Goal: Information Seeking & Learning: Find specific fact

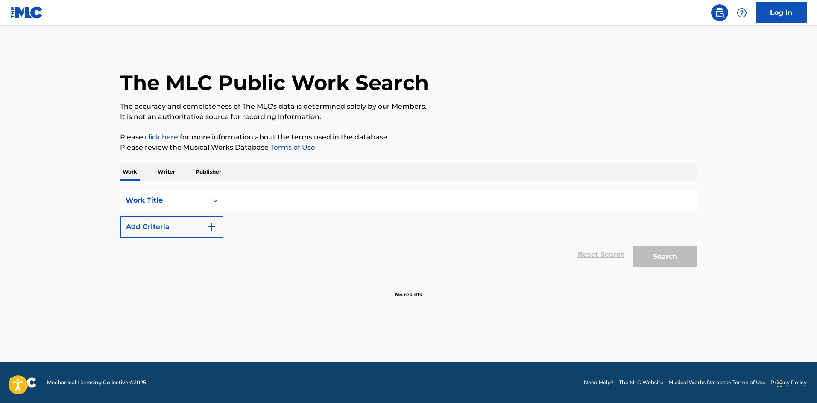
click at [266, 193] on input "Search Form" at bounding box center [459, 200] width 473 height 20
type input "r"
type input "moments"
click at [633, 246] on button "Search" at bounding box center [665, 256] width 64 height 21
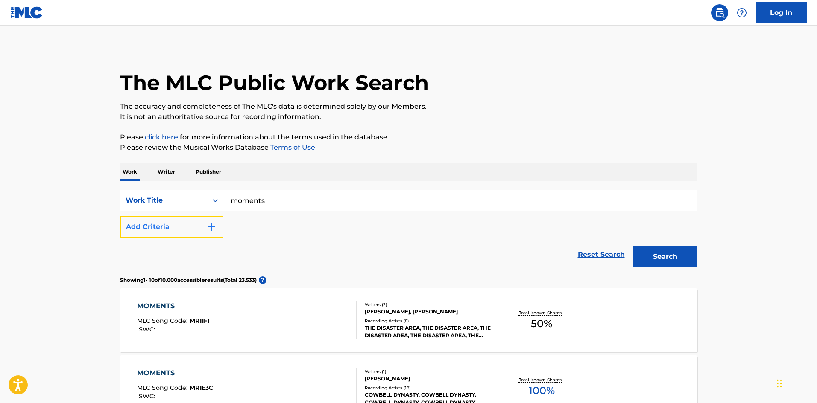
click at [189, 234] on button "Add Criteria" at bounding box center [171, 226] width 103 height 21
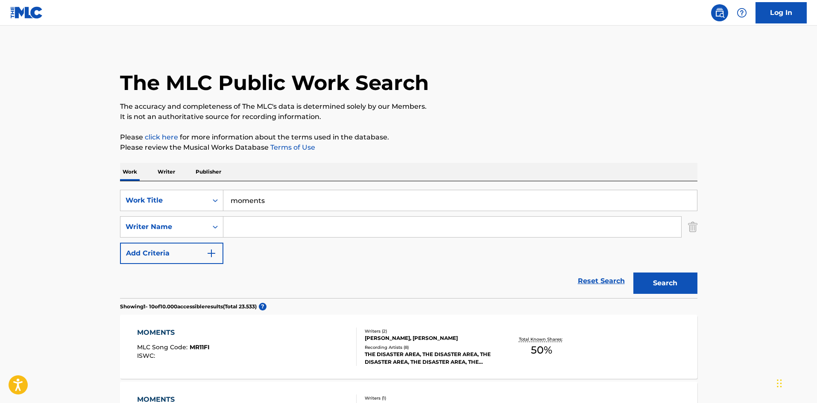
click at [252, 228] on input "Search Form" at bounding box center [452, 227] width 458 height 20
click at [312, 219] on input "Search Form" at bounding box center [452, 227] width 458 height 20
type input "[PERSON_NAME]"
click at [633, 273] on button "Search" at bounding box center [665, 283] width 64 height 21
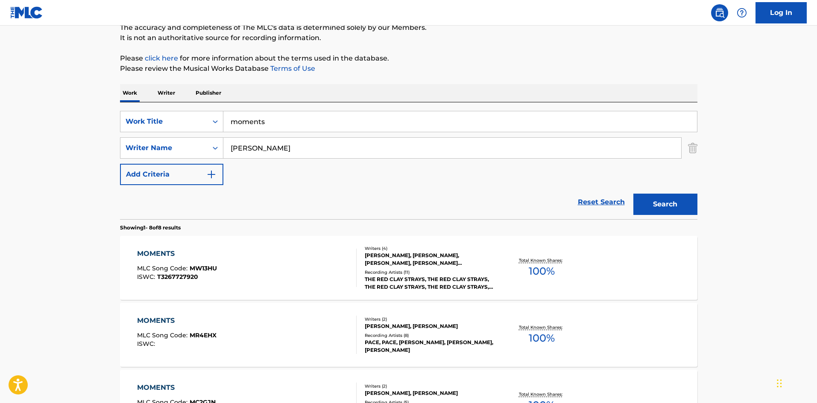
scroll to position [85, 0]
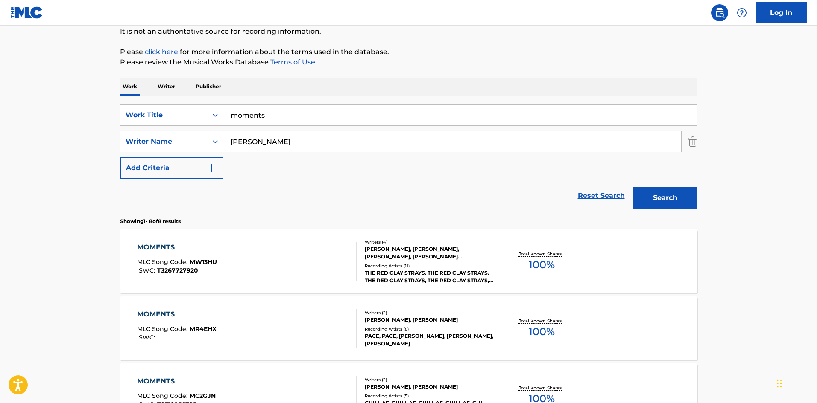
click at [324, 270] on div "MOMENTS MLC Song Code : MW13HU ISWC : T3267727920" at bounding box center [246, 261] width 219 height 38
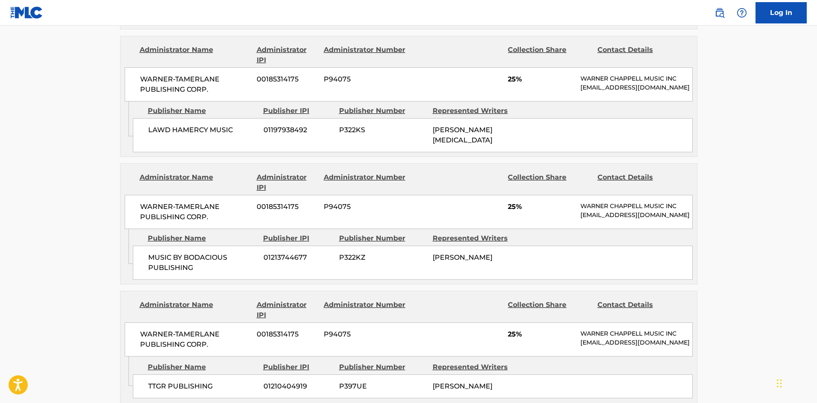
scroll to position [585, 0]
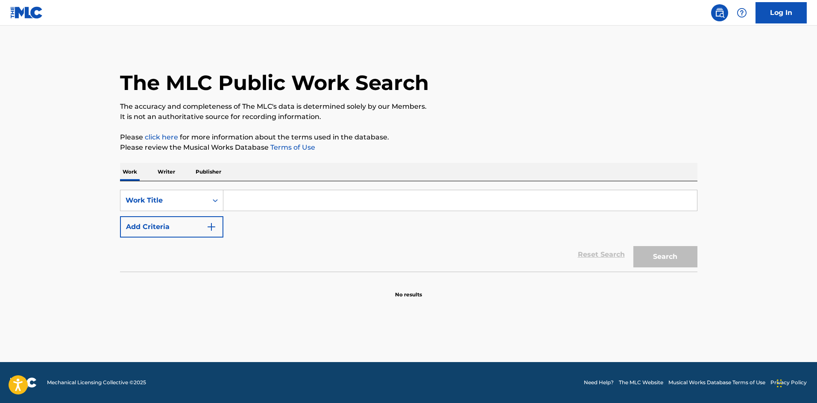
click at [304, 204] on input "Search Form" at bounding box center [459, 200] width 473 height 20
type input "monologue"
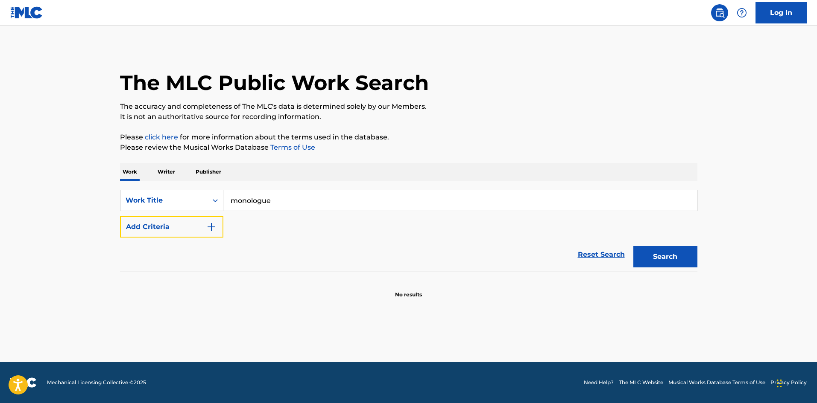
click at [120, 216] on button "Add Criteria" at bounding box center [171, 226] width 103 height 21
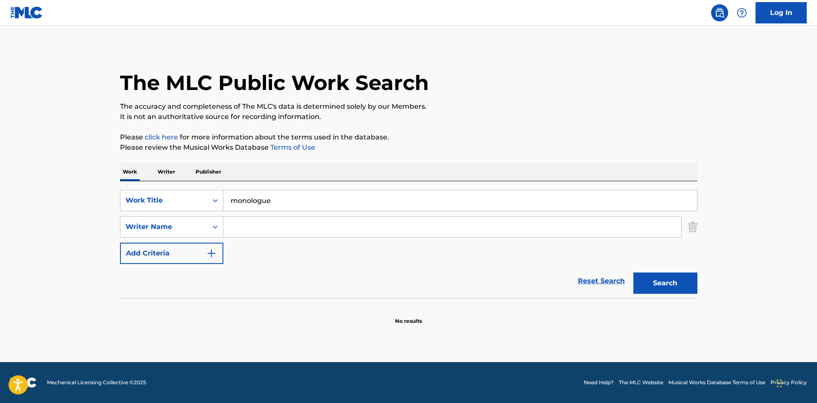
click at [259, 226] on input "Search Form" at bounding box center [452, 227] width 458 height 20
type input "[PERSON_NAME]"
click at [633, 273] on button "Search" at bounding box center [665, 283] width 64 height 21
drag, startPoint x: 296, startPoint y: 198, endPoint x: 219, endPoint y: 195, distance: 76.9
click at [219, 195] on div "SearchWithCriteria4060617e-5c12-42ed-ad96-1d0c7a1dbea4 Work Title monologue" at bounding box center [408, 200] width 577 height 21
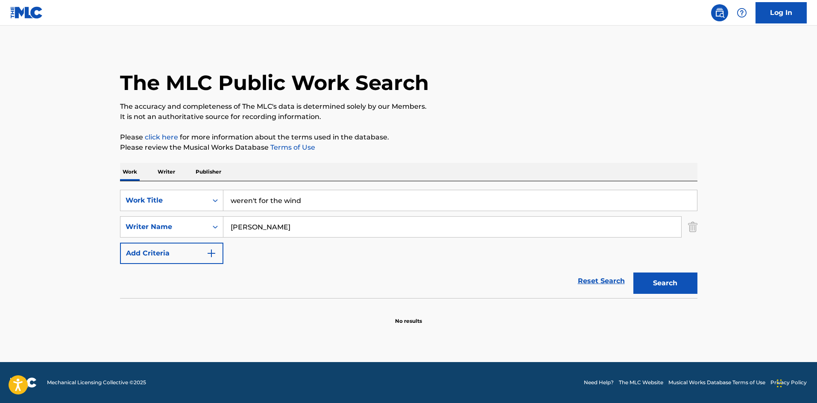
type input "weren't for the wind"
click at [633, 273] on button "Search" at bounding box center [665, 283] width 64 height 21
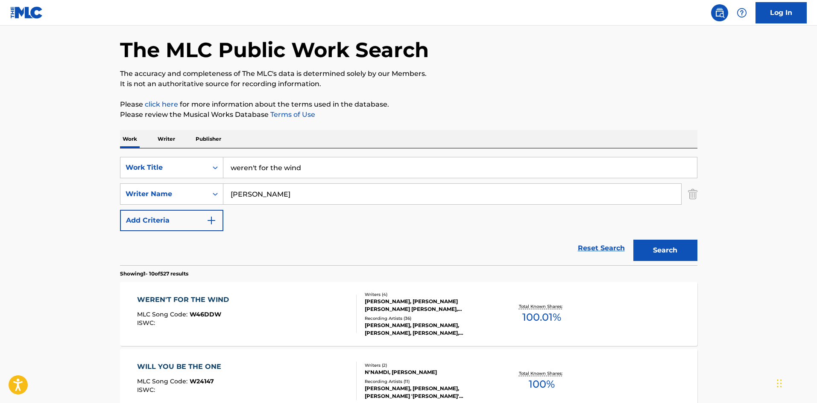
scroll to position [43, 0]
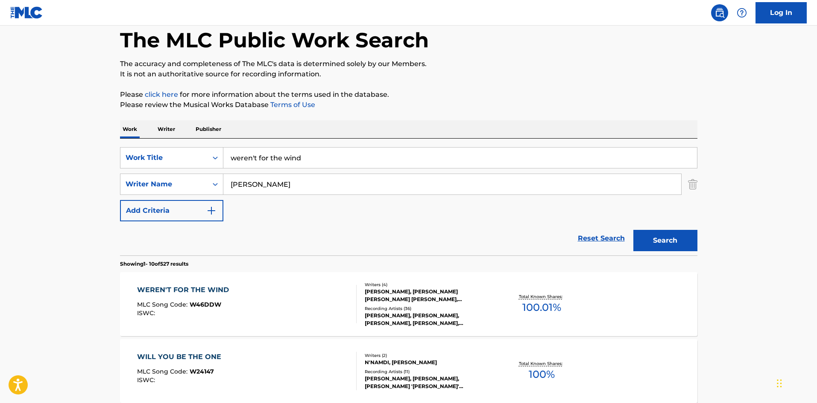
click at [290, 314] on div "WEREN'T FOR THE WIND MLC Song Code : W46DDW ISWC :" at bounding box center [246, 304] width 219 height 38
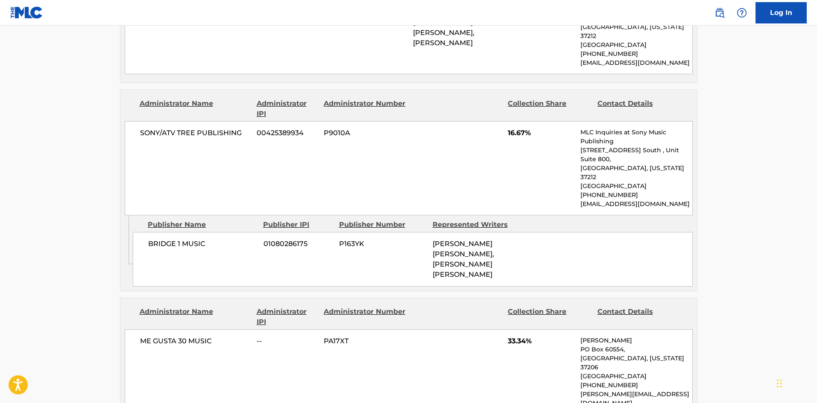
scroll to position [726, 0]
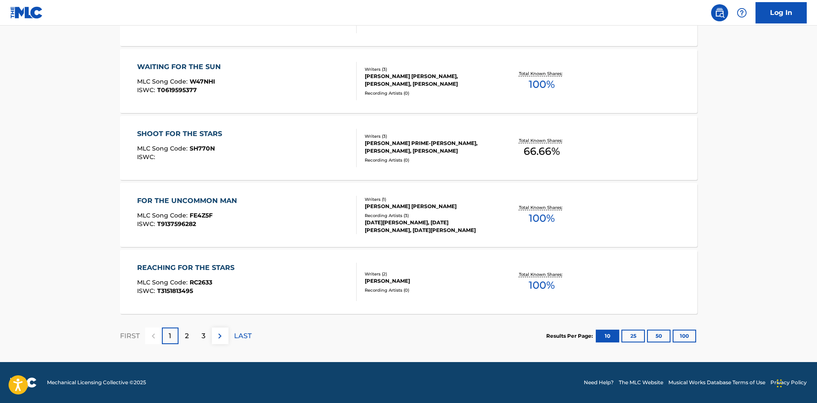
scroll to position [43, 0]
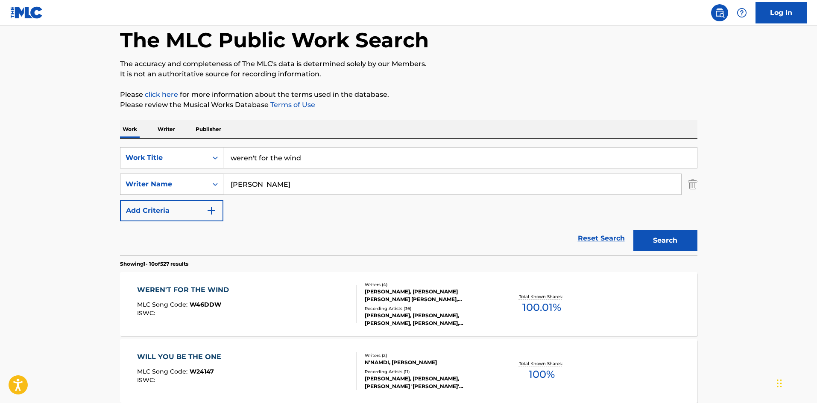
drag, startPoint x: 273, startPoint y: 188, endPoint x: 204, endPoint y: 185, distance: 68.8
click at [204, 185] on div "SearchWithCriteria397315ac-edc2-4912-8d58-8314478a0d4c Writer Name [PERSON_NAME]" at bounding box center [408, 184] width 577 height 21
type input "deck"
drag, startPoint x: 337, startPoint y: 155, endPoint x: 225, endPoint y: 169, distance: 113.1
click at [225, 169] on div "SearchWithCriteria4060617e-5c12-42ed-ad96-1d0c7a1dbea4 Work Title weren't for t…" at bounding box center [408, 184] width 577 height 74
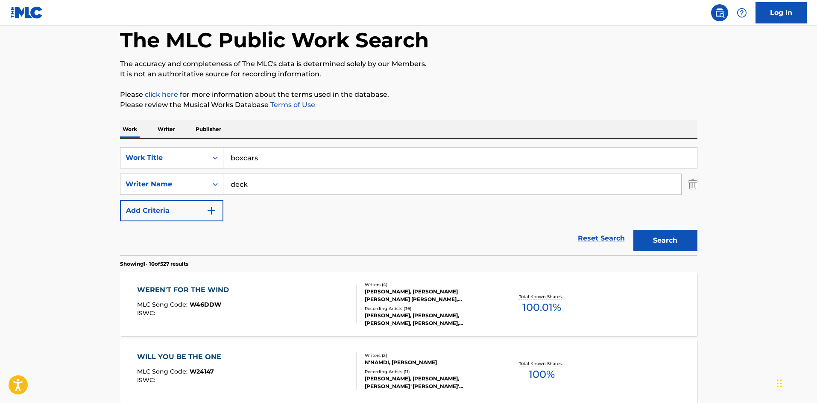
type input "boxcars"
click at [633, 230] on button "Search" at bounding box center [665, 240] width 64 height 21
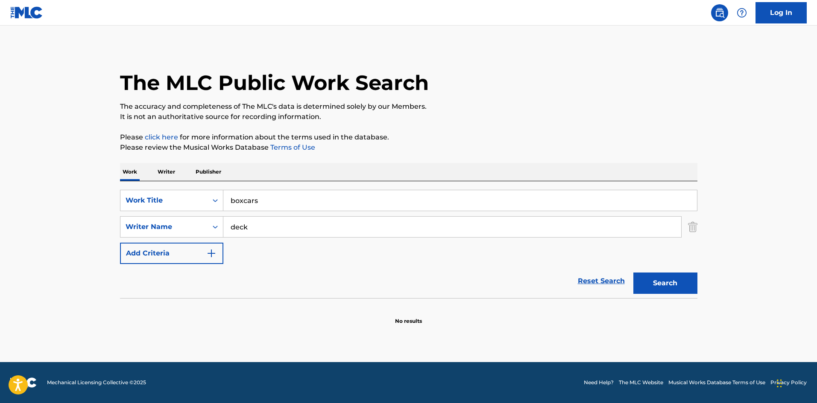
drag, startPoint x: 251, startPoint y: 228, endPoint x: 226, endPoint y: 232, distance: 25.5
click at [227, 228] on input "deck" at bounding box center [452, 227] width 458 height 20
type input "duritz"
click at [633, 273] on button "Search" at bounding box center [665, 283] width 64 height 21
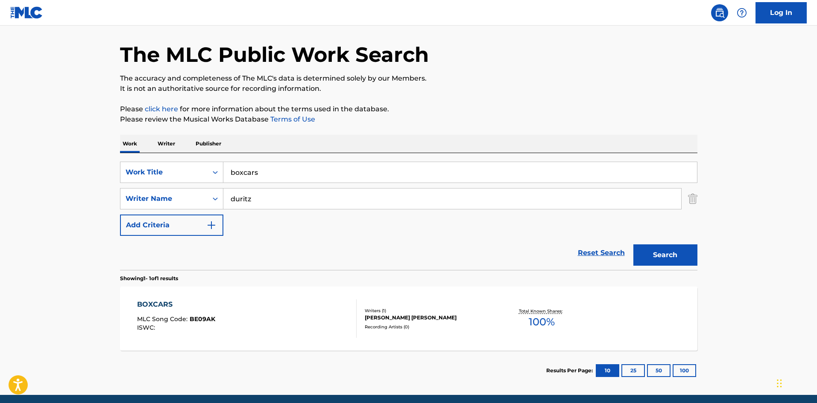
scroll to position [43, 0]
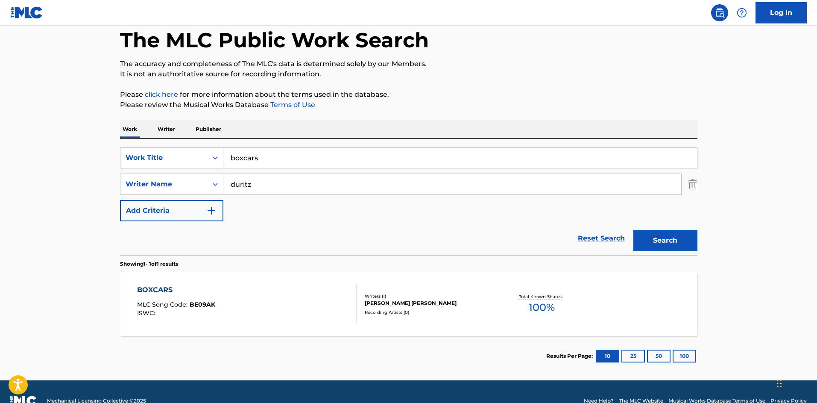
click at [287, 289] on div "BOXCARS MLC Song Code : BE09AK ISWC :" at bounding box center [246, 304] width 219 height 38
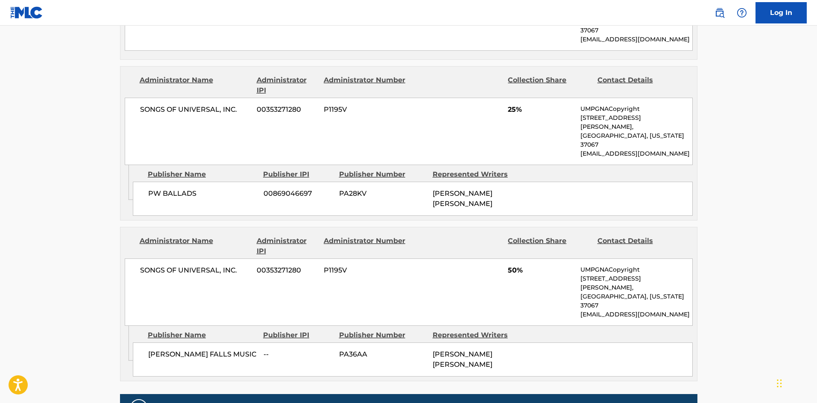
scroll to position [256, 0]
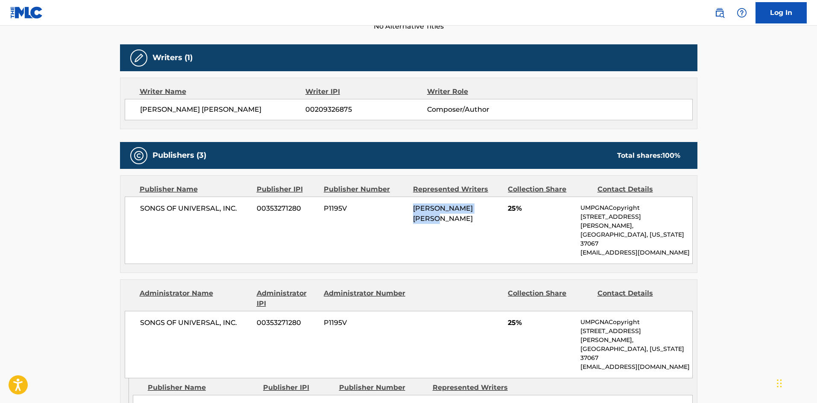
drag, startPoint x: 405, startPoint y: 204, endPoint x: 461, endPoint y: 215, distance: 57.0
click at [461, 215] on div "SONGS OF UNIVERSAL, INC. 00353271280 P1195V [PERSON_NAME] [PERSON_NAME] 25% UMP…" at bounding box center [409, 230] width 568 height 67
click at [469, 239] on div "SONGS OF UNIVERSAL, INC. 00353271280 P1195V [PERSON_NAME] [PERSON_NAME] 25% UMP…" at bounding box center [409, 230] width 568 height 67
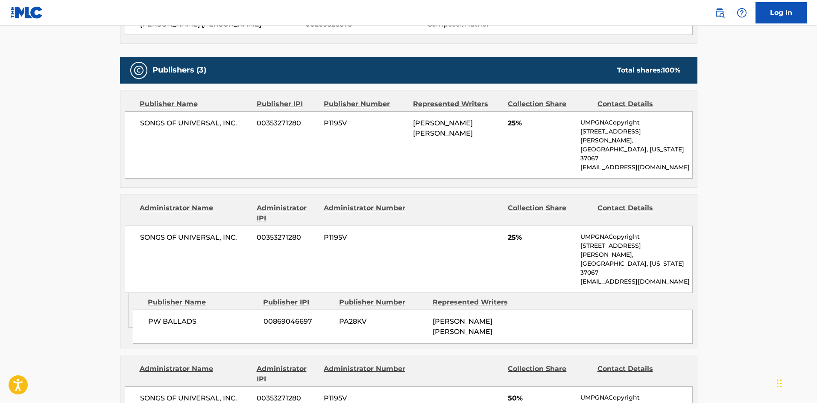
scroll to position [427, 0]
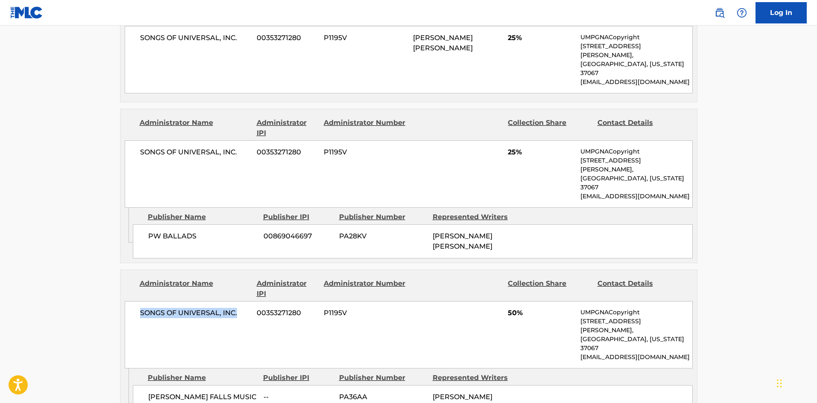
drag, startPoint x: 137, startPoint y: 279, endPoint x: 265, endPoint y: 273, distance: 128.2
click at [253, 301] on div "SONGS OF UNIVERSAL, INC. 00353271280 P1195V 50% UMPGNACopyright [STREET_ADDRESS…" at bounding box center [409, 334] width 568 height 67
click at [426, 301] on div "SONGS OF UNIVERSAL, INC. 00353271280 P1195V 50% UMPGNACopyright [STREET_ADDRESS…" at bounding box center [409, 334] width 568 height 67
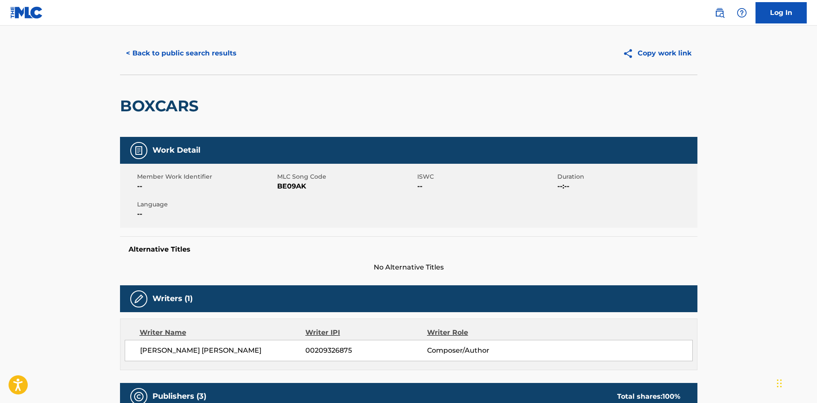
scroll to position [0, 0]
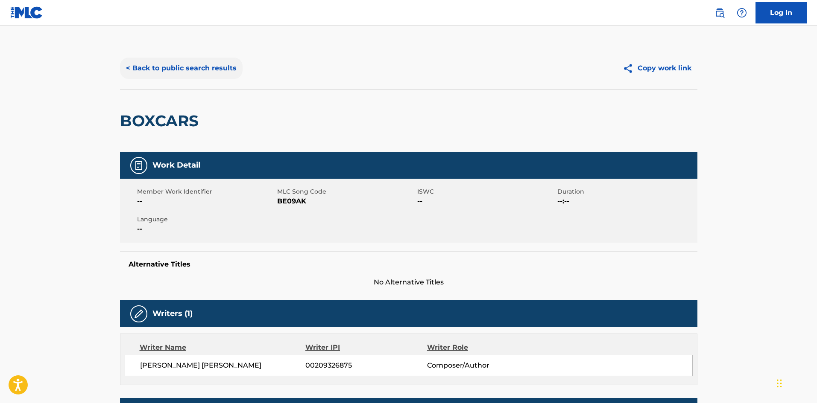
click at [145, 64] on button "< Back to public search results" at bounding box center [181, 68] width 123 height 21
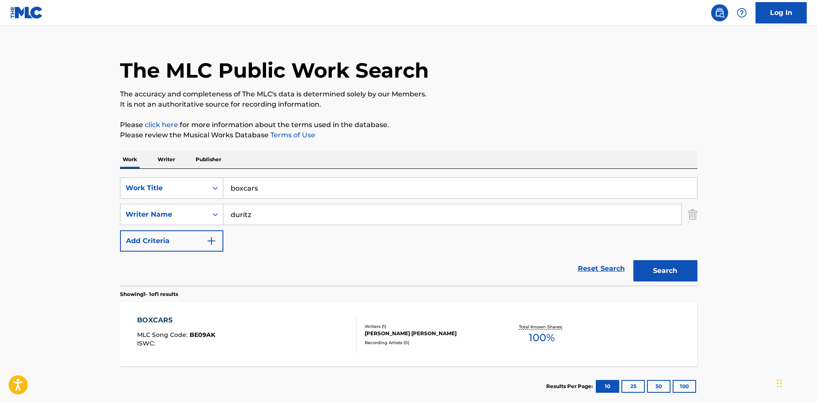
drag, startPoint x: 293, startPoint y: 192, endPoint x: 233, endPoint y: 187, distance: 60.0
click at [237, 187] on input "boxcars" at bounding box center [459, 188] width 473 height 20
click at [290, 188] on input "boxcars" at bounding box center [459, 188] width 473 height 20
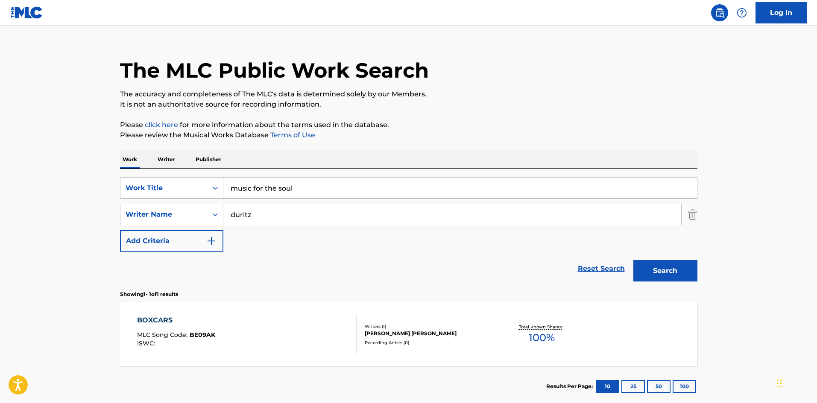
type input "music for the soul"
type input "[PERSON_NAME]"
click at [633, 260] on button "Search" at bounding box center [665, 270] width 64 height 21
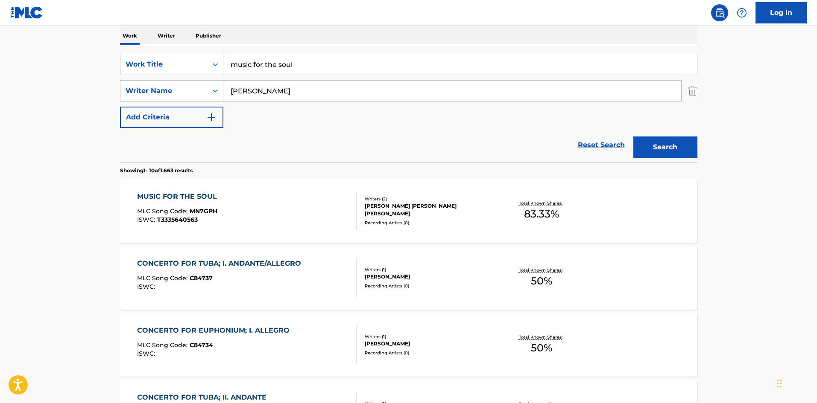
scroll to position [171, 0]
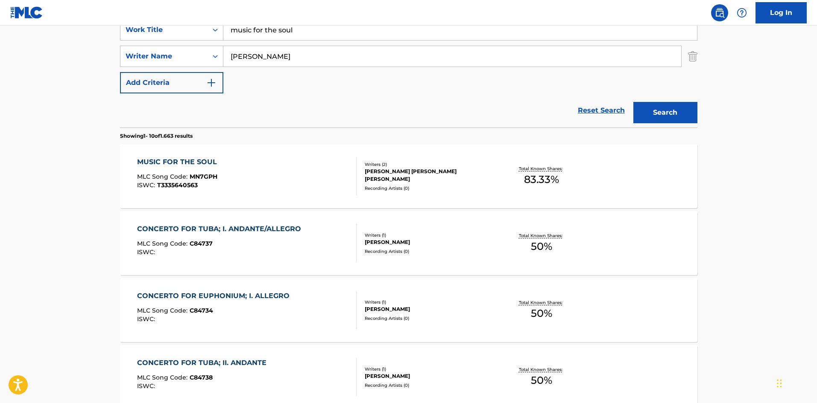
click at [280, 184] on div "MUSIC FOR THE SOUL MLC Song Code : MN7GPH ISWC : T3335640563" at bounding box center [246, 176] width 219 height 38
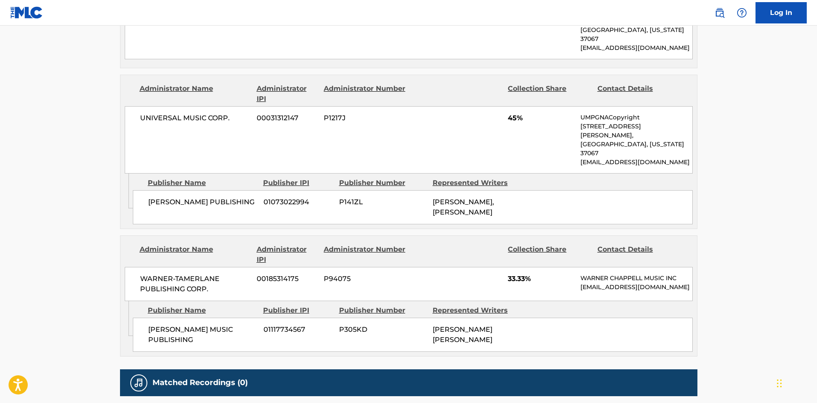
scroll to position [470, 0]
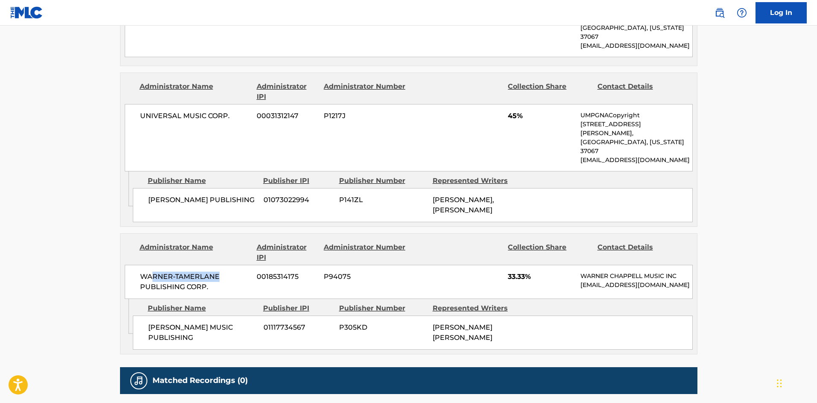
drag, startPoint x: 222, startPoint y: 240, endPoint x: 150, endPoint y: 245, distance: 71.5
click at [147, 265] on div "WARNER-[PERSON_NAME] PUBLISHING CORP. 00185314175 P94075 33.33% [PERSON_NAME] M…" at bounding box center [409, 282] width 568 height 34
click at [236, 324] on div "Admin Original Publisher Connecting Line Publisher Name Publisher IPI Publisher…" at bounding box center [408, 326] width 576 height 55
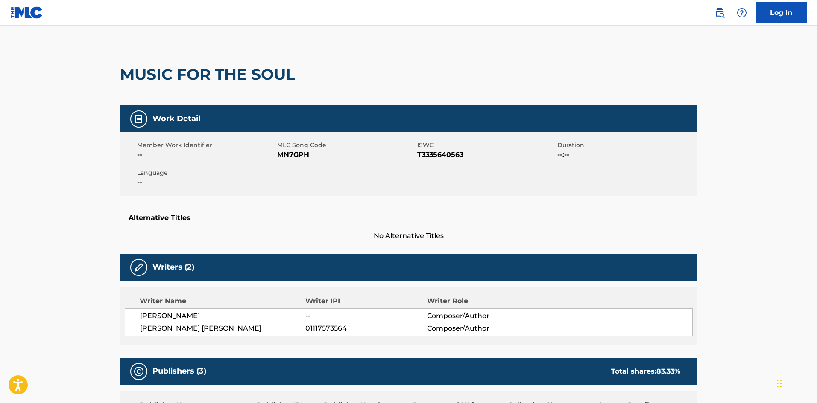
scroll to position [0, 0]
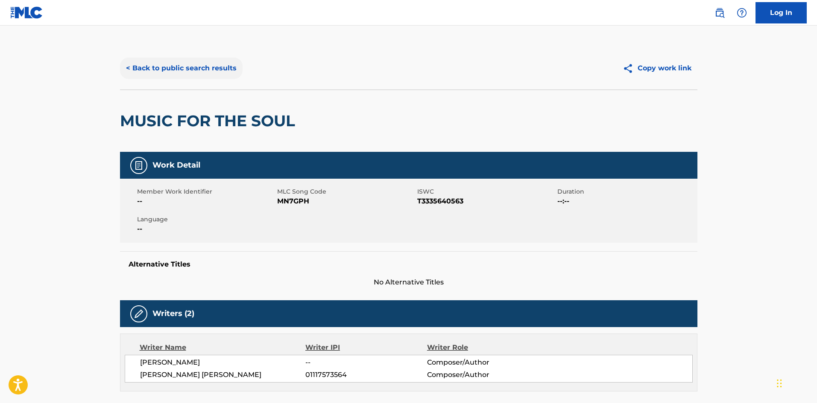
click at [142, 71] on button "< Back to public search results" at bounding box center [181, 68] width 123 height 21
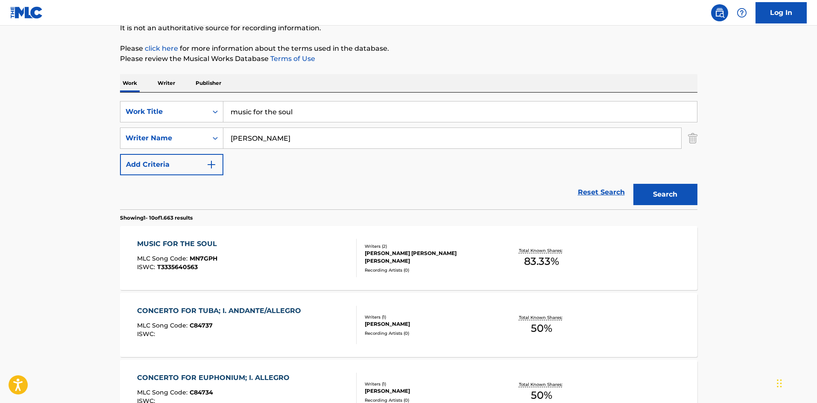
scroll to position [85, 0]
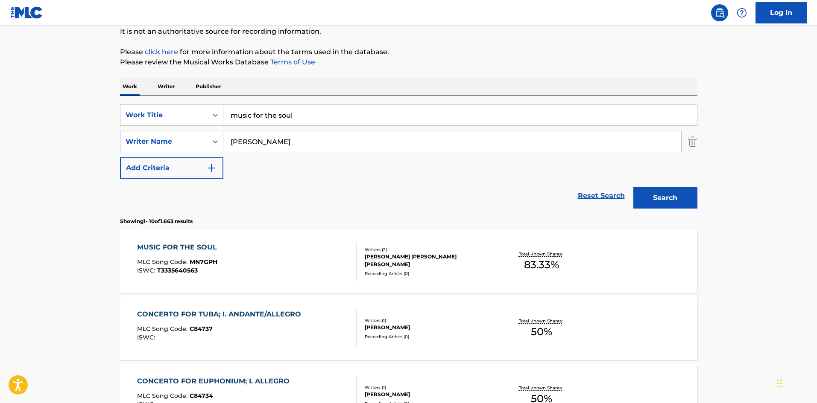
drag, startPoint x: 279, startPoint y: 137, endPoint x: 196, endPoint y: 139, distance: 82.8
click at [196, 139] on div "SearchWithCriteria397315ac-edc2-4912-8d58-8314478a0d4c Writer Name [PERSON_NAME]" at bounding box center [408, 141] width 577 height 21
type input "smith"
drag, startPoint x: 268, startPoint y: 109, endPoint x: 229, endPoint y: 117, distance: 39.2
click at [229, 117] on input "music for the soul" at bounding box center [459, 115] width 473 height 20
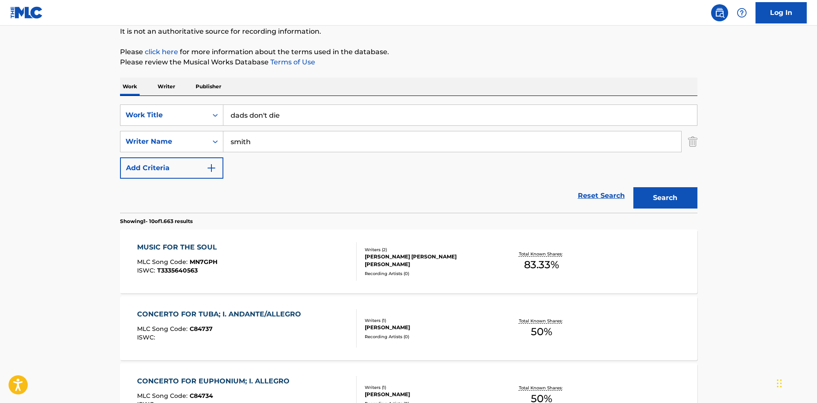
type input "dads don't die"
click at [633, 187] on button "Search" at bounding box center [665, 197] width 64 height 21
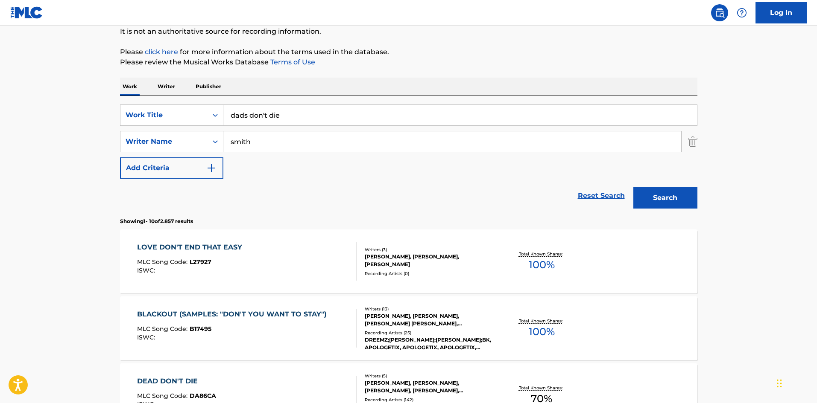
drag, startPoint x: 277, startPoint y: 140, endPoint x: 235, endPoint y: 145, distance: 42.1
click at [234, 144] on input "smith" at bounding box center [452, 141] width 458 height 20
click at [279, 144] on input "smith" at bounding box center [452, 141] width 458 height 20
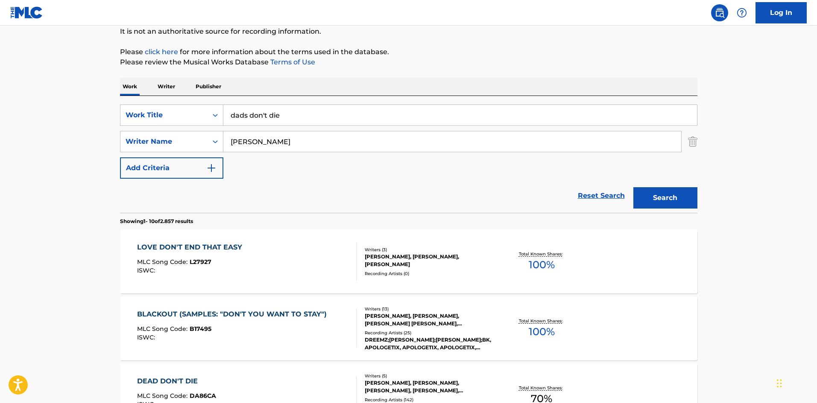
type input "[PERSON_NAME]"
click at [633, 187] on button "Search" at bounding box center [665, 197] width 64 height 21
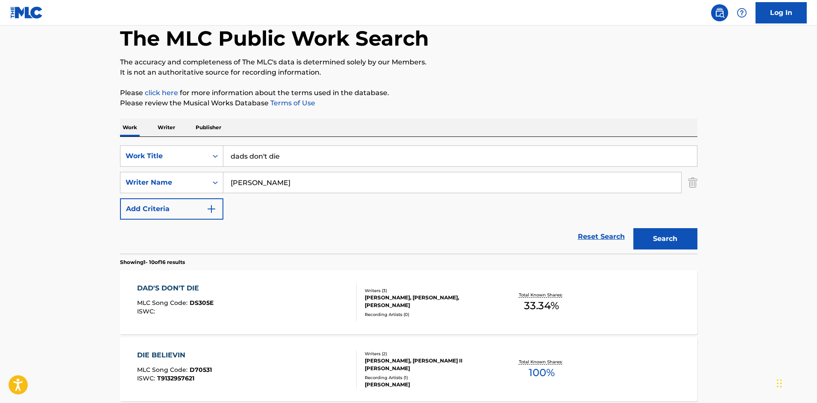
scroll to position [171, 0]
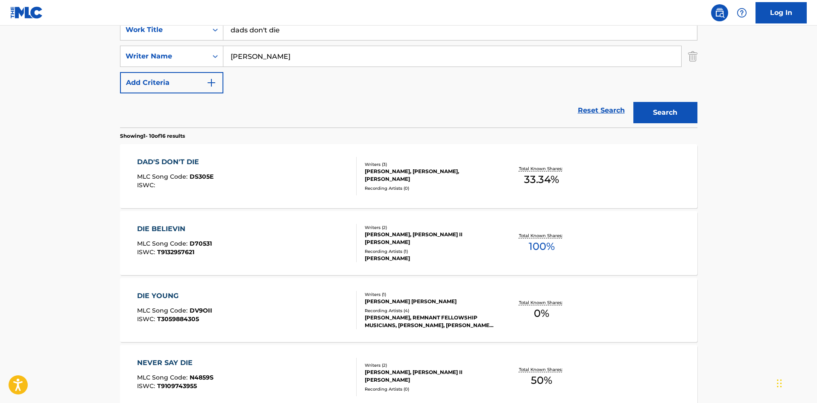
click at [254, 178] on div "DAD'S DON'T DIE MLC Song Code : DS305E ISWC :" at bounding box center [246, 176] width 219 height 38
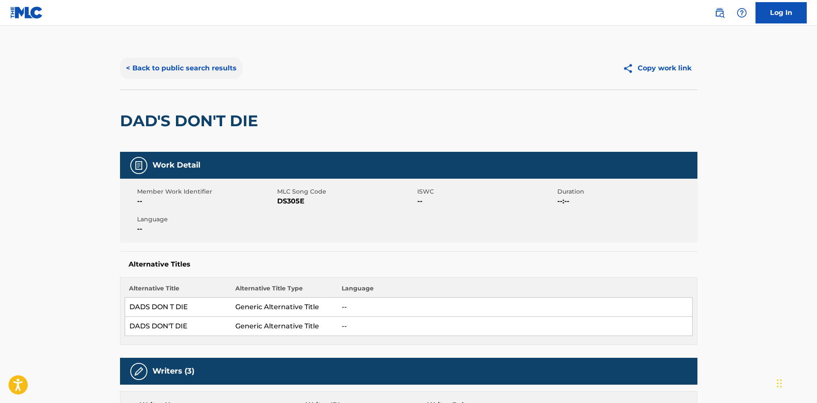
click at [162, 72] on button "< Back to public search results" at bounding box center [181, 68] width 123 height 21
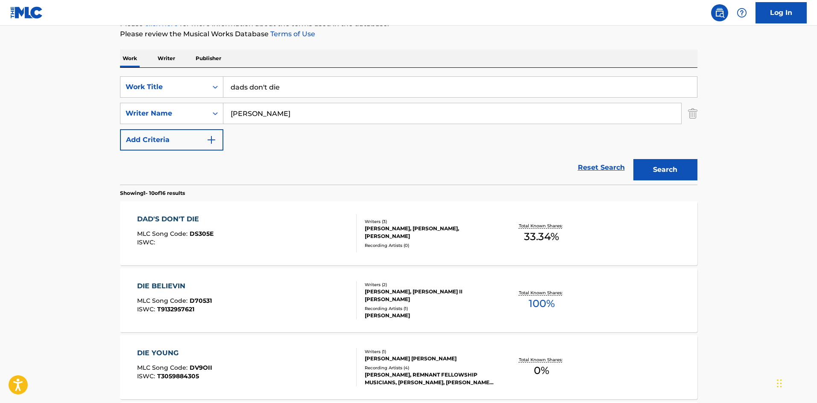
scroll to position [43, 0]
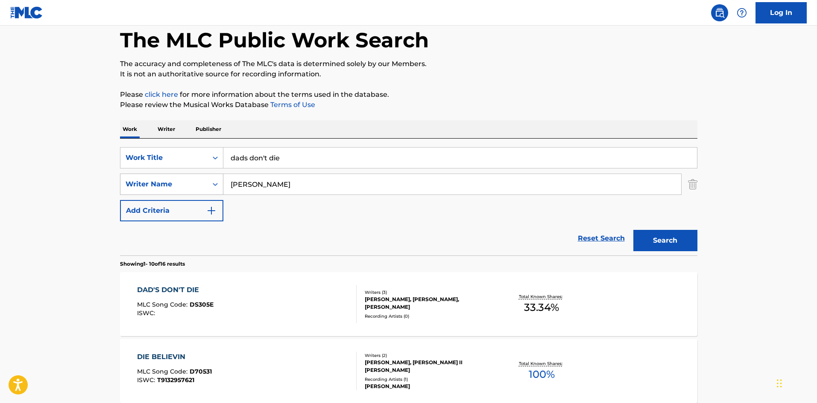
drag, startPoint x: 288, startPoint y: 187, endPoint x: 183, endPoint y: 190, distance: 105.1
click at [184, 190] on div "SearchWithCriteria397315ac-edc2-4912-8d58-8314478a0d4c Writer Name [PERSON_NAME]" at bounding box center [408, 184] width 577 height 21
type input "rice"
drag, startPoint x: 304, startPoint y: 158, endPoint x: 219, endPoint y: 165, distance: 85.6
click at [219, 165] on div "SearchWithCriteria4060617e-5c12-42ed-ad96-1d0c7a1dbea4 Work Title dads don't die" at bounding box center [408, 157] width 577 height 21
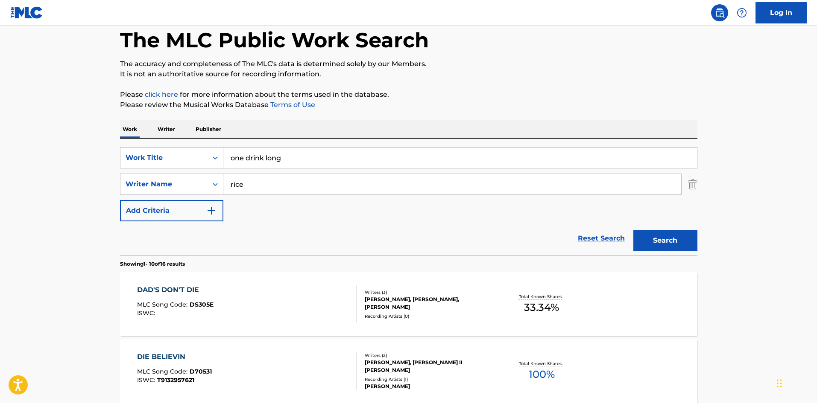
type input "one drink long"
click at [633, 230] on button "Search" at bounding box center [665, 240] width 64 height 21
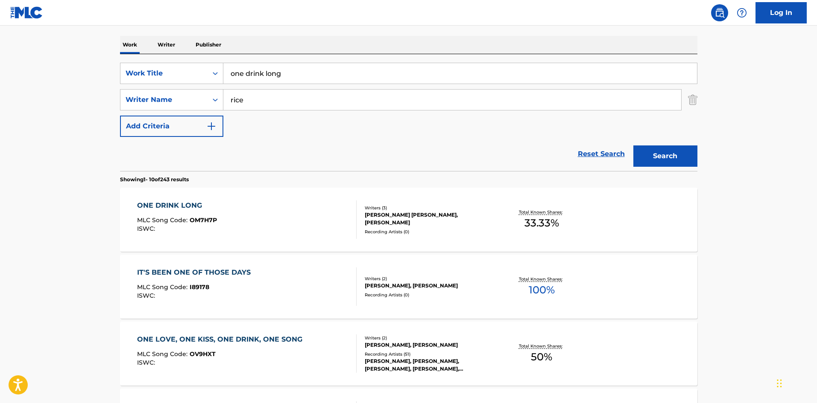
scroll to position [128, 0]
click at [298, 222] on div "ONE DRINK LONG MLC Song Code : OM7H7P ISWC :" at bounding box center [246, 219] width 219 height 38
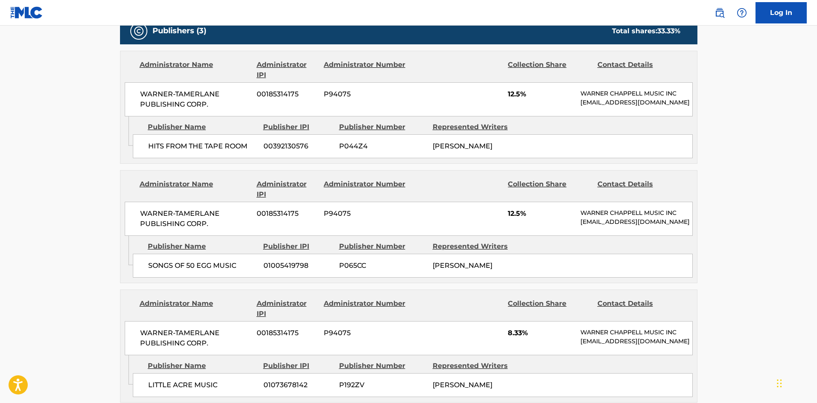
scroll to position [384, 0]
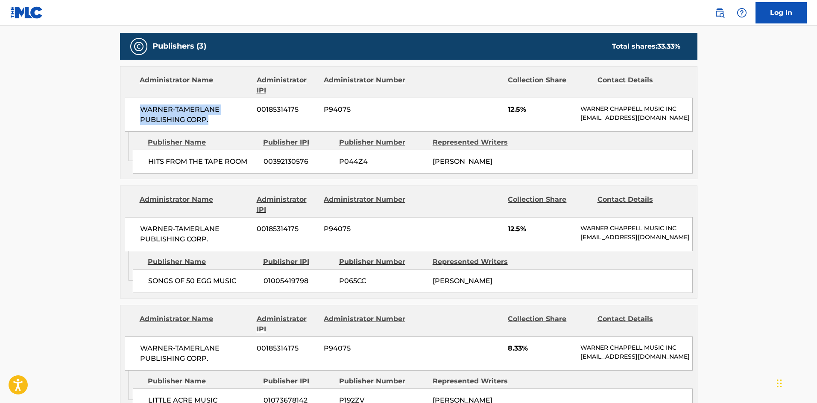
drag, startPoint x: 137, startPoint y: 114, endPoint x: 285, endPoint y: 124, distance: 148.0
click at [275, 123] on div "WARNER-[PERSON_NAME] PUBLISHING CORP. 00185314175 P94075 12.5% [PERSON_NAME] MU…" at bounding box center [409, 115] width 568 height 34
click at [576, 148] on div "Publisher Name Publisher IPI Publisher Number Represented Writers" at bounding box center [413, 142] width 560 height 10
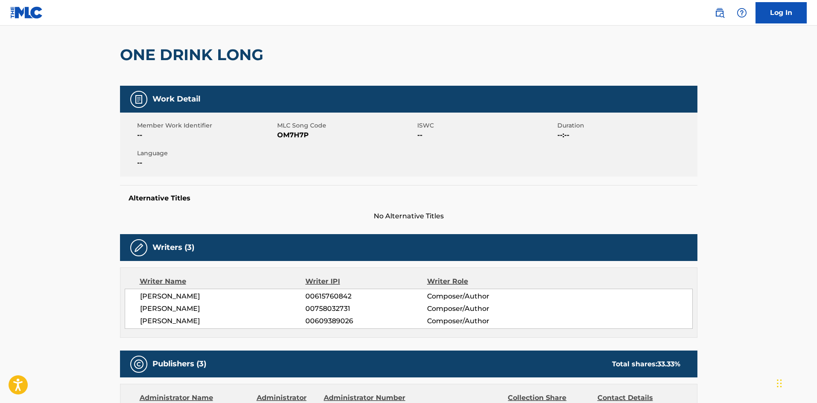
scroll to position [0, 0]
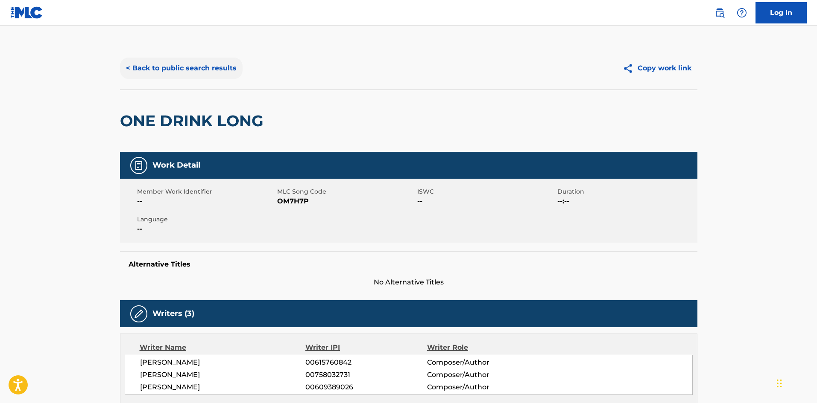
click at [154, 76] on button "< Back to public search results" at bounding box center [181, 68] width 123 height 21
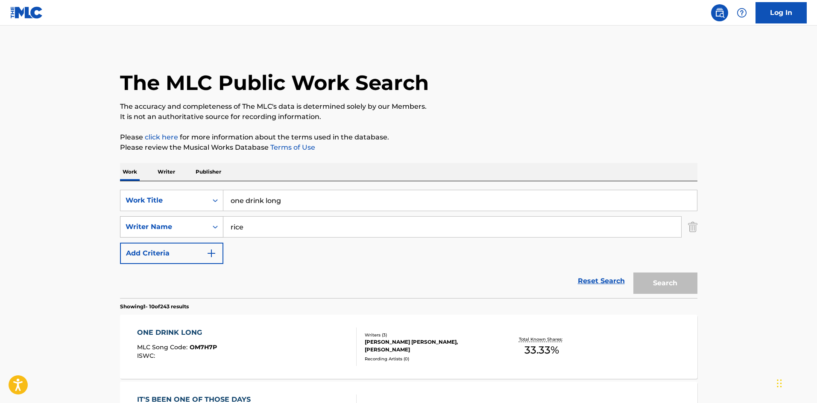
scroll to position [128, 0]
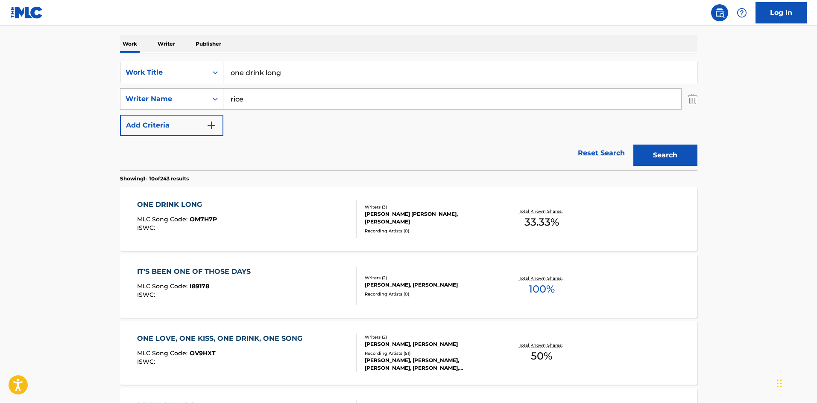
drag, startPoint x: 300, startPoint y: 70, endPoint x: 226, endPoint y: 72, distance: 73.9
click at [226, 72] on input "one drink long" at bounding box center [459, 72] width 473 height 20
click at [267, 75] on input "beautiful str of [GEOGRAPHIC_DATA]" at bounding box center [459, 72] width 473 height 20
type input "beautiful star of [GEOGRAPHIC_DATA]"
drag, startPoint x: 268, startPoint y: 93, endPoint x: 219, endPoint y: 100, distance: 49.1
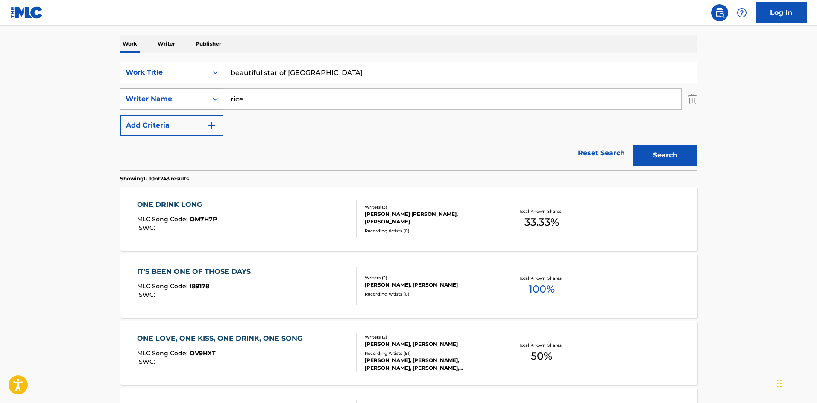
click at [220, 100] on div "SearchWithCriteria397315ac-edc2-4912-8d58-8314478a0d4c Writer Name rice" at bounding box center [408, 98] width 577 height 21
click at [640, 158] on button "Search" at bounding box center [665, 155] width 64 height 21
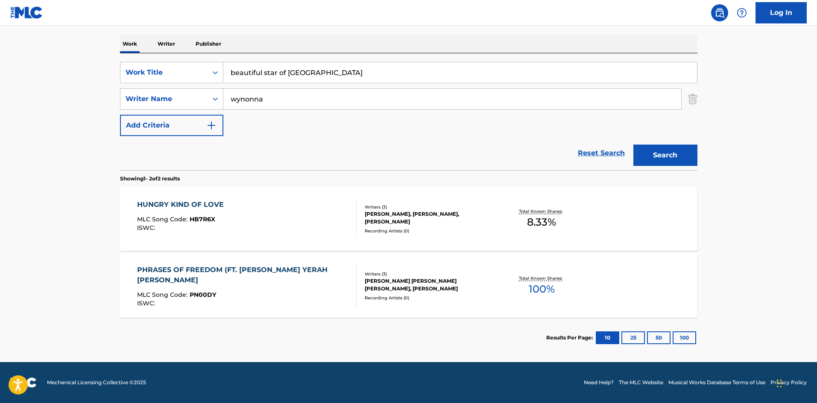
drag, startPoint x: 304, startPoint y: 112, endPoint x: 223, endPoint y: 109, distance: 81.1
click at [224, 109] on div "SearchWithCriteria4060617e-5c12-42ed-ad96-1d0c7a1dbea4 Work Title beautiful sta…" at bounding box center [408, 99] width 577 height 74
click at [292, 103] on input "wynonna" at bounding box center [452, 99] width 458 height 20
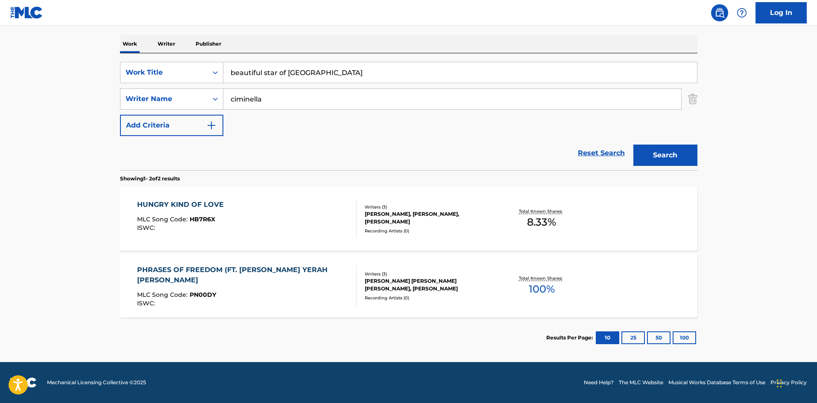
click at [633, 145] on button "Search" at bounding box center [665, 155] width 64 height 21
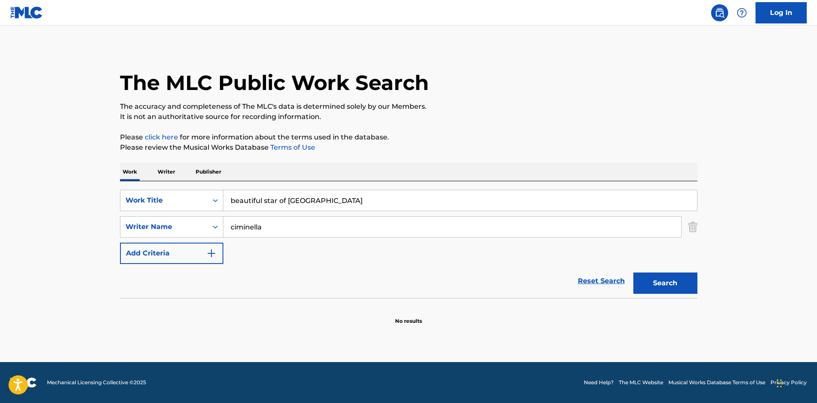
drag, startPoint x: 262, startPoint y: 238, endPoint x: 232, endPoint y: 245, distance: 30.9
click at [232, 245] on div "SearchWithCriteria4060617e-5c12-42ed-ad96-1d0c7a1dbea4 Work Title beautiful sta…" at bounding box center [408, 227] width 577 height 74
click at [283, 249] on div "SearchWithCriteria4060617e-5c12-42ed-ad96-1d0c7a1dbea4 Work Title beautiful sta…" at bounding box center [408, 227] width 577 height 74
drag, startPoint x: 295, startPoint y: 232, endPoint x: 218, endPoint y: 232, distance: 77.3
click at [219, 231] on div "SearchWithCriteria397315ac-edc2-4912-8d58-8314478a0d4c Writer Name ciminella" at bounding box center [408, 226] width 577 height 21
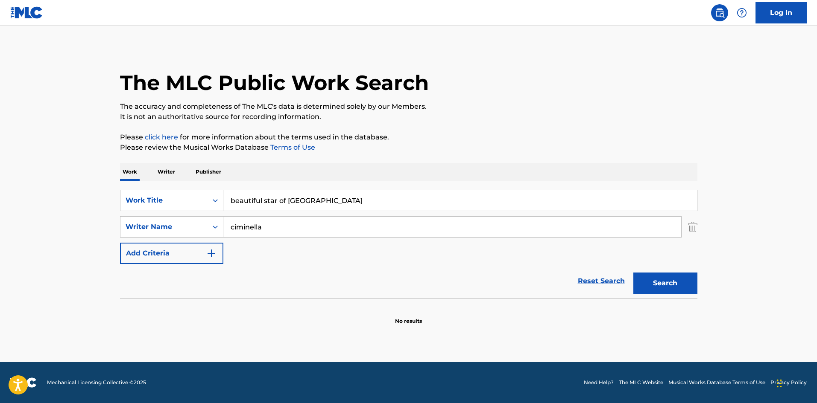
click at [299, 233] on input "ciminella" at bounding box center [452, 227] width 458 height 20
paste input "[PERSON_NAME]"
type input "[PERSON_NAME]"
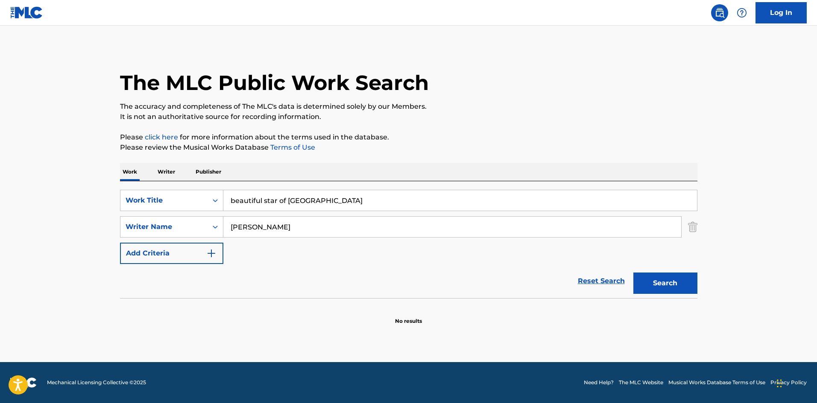
click at [633, 273] on button "Search" at bounding box center [665, 283] width 64 height 21
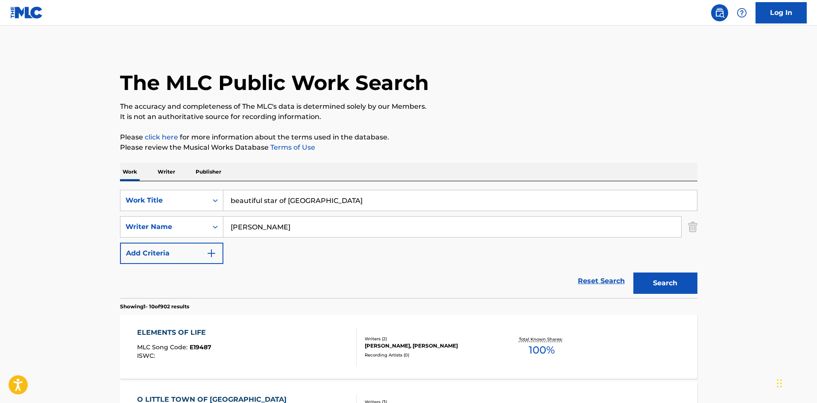
drag, startPoint x: 299, startPoint y: 198, endPoint x: 230, endPoint y: 198, distance: 68.7
click at [228, 197] on input "beautiful star of [GEOGRAPHIC_DATA]" at bounding box center [459, 200] width 473 height 20
click at [308, 199] on input "gone (interlude=" at bounding box center [459, 200] width 473 height 20
type input "gone (interlude)"
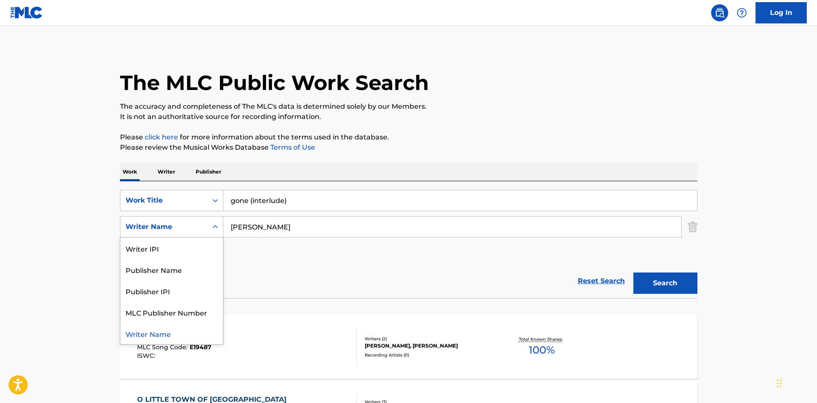
click at [202, 231] on div "Writer Name" at bounding box center [163, 227] width 77 height 10
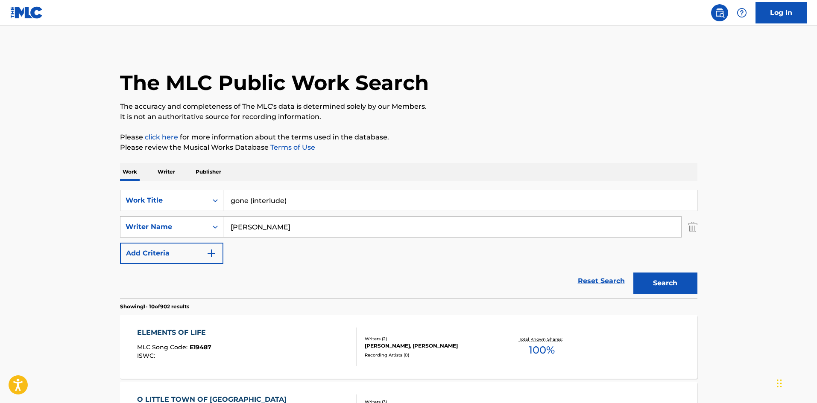
click at [263, 212] on div "SearchWithCriteria4060617e-5c12-42ed-ad96-1d0c7a1dbea4 Work Title gone (interlu…" at bounding box center [408, 227] width 577 height 74
drag, startPoint x: 286, startPoint y: 228, endPoint x: 228, endPoint y: 231, distance: 58.5
click at [228, 231] on input "[PERSON_NAME]" at bounding box center [452, 227] width 458 height 20
type input "landum"
click at [633, 273] on button "Search" at bounding box center [665, 283] width 64 height 21
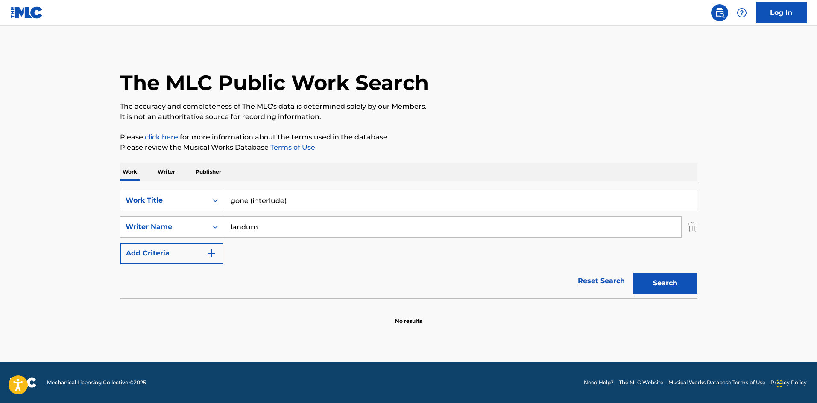
drag, startPoint x: 301, startPoint y: 198, endPoint x: 236, endPoint y: 196, distance: 64.9
click at [237, 196] on input "gone (interlude)" at bounding box center [459, 200] width 473 height 20
type input "g"
click at [320, 190] on div "SearchWithCriteria4060617e-5c12-42ed-ad96-1d0c7a1dbea4 Work Title i hope you Se…" at bounding box center [408, 239] width 577 height 117
click at [316, 199] on input "i hope you" at bounding box center [459, 200] width 473 height 20
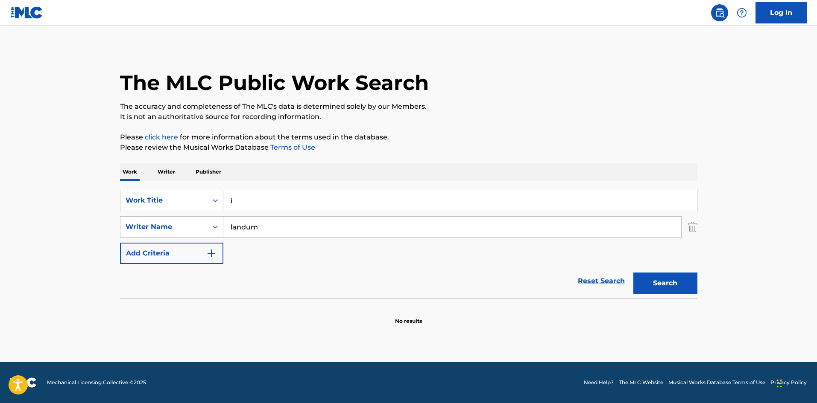
type input "i"
click at [633, 273] on button "Search" at bounding box center [665, 283] width 64 height 21
type input "g"
click at [633, 273] on button "Search" at bounding box center [665, 283] width 64 height 21
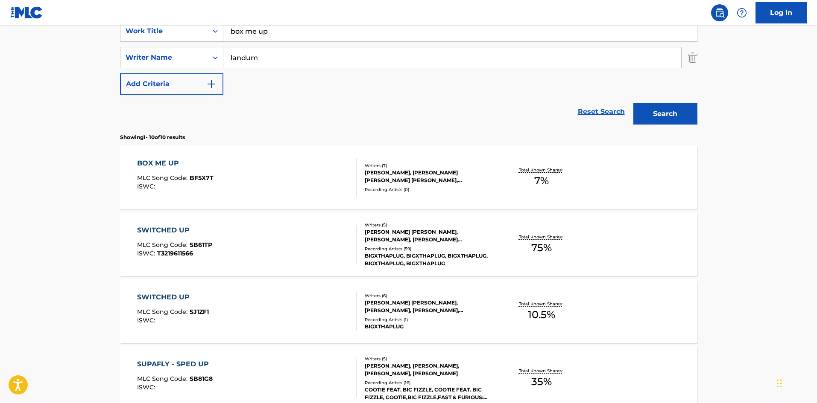
scroll to position [171, 0]
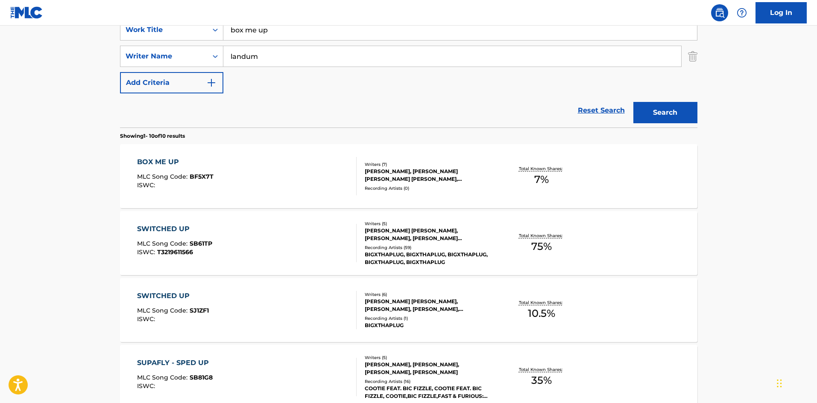
drag, startPoint x: 298, startPoint y: 30, endPoint x: 230, endPoint y: 35, distance: 68.0
click at [230, 35] on input "box me up" at bounding box center [459, 30] width 473 height 20
type input "all the way"
click at [633, 102] on button "Search" at bounding box center [665, 112] width 64 height 21
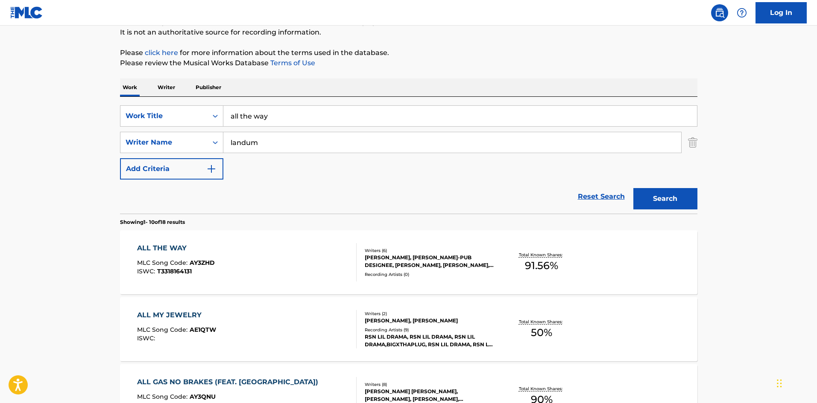
scroll to position [85, 0]
click at [301, 256] on div "ALL THE WAY MLC Song Code : AY3ZHD ISWC : T3318164131" at bounding box center [246, 261] width 219 height 38
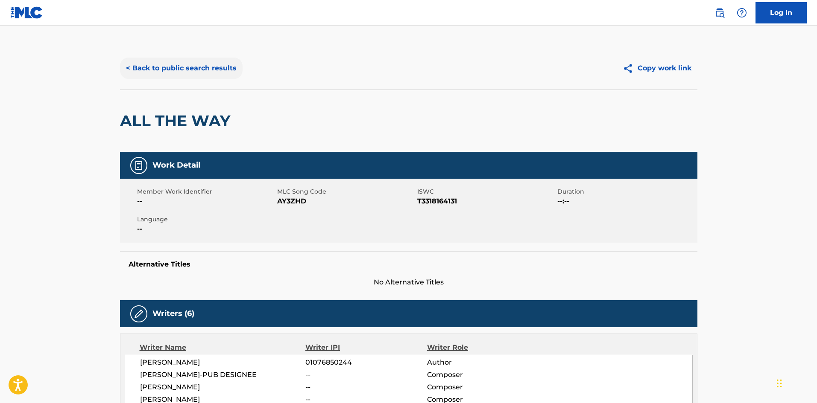
click at [146, 62] on button "< Back to public search results" at bounding box center [181, 68] width 123 height 21
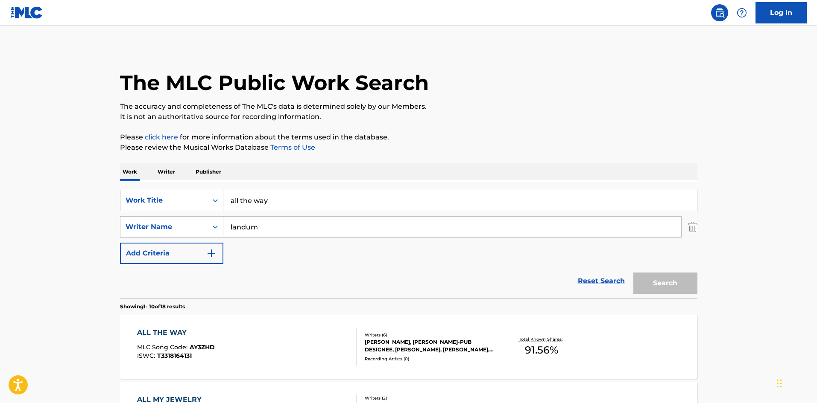
scroll to position [85, 0]
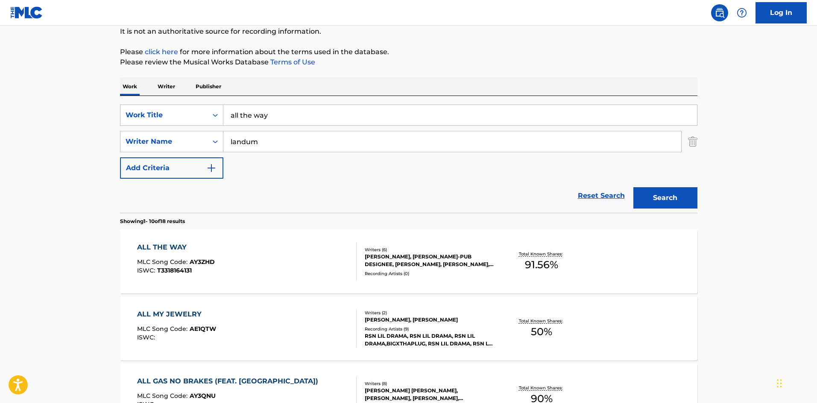
drag, startPoint x: 303, startPoint y: 113, endPoint x: 216, endPoint y: 128, distance: 89.3
click at [231, 115] on input "all the way" at bounding box center [459, 115] width 473 height 20
type input "pig meat man"
drag, startPoint x: 311, startPoint y: 135, endPoint x: 235, endPoint y: 149, distance: 77.3
click at [236, 148] on input "landum" at bounding box center [452, 141] width 458 height 20
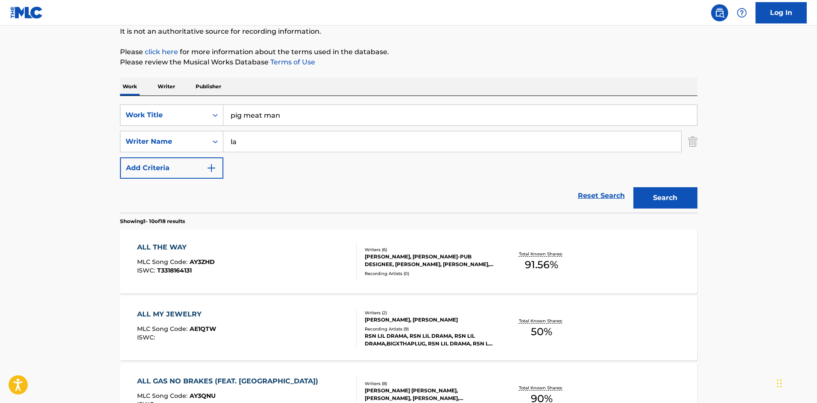
type input "l"
type input "[PERSON_NAME]"
click at [633, 187] on button "Search" at bounding box center [665, 197] width 64 height 21
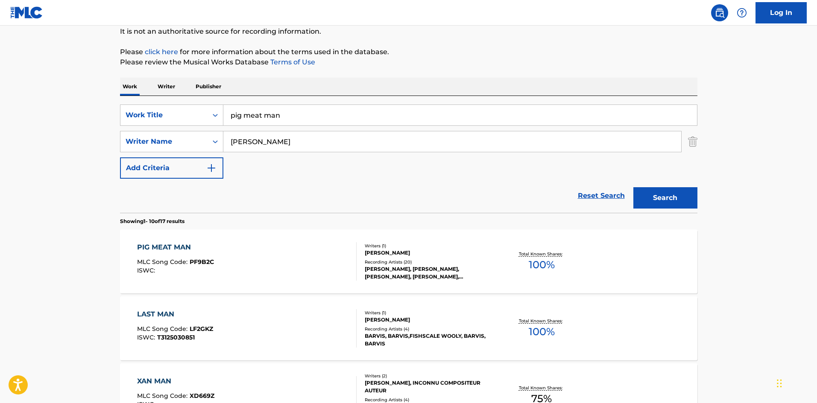
click at [309, 247] on div "PIG MEAT MAN MLC Song Code : PF9B2C ISWC :" at bounding box center [246, 261] width 219 height 38
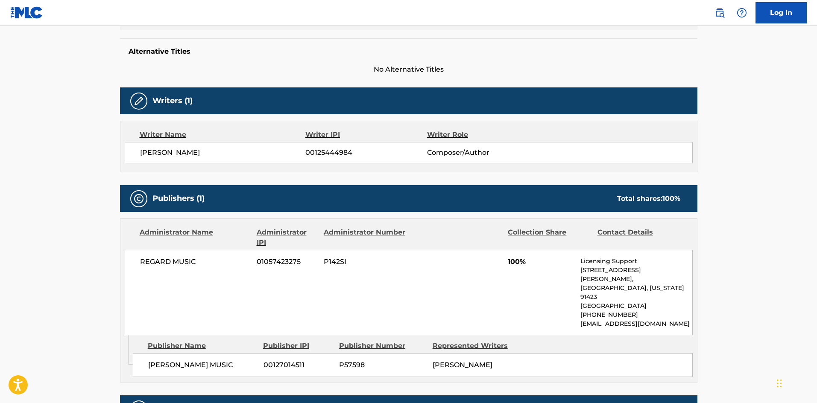
scroll to position [213, 0]
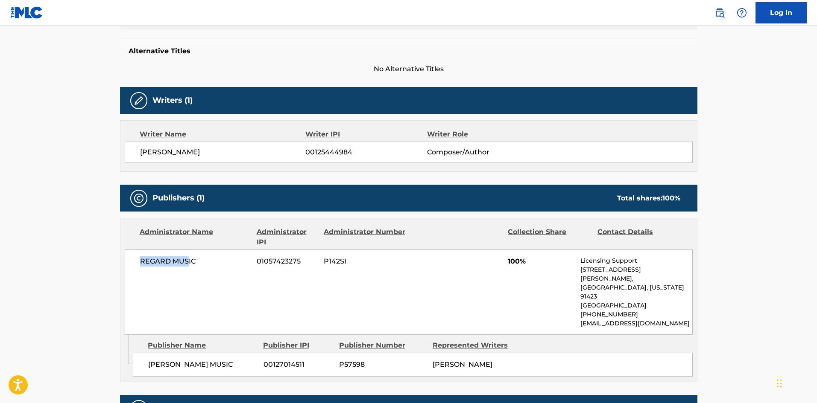
drag, startPoint x: 125, startPoint y: 261, endPoint x: 200, endPoint y: 259, distance: 75.2
click at [200, 259] on div "REGARD MUSIC 01057423275 P142SI 100% Licensing Support [STREET_ADDRESS][PERSON_…" at bounding box center [409, 292] width 568 height 85
click at [229, 260] on span "REGARD MUSIC" at bounding box center [195, 262] width 111 height 10
drag, startPoint x: 194, startPoint y: 263, endPoint x: 128, endPoint y: 261, distance: 65.4
click at [128, 261] on div "REGARD MUSIC 01057423275 P142SI 100% Licensing Support [STREET_ADDRESS][PERSON_…" at bounding box center [409, 292] width 568 height 85
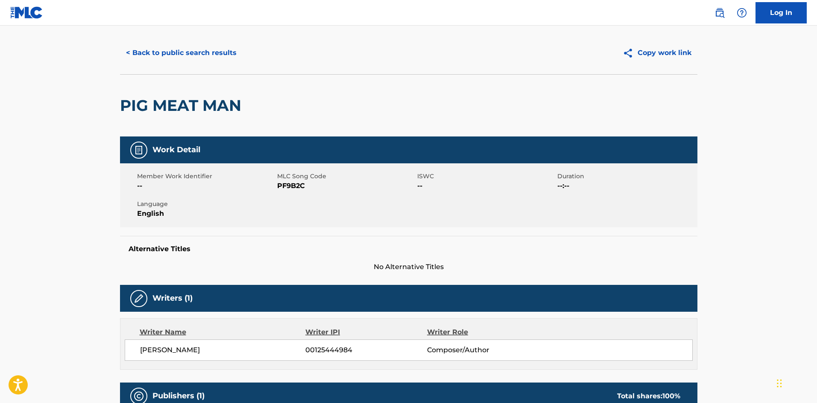
scroll to position [0, 0]
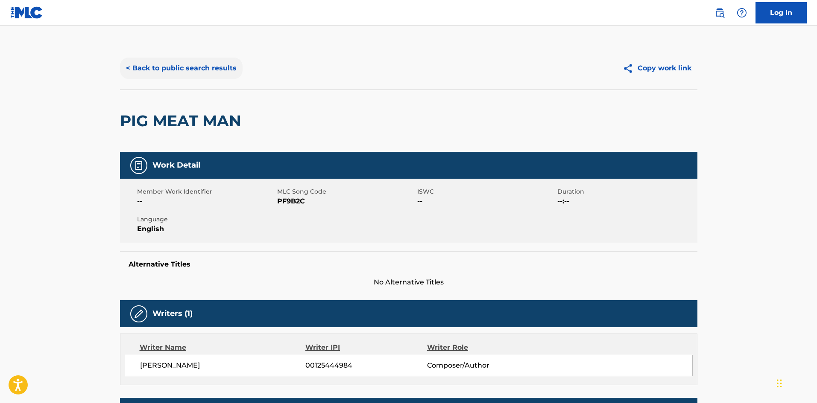
click at [146, 66] on button "< Back to public search results" at bounding box center [181, 68] width 123 height 21
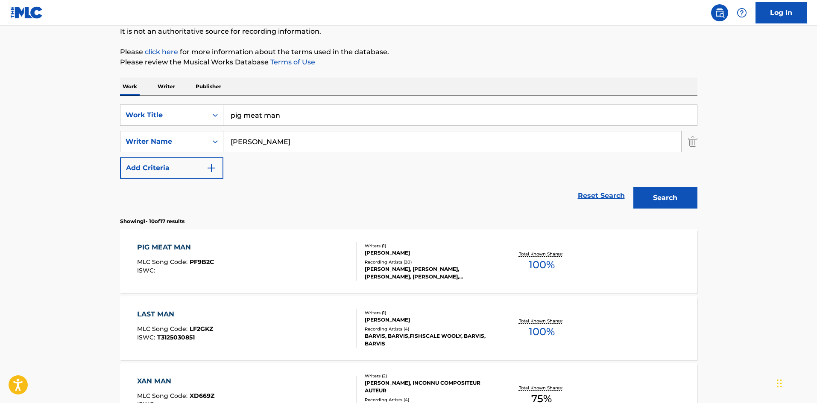
drag, startPoint x: 290, startPoint y: 117, endPoint x: 230, endPoint y: 124, distance: 60.2
click at [230, 124] on input "pig meat man" at bounding box center [459, 115] width 473 height 20
type input "apple tree"
click at [263, 137] on input "[PERSON_NAME]" at bounding box center [452, 141] width 458 height 20
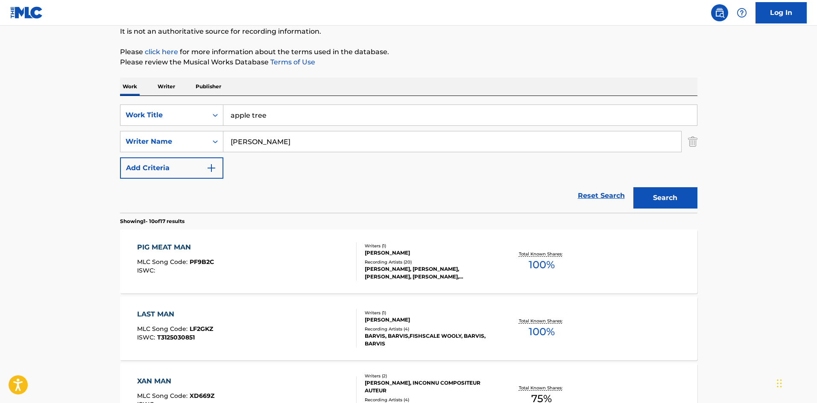
click at [263, 137] on input "[PERSON_NAME]" at bounding box center [452, 141] width 458 height 20
type input "[PERSON_NAME]"
click at [633, 187] on button "Search" at bounding box center [665, 197] width 64 height 21
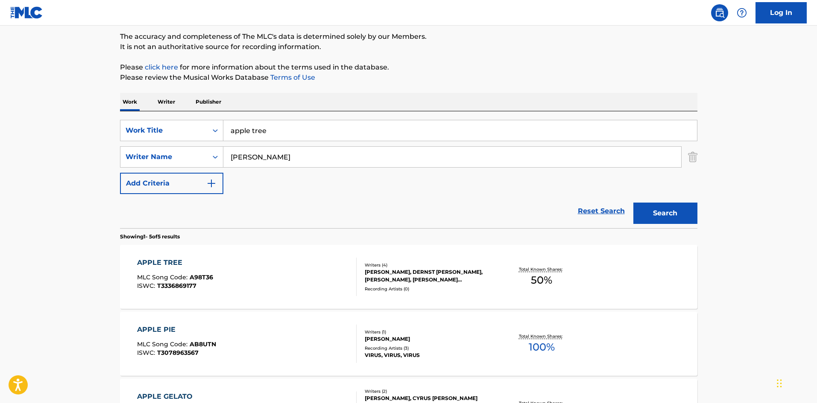
scroll to position [171, 0]
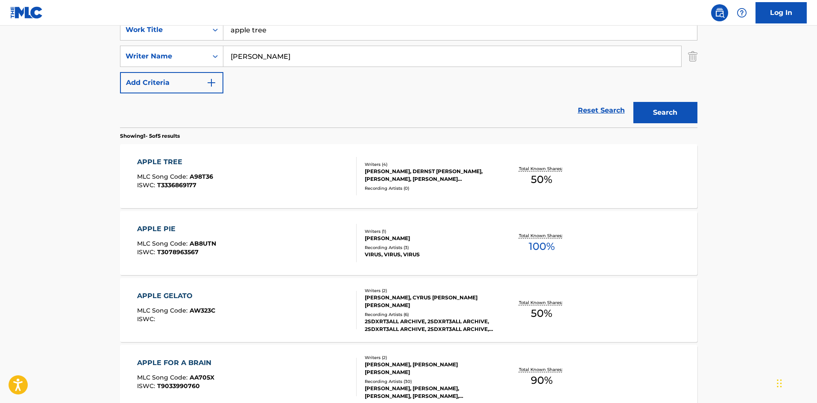
click at [275, 164] on div "APPLE TREE MLC Song Code : A98T36 ISWC : T3336869177" at bounding box center [246, 176] width 219 height 38
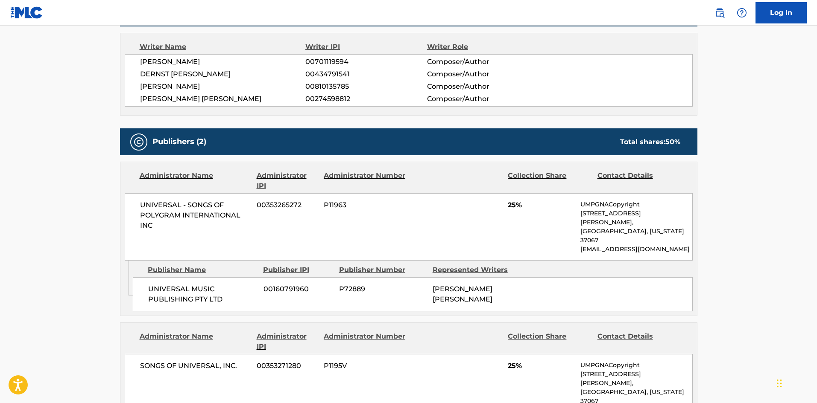
scroll to position [384, 0]
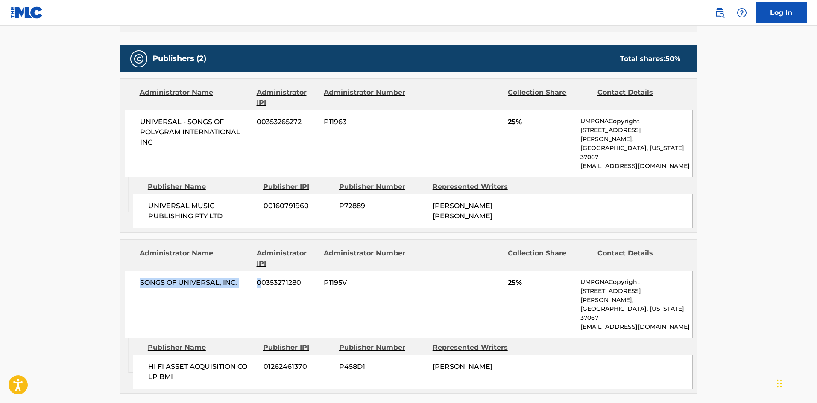
drag, startPoint x: 136, startPoint y: 264, endPoint x: 263, endPoint y: 263, distance: 127.6
click at [263, 271] on div "SONGS OF UNIVERSAL, INC. 00353271280 P1195V 25% UMPGNACopyright [STREET_ADDRESS…" at bounding box center [409, 304] width 568 height 67
click at [419, 295] on div "SONGS OF UNIVERSAL, INC. 00353271280 P1195V 25% UMPGNACopyright [STREET_ADDRESS…" at bounding box center [409, 304] width 568 height 67
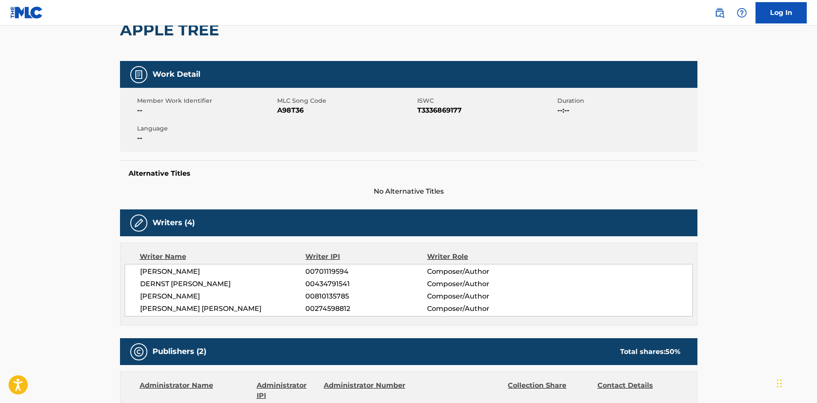
scroll to position [0, 0]
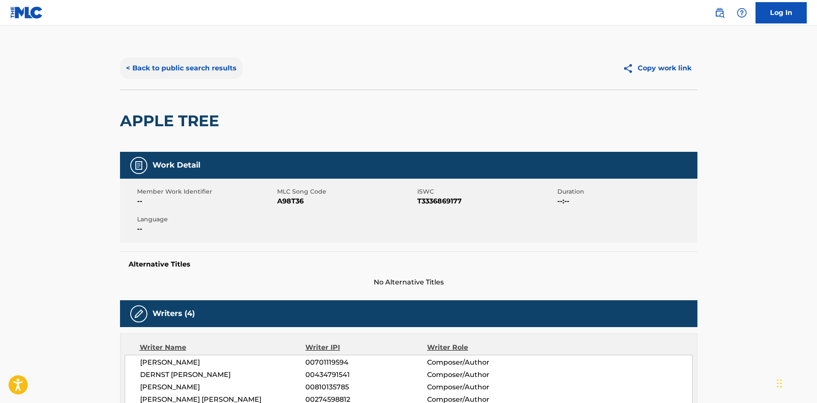
click at [137, 61] on button "< Back to public search results" at bounding box center [181, 68] width 123 height 21
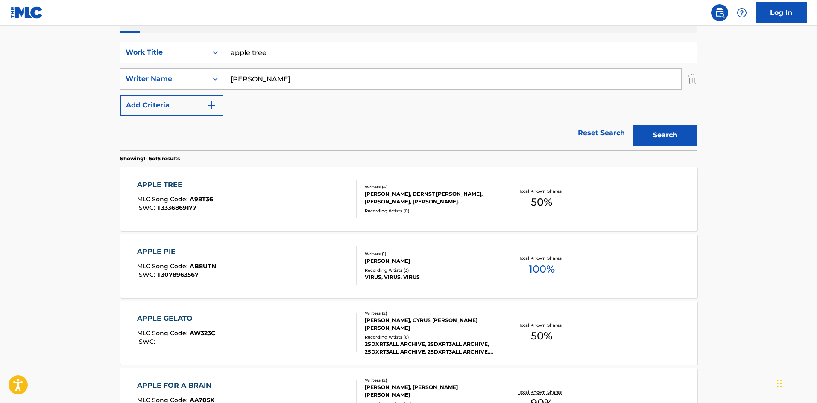
scroll to position [128, 0]
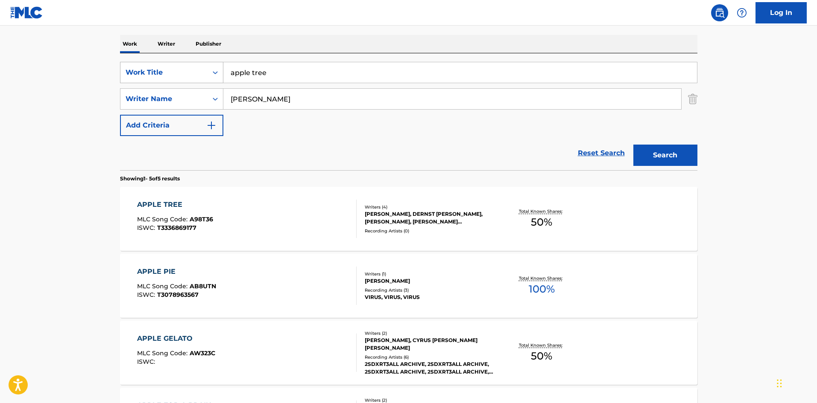
drag, startPoint x: 280, startPoint y: 71, endPoint x: 215, endPoint y: 68, distance: 65.0
click at [216, 68] on div "SearchWithCriteria4060617e-5c12-42ed-ad96-1d0c7a1dbea4 Work Title apple tree" at bounding box center [408, 72] width 577 height 21
type input "long ride home"
click at [633, 145] on button "Search" at bounding box center [665, 155] width 64 height 21
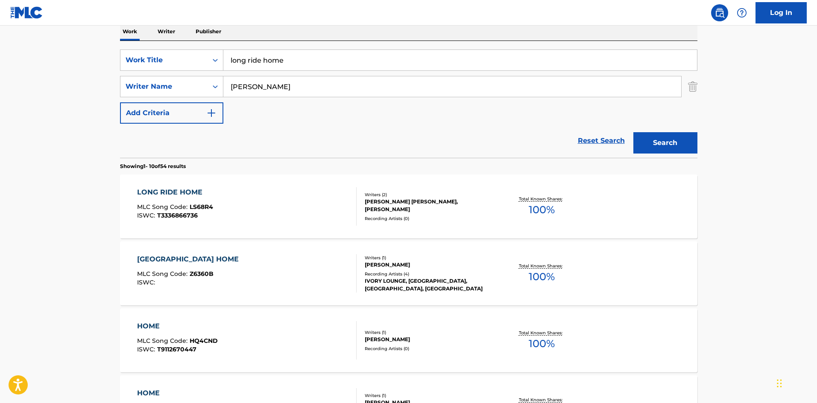
scroll to position [171, 0]
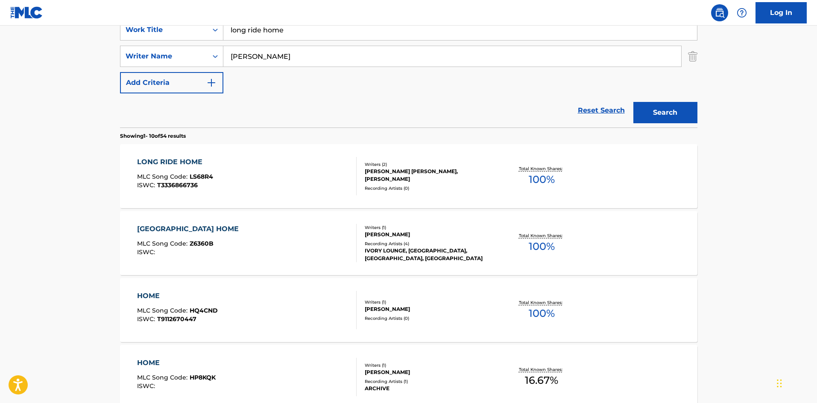
click at [259, 157] on div "LONG RIDE HOME MLC Song Code : LS68R4 ISWC : T3336866736" at bounding box center [246, 176] width 219 height 38
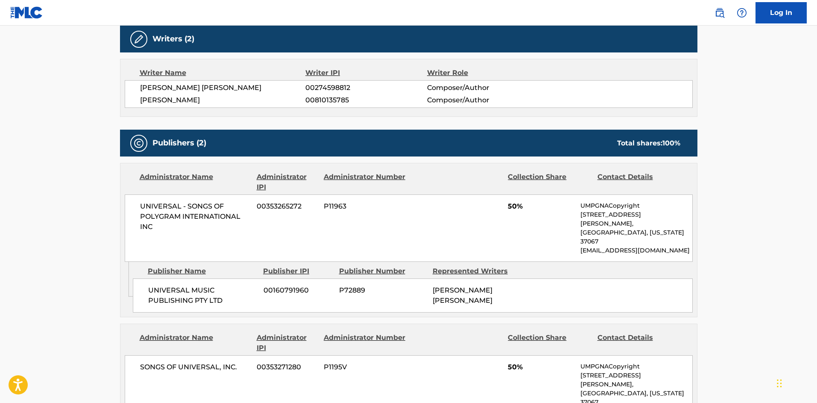
scroll to position [341, 0]
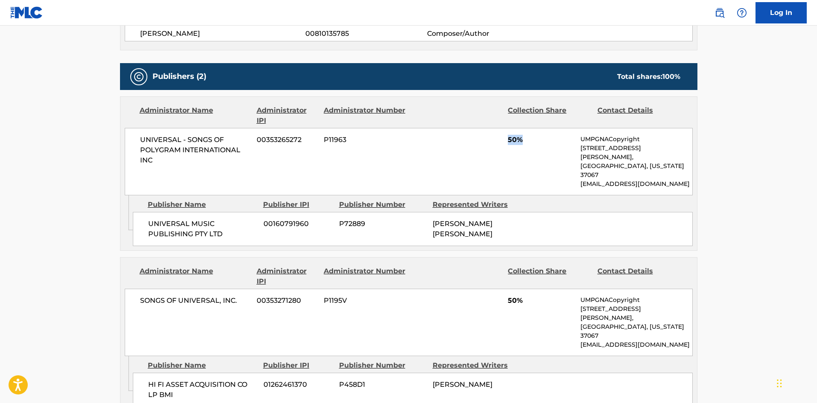
drag, startPoint x: 450, startPoint y: 134, endPoint x: 526, endPoint y: 121, distance: 77.0
click at [530, 131] on div "UNIVERSAL - SONGS OF POLYGRAM INTERNATIONAL INC 00353265272 P11963 50% UMPGNACo…" at bounding box center [409, 161] width 568 height 67
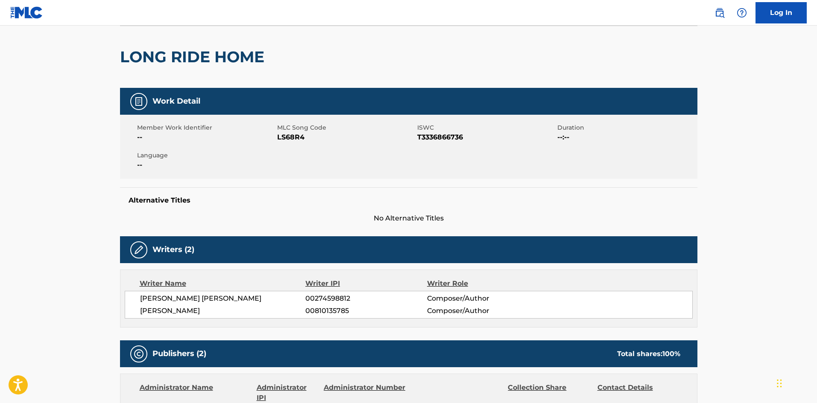
scroll to position [0, 0]
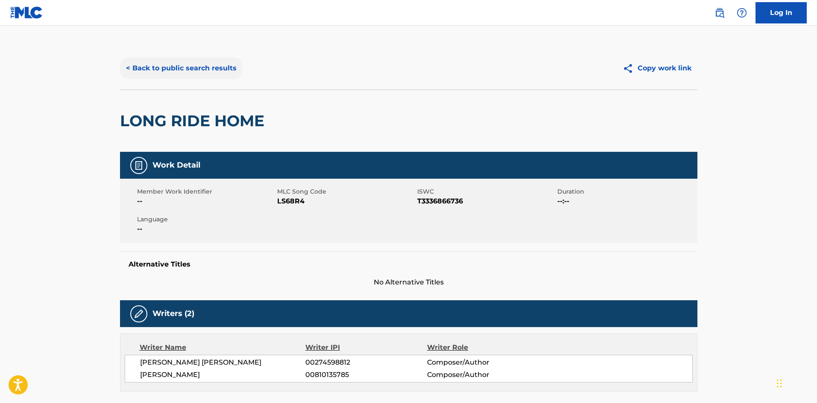
click at [160, 70] on button "< Back to public search results" at bounding box center [181, 68] width 123 height 21
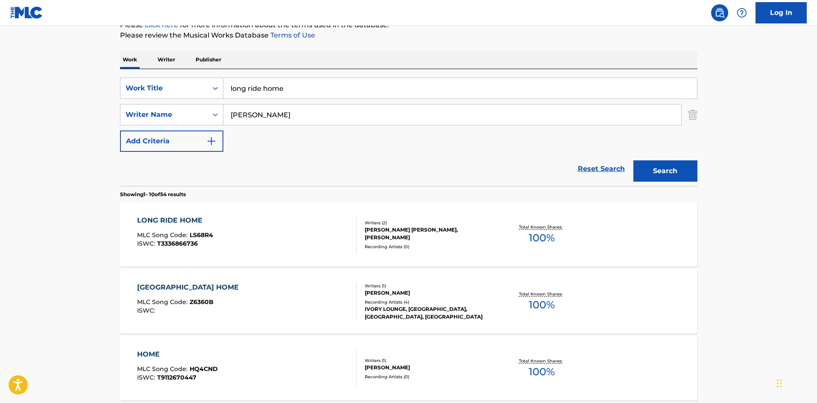
scroll to position [85, 0]
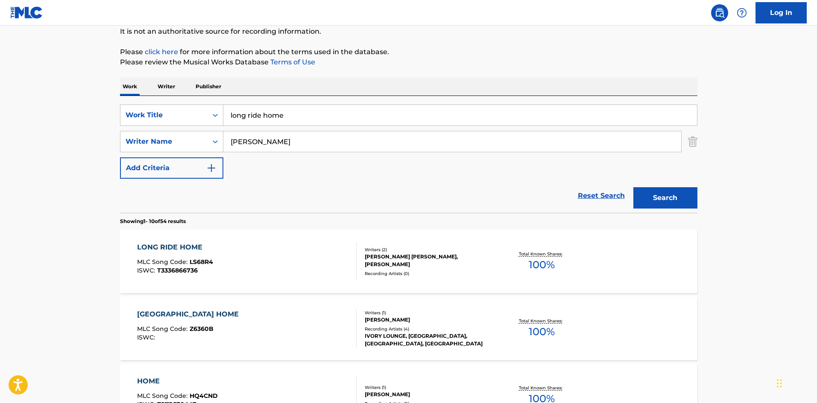
drag, startPoint x: 285, startPoint y: 114, endPoint x: 247, endPoint y: 123, distance: 38.9
click at [229, 118] on input "long ride home" at bounding box center [459, 115] width 473 height 20
type input "heartlands"
type input "king"
click at [633, 187] on button "Search" at bounding box center [665, 197] width 64 height 21
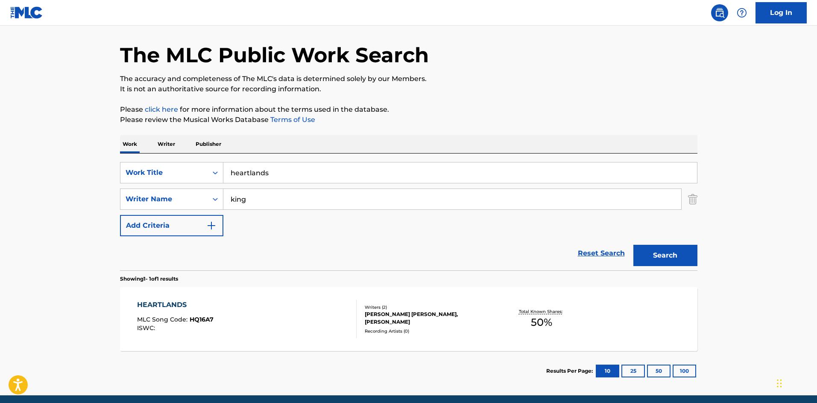
scroll to position [61, 0]
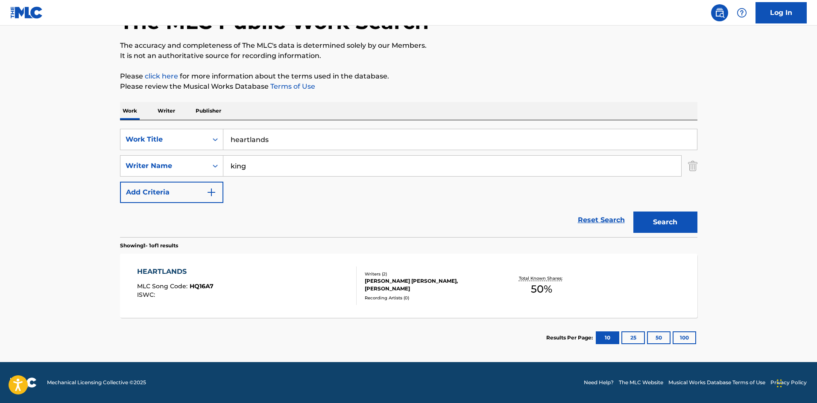
click at [278, 275] on div "HEARTLANDS MLC Song Code : HQ16A7 ISWC :" at bounding box center [246, 286] width 219 height 38
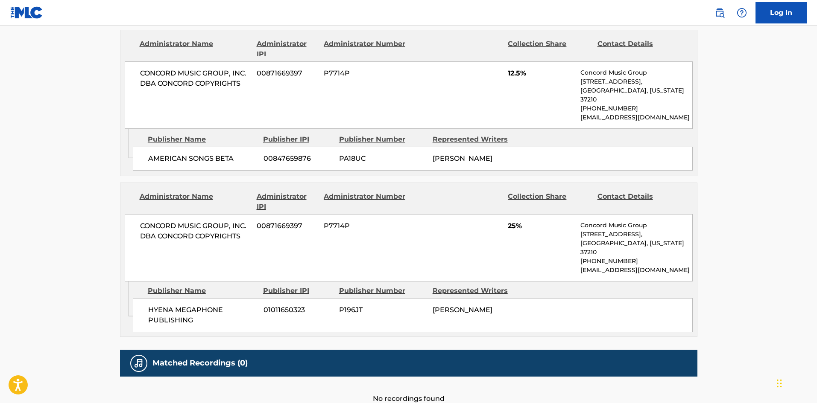
scroll to position [546, 0]
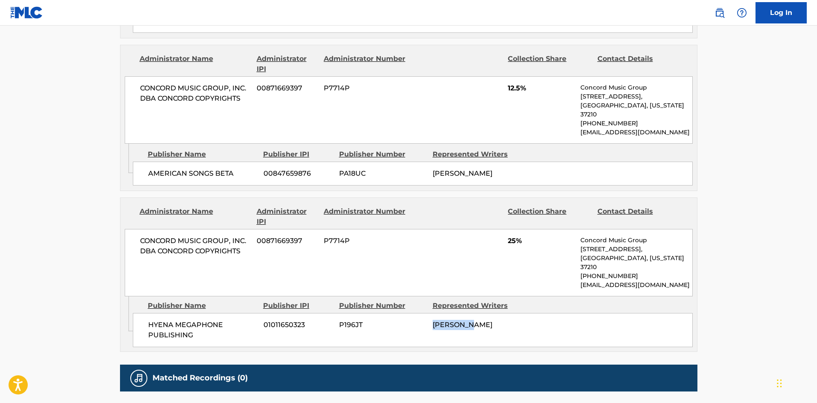
drag, startPoint x: 419, startPoint y: 299, endPoint x: 493, endPoint y: 299, distance: 73.4
click at [490, 313] on div "HYENA MEGAPHONE PUBLISHING 01011650323 P196JT [PERSON_NAME]" at bounding box center [413, 330] width 560 height 34
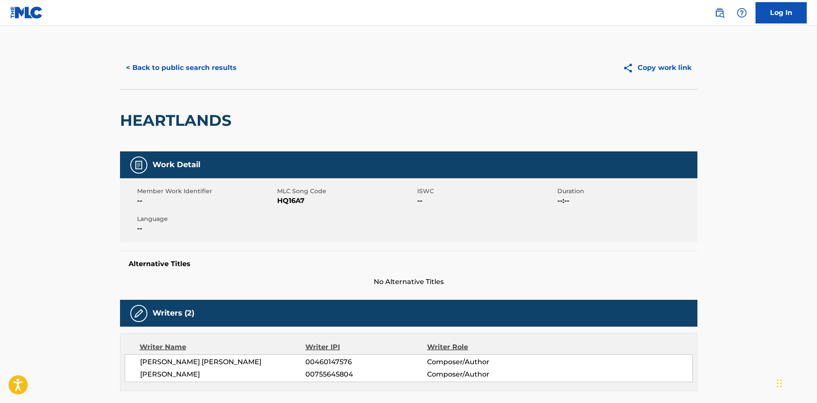
scroll to position [0, 0]
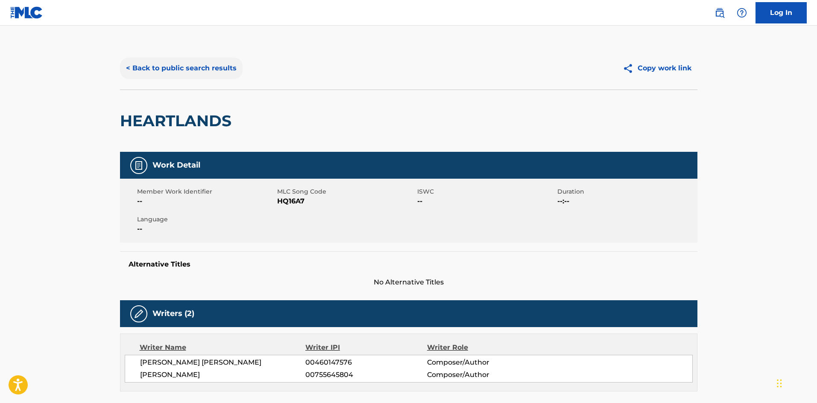
click at [169, 76] on button "< Back to public search results" at bounding box center [181, 68] width 123 height 21
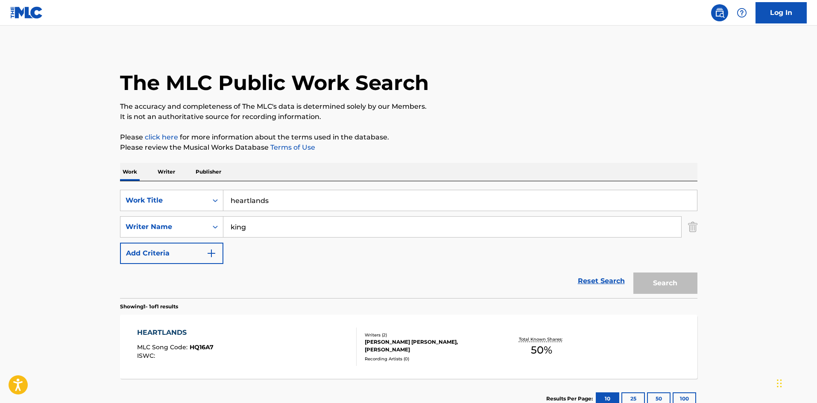
scroll to position [12, 0]
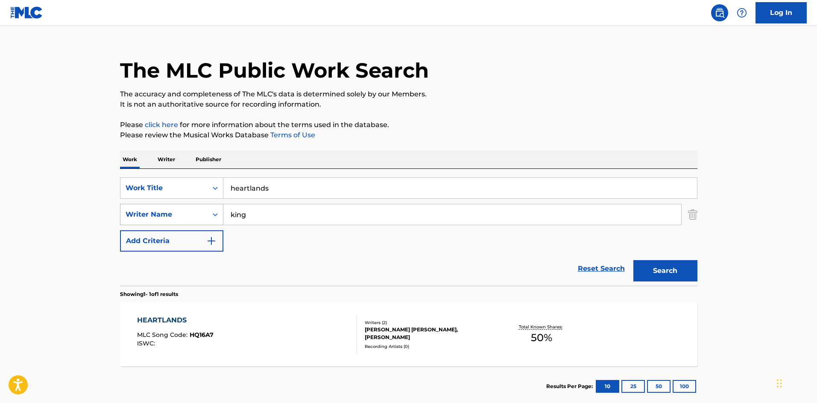
drag, startPoint x: 280, startPoint y: 210, endPoint x: 219, endPoint y: 206, distance: 62.0
click at [215, 202] on div "SearchWithCriteria4060617e-5c12-42ed-ad96-1d0c7a1dbea4 Work Title heartlands Se…" at bounding box center [408, 215] width 577 height 74
type input "ross"
drag, startPoint x: 295, startPoint y: 196, endPoint x: 224, endPoint y: 187, distance: 71.8
click at [224, 187] on input "heartlands" at bounding box center [459, 188] width 473 height 20
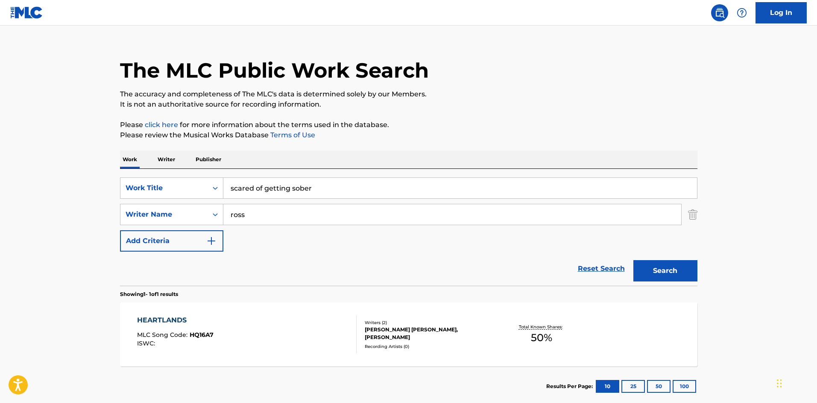
type input "scared of getting sober"
click at [633, 260] on button "Search" at bounding box center [665, 270] width 64 height 21
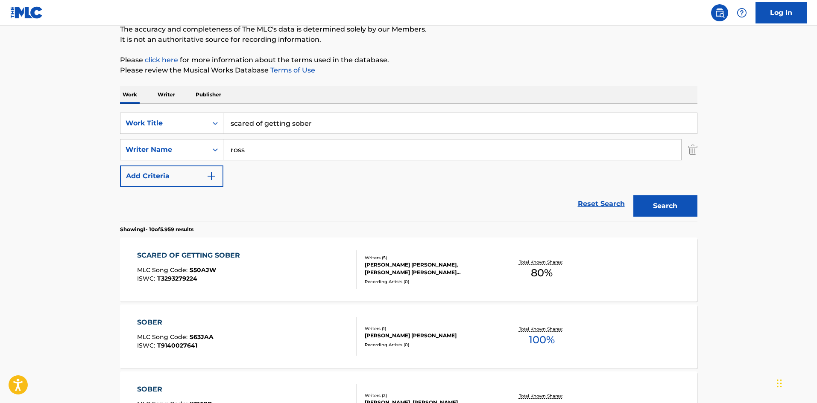
scroll to position [85, 0]
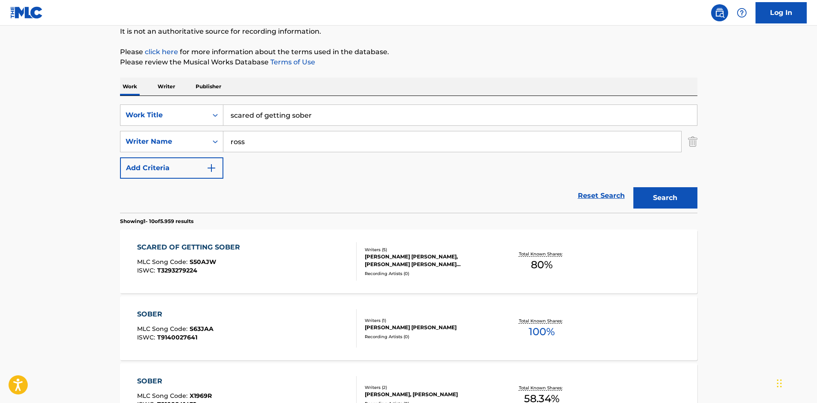
click at [316, 243] on div "SCARED OF GETTING SOBER MLC Song Code : S50AJW ISWC : T3293279224" at bounding box center [246, 261] width 219 height 38
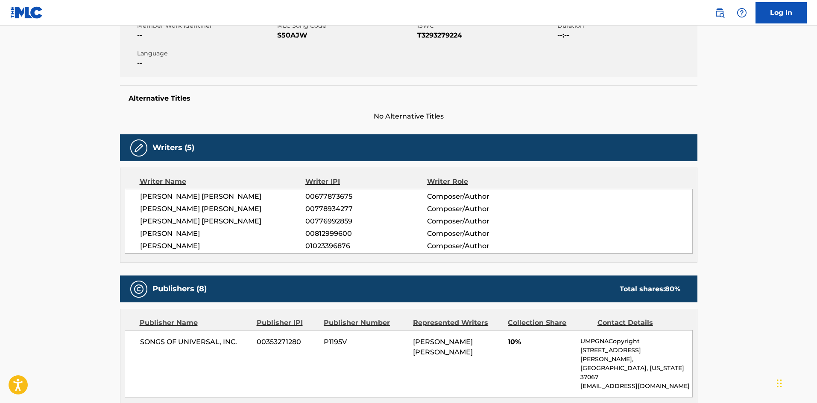
scroll to position [171, 0]
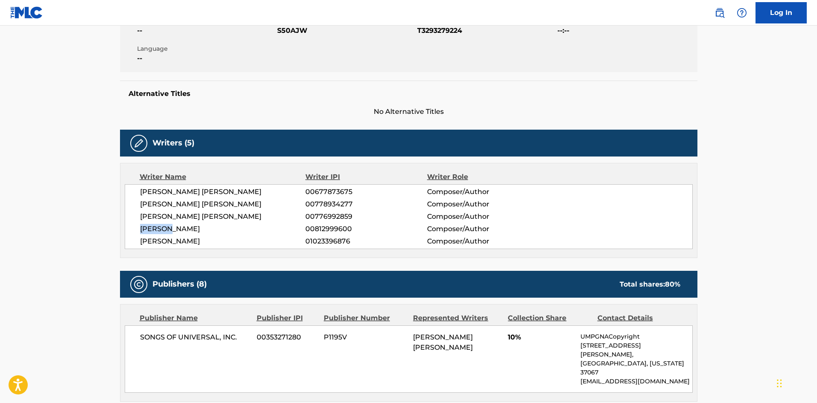
drag, startPoint x: 133, startPoint y: 224, endPoint x: 193, endPoint y: 233, distance: 60.9
click at [187, 233] on div "[PERSON_NAME] [PERSON_NAME] 00677873675 Composer/Author [PERSON_NAME] [PERSON_N…" at bounding box center [409, 216] width 568 height 65
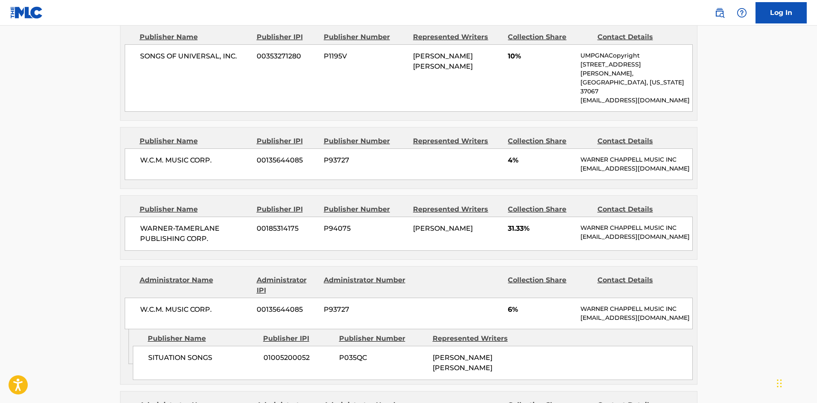
scroll to position [555, 0]
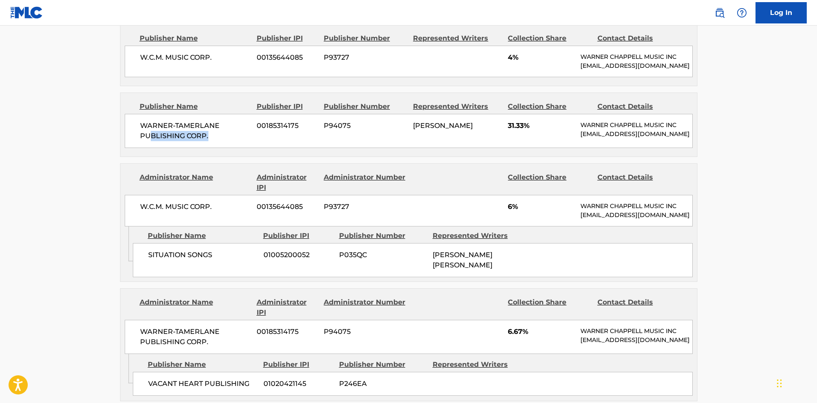
drag, startPoint x: 155, startPoint y: 133, endPoint x: 254, endPoint y: 132, distance: 99.0
click at [254, 132] on div "WARNER-[PERSON_NAME] PUBLISHING CORP. 00185314175 P94075 [PERSON_NAME] 31.33% […" at bounding box center [409, 131] width 568 height 34
click at [388, 151] on div "Publisher Name Publisher IPI Publisher Number Represented Writers Collection Sh…" at bounding box center [408, 125] width 576 height 64
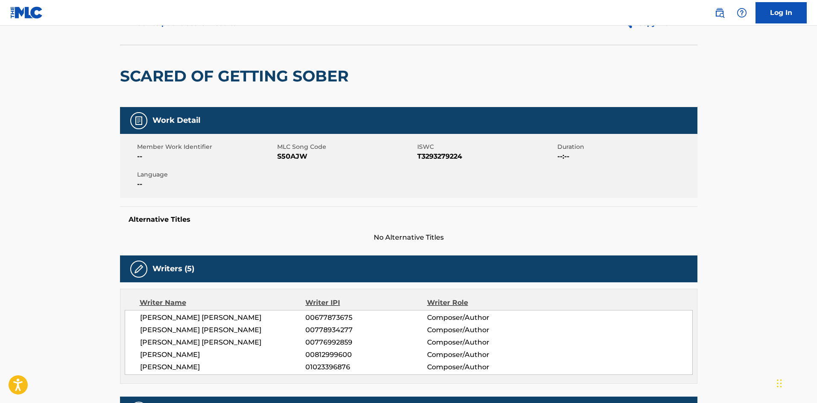
scroll to position [0, 0]
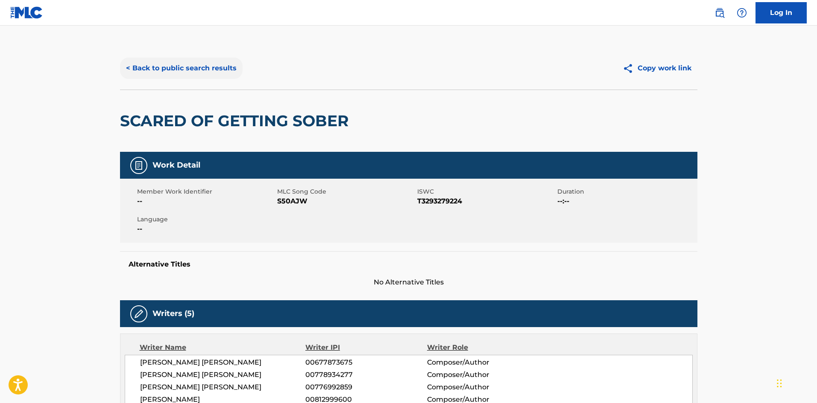
click at [152, 67] on button "< Back to public search results" at bounding box center [181, 68] width 123 height 21
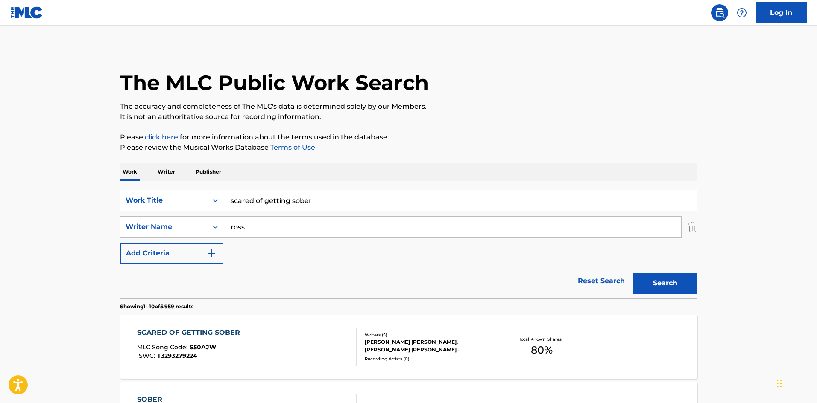
scroll to position [85, 0]
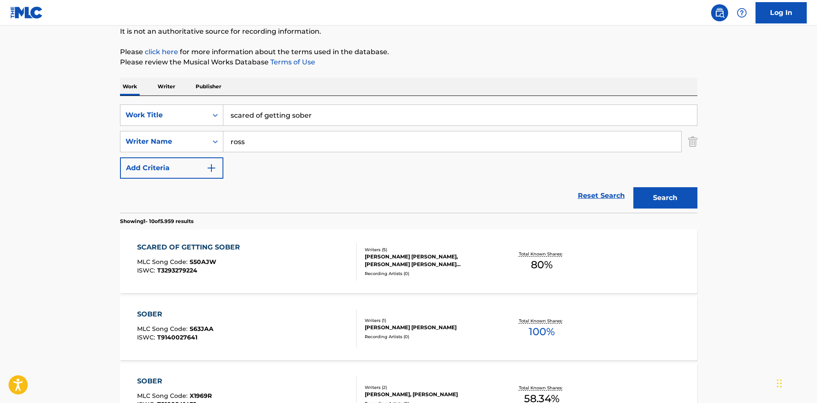
drag, startPoint x: 332, startPoint y: 111, endPoint x: 239, endPoint y: 117, distance: 93.3
click at [240, 117] on input "scared of getting sober" at bounding box center [459, 115] width 473 height 20
type input "s"
type input "really wanna know"
drag, startPoint x: 278, startPoint y: 140, endPoint x: 220, endPoint y: 144, distance: 58.2
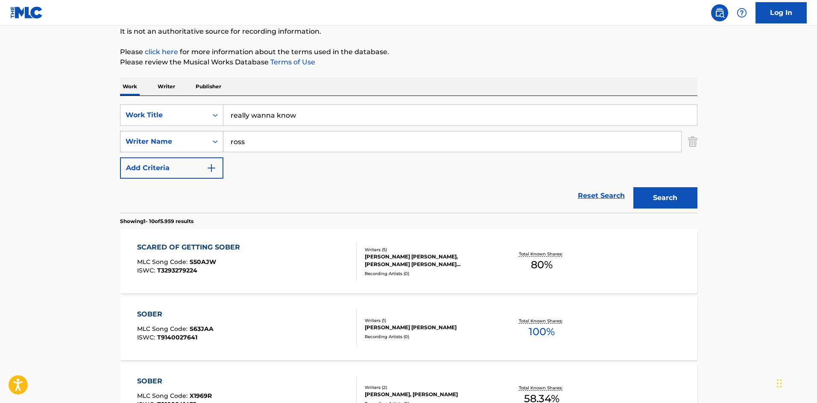
click at [220, 144] on div "SearchWithCriteria397315ac-edc2-4912-8d58-8314478a0d4c Writer Name [PERSON_NAME]" at bounding box center [408, 141] width 577 height 21
click at [284, 142] on input "ross" at bounding box center [452, 141] width 458 height 20
click at [633, 187] on button "Search" at bounding box center [665, 197] width 64 height 21
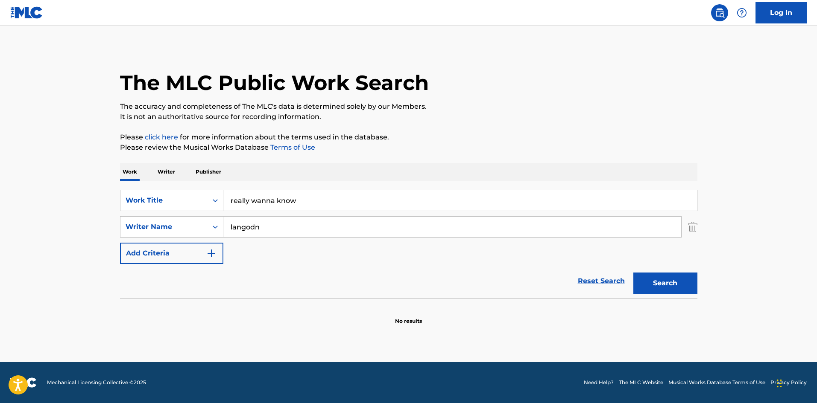
click at [281, 223] on input "langodn" at bounding box center [452, 227] width 458 height 20
type input "[PERSON_NAME]"
click at [633, 273] on button "Search" at bounding box center [665, 283] width 64 height 21
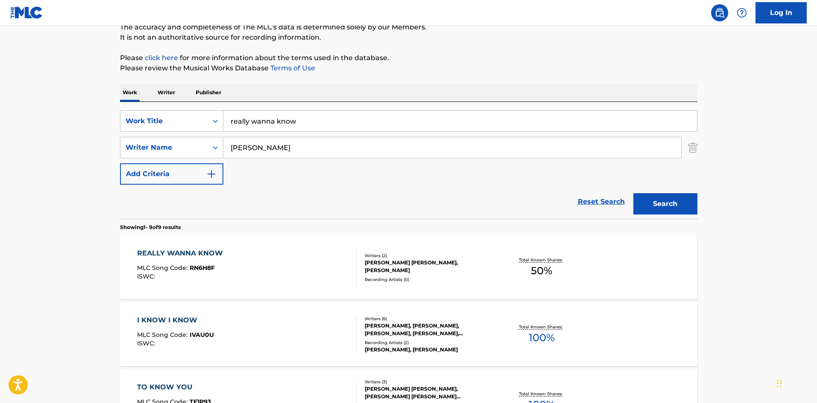
scroll to position [85, 0]
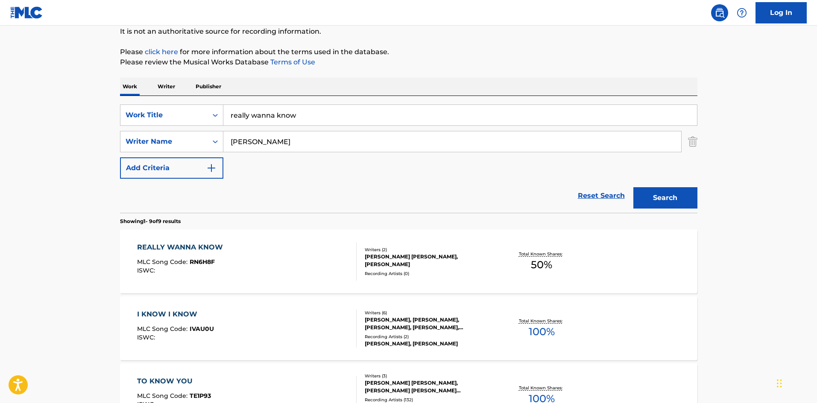
click at [258, 255] on div "REALLY WANNA KNOW MLC Song Code : RN6H8F ISWC :" at bounding box center [246, 261] width 219 height 38
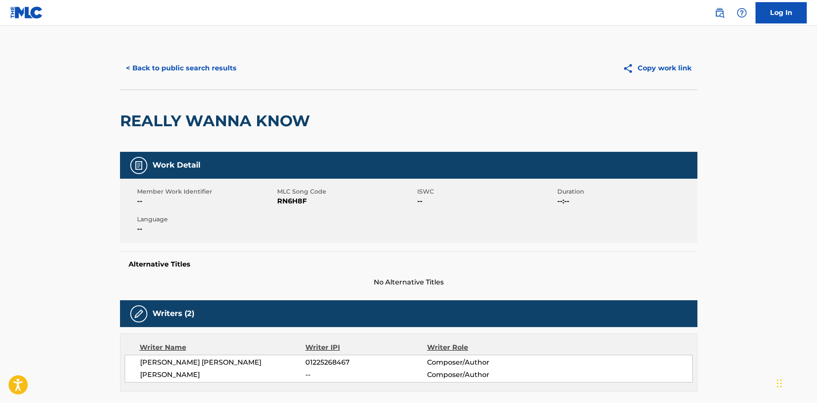
click at [258, 255] on div "Alternative Titles No Alternative Titles" at bounding box center [408, 269] width 577 height 36
drag, startPoint x: 258, startPoint y: 255, endPoint x: 361, endPoint y: 271, distance: 103.8
click at [361, 271] on div "Alternative Titles No Alternative Titles" at bounding box center [408, 269] width 577 height 36
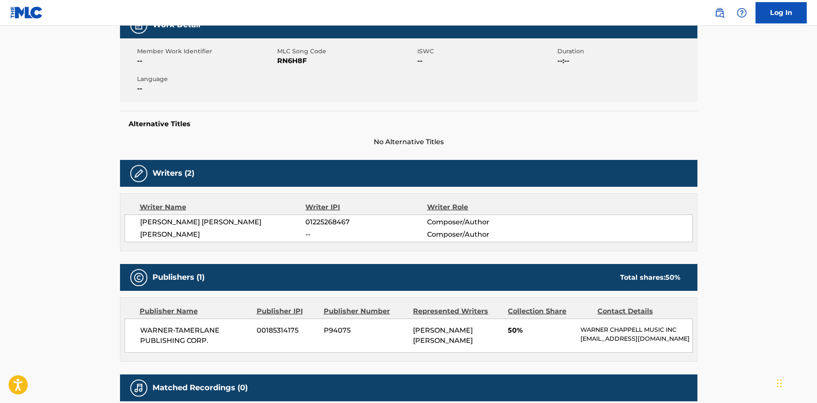
scroll to position [55, 0]
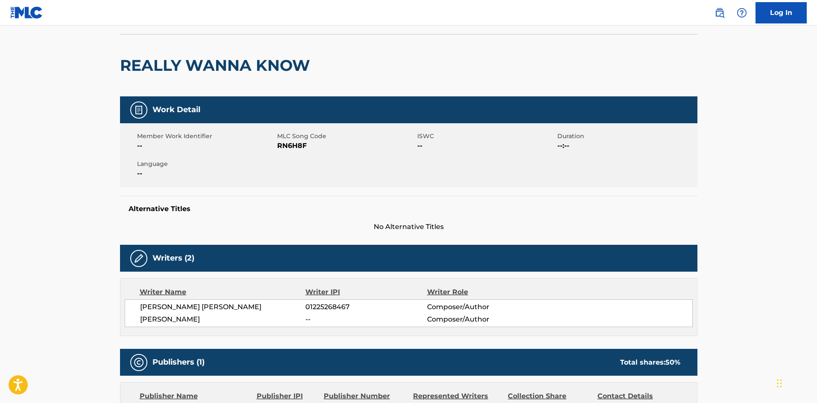
scroll to position [85, 0]
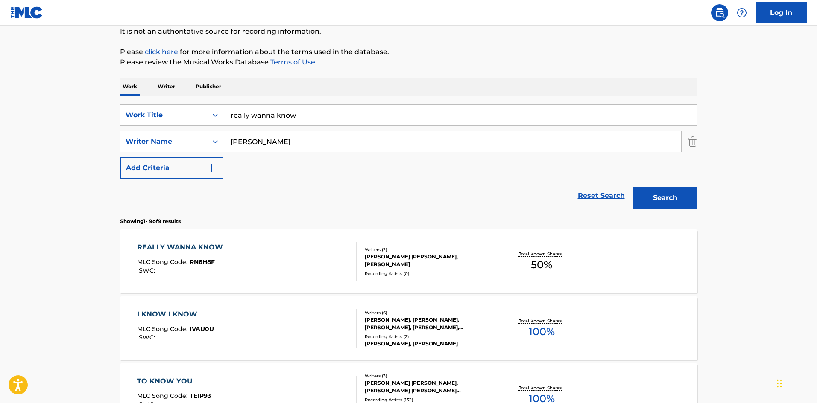
drag, startPoint x: 324, startPoint y: 121, endPoint x: 236, endPoint y: 112, distance: 88.3
click at [236, 112] on input "really wanna know" at bounding box center [459, 115] width 473 height 20
type input "r"
type input "[PERSON_NAME][GEOGRAPHIC_DATA]"
click at [633, 187] on button "Search" at bounding box center [665, 197] width 64 height 21
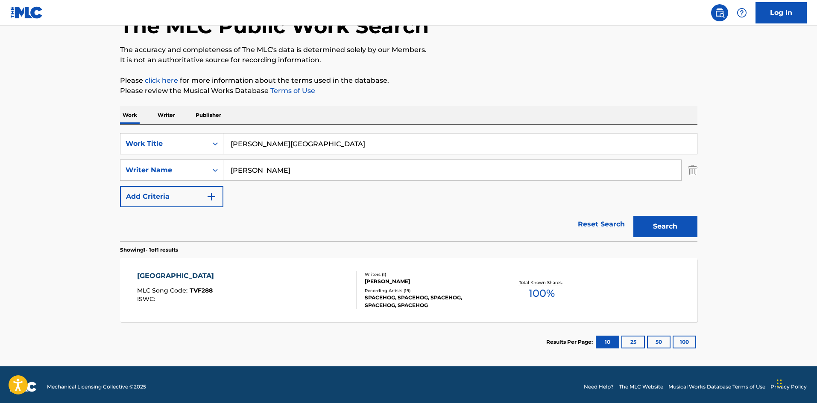
scroll to position [61, 0]
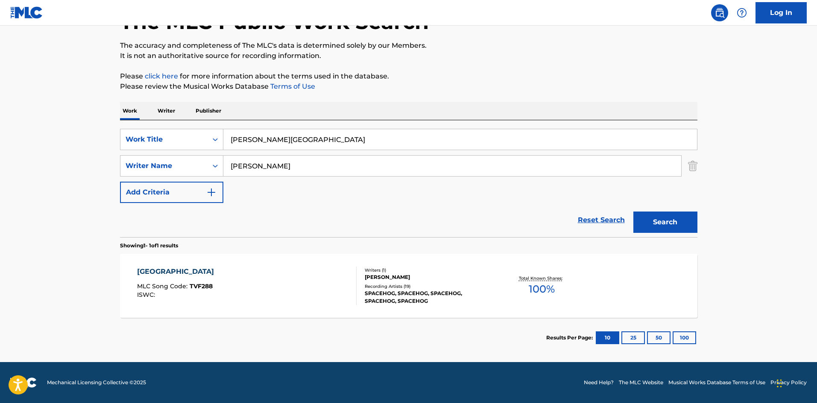
drag, startPoint x: 299, startPoint y: 170, endPoint x: 233, endPoint y: 180, distance: 66.5
click at [250, 175] on input "[PERSON_NAME]" at bounding box center [452, 166] width 458 height 20
click at [279, 163] on input "[PERSON_NAME]" at bounding box center [452, 166] width 458 height 20
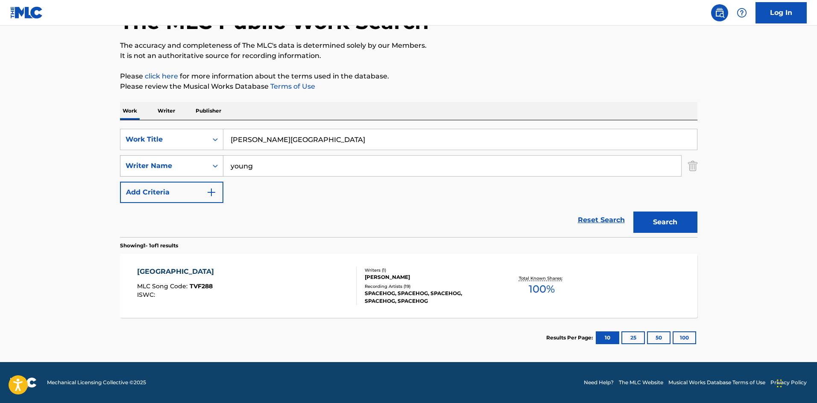
type input "young"
click at [633, 212] on button "Search" at bounding box center [665, 222] width 64 height 21
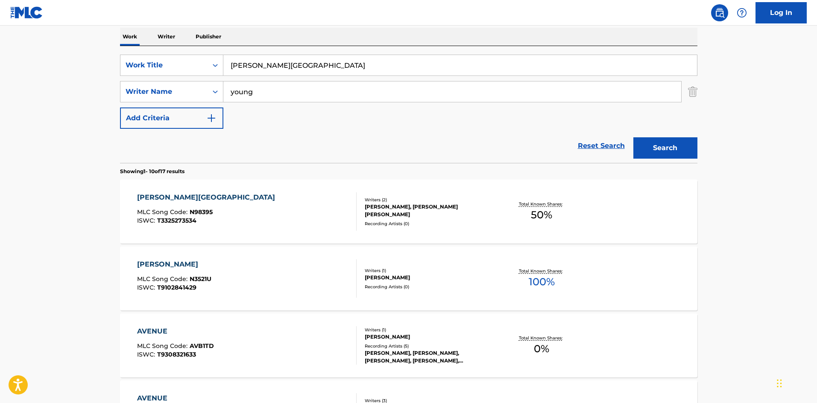
scroll to position [171, 0]
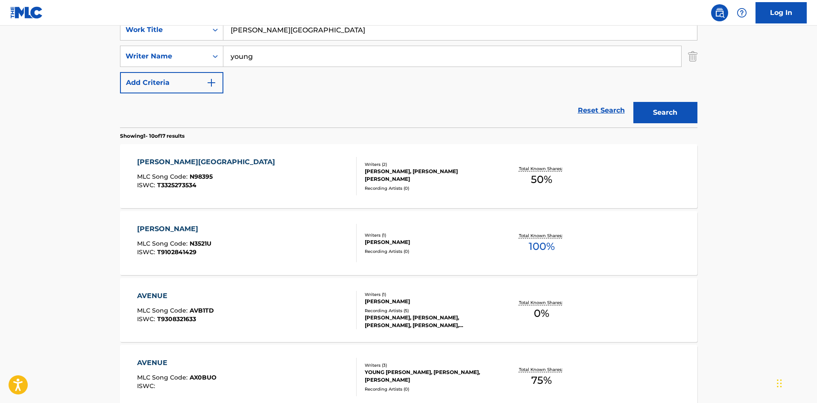
click at [296, 166] on div "[PERSON_NAME] AVENUE MLC Song Code : N98395 ISWC : T3325273534" at bounding box center [246, 176] width 219 height 38
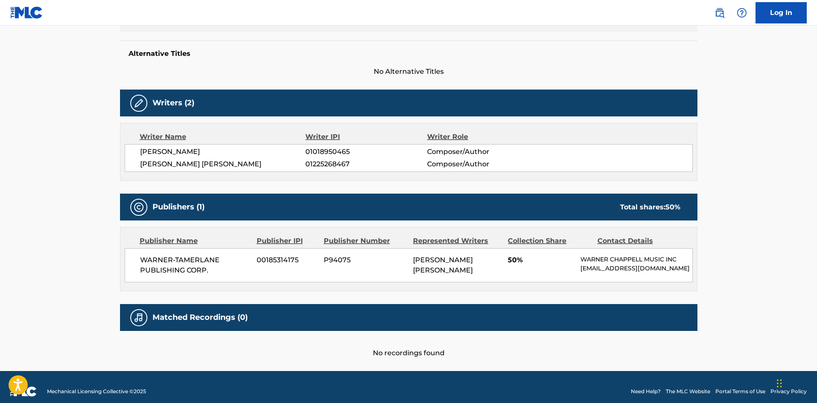
scroll to position [213, 0]
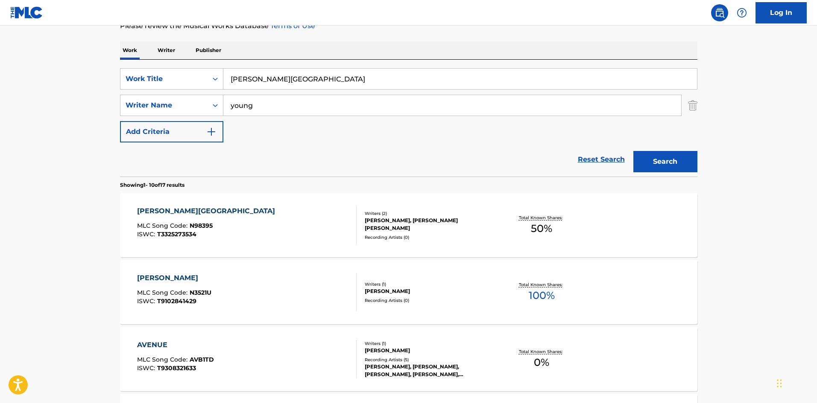
scroll to position [43, 0]
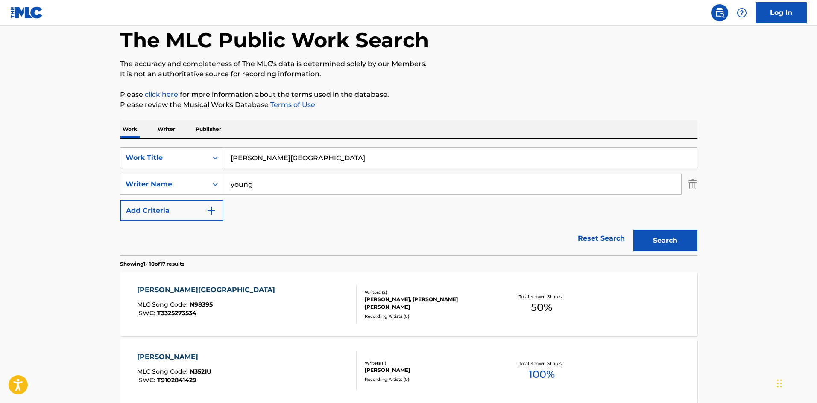
drag, startPoint x: 251, startPoint y: 159, endPoint x: 206, endPoint y: 160, distance: 44.9
click at [206, 160] on div "SearchWithCriteria4060617e-5c12-42ed-ad96-1d0c7a1dbea4 Work Title [PERSON_NAME]…" at bounding box center [408, 157] width 577 height 21
drag, startPoint x: 25, startPoint y: 0, endPoint x: 52, endPoint y: 159, distance: 161.1
drag, startPoint x: 298, startPoint y: 155, endPoint x: 222, endPoint y: 152, distance: 75.2
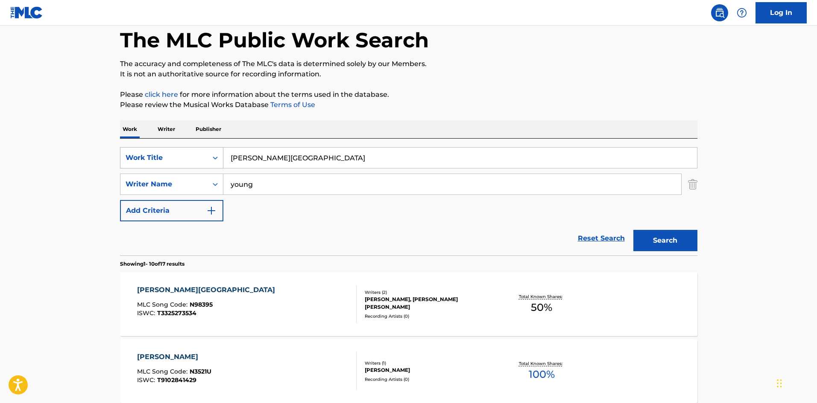
click at [222, 152] on div "SearchWithCriteria4060617e-5c12-42ed-ad96-1d0c7a1dbea4 Work Title [PERSON_NAME]…" at bounding box center [408, 157] width 577 height 21
type input "really wanna know"
click at [318, 182] on input "young" at bounding box center [452, 184] width 458 height 20
click at [669, 245] on button "Search" at bounding box center [665, 240] width 64 height 21
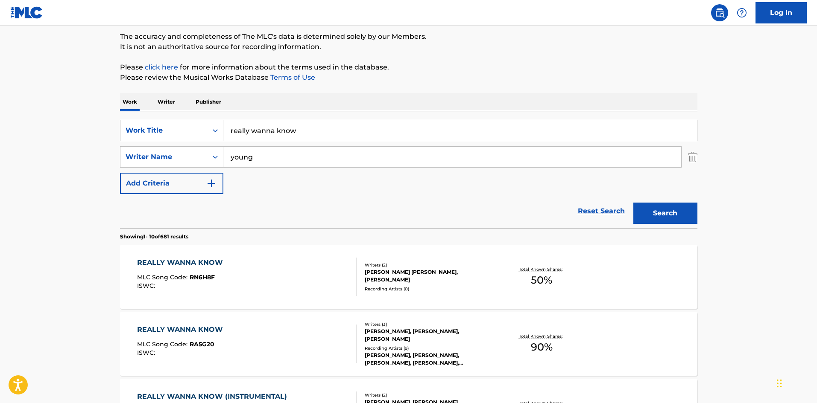
scroll to position [85, 0]
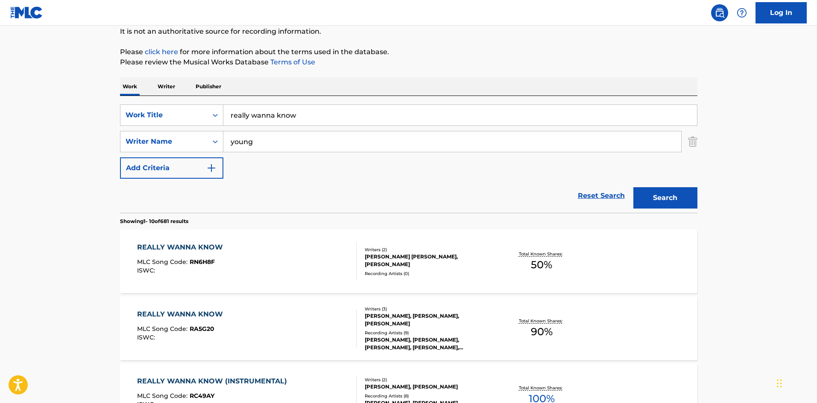
click at [282, 253] on div "REALLY WANNA KNOW MLC Song Code : RN6H8F ISWC :" at bounding box center [246, 261] width 219 height 38
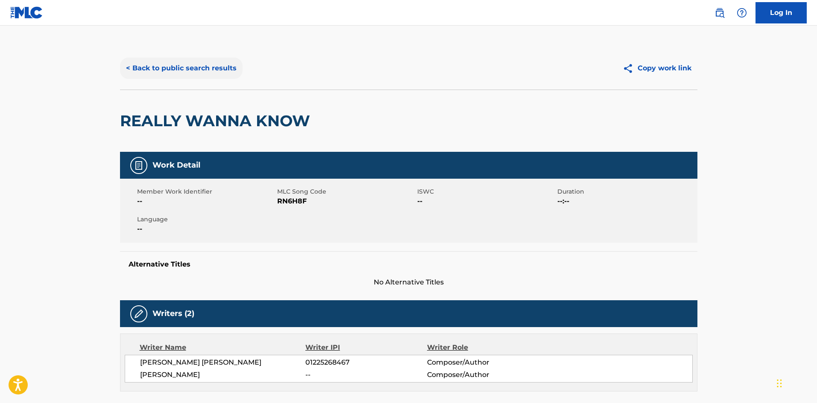
click at [198, 68] on button "< Back to public search results" at bounding box center [181, 68] width 123 height 21
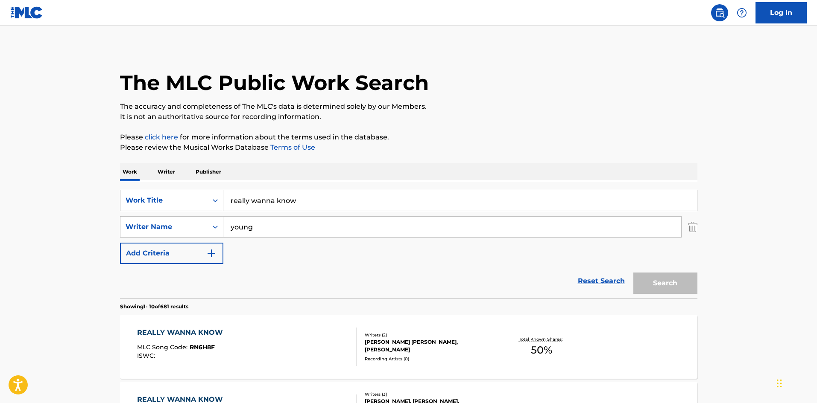
scroll to position [85, 0]
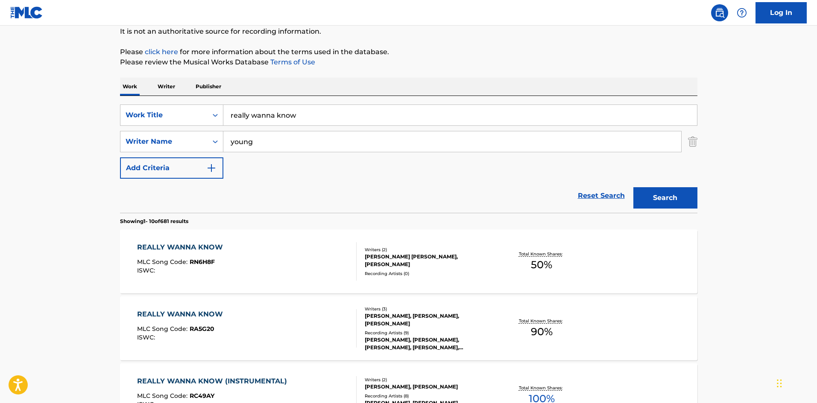
drag, startPoint x: 296, startPoint y: 112, endPoint x: 250, endPoint y: 115, distance: 46.2
click at [250, 115] on input "really wanna know" at bounding box center [459, 115] width 473 height 20
click at [310, 120] on input "really wanna know" at bounding box center [459, 115] width 473 height 20
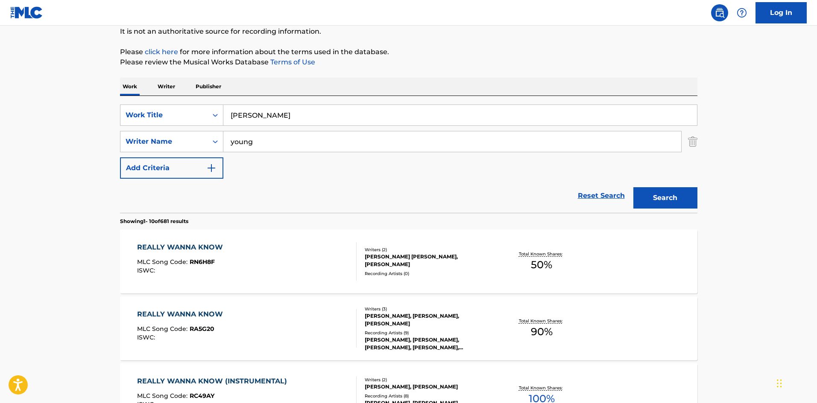
type input "[PERSON_NAME]"
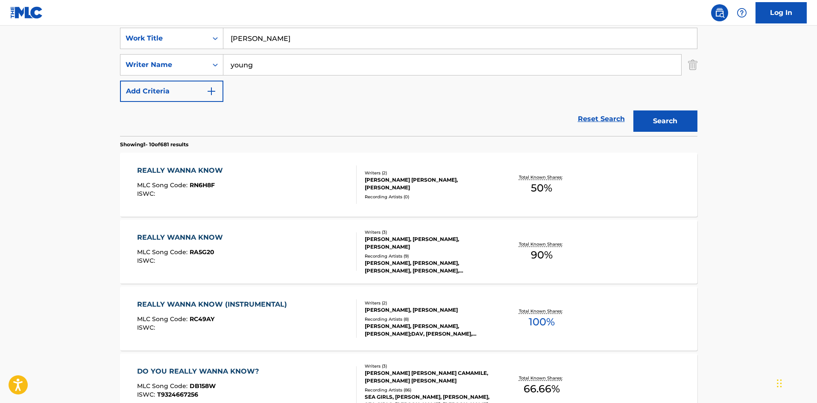
scroll to position [171, 0]
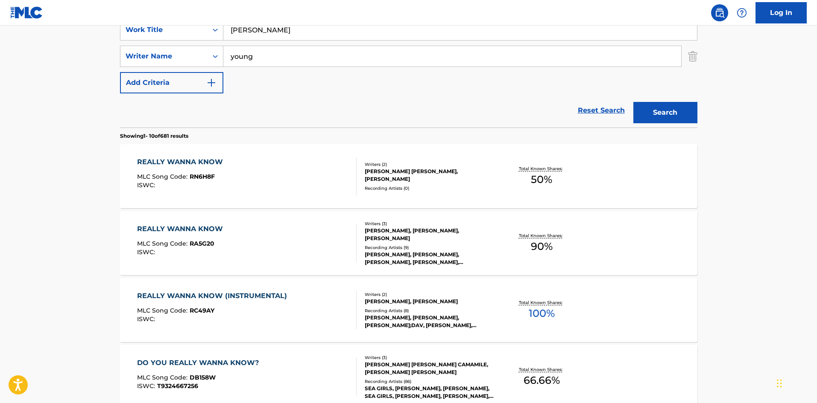
click at [283, 173] on div "REALLY WANNA KNOW MLC Song Code : RN6H8F ISWC :" at bounding box center [246, 176] width 219 height 38
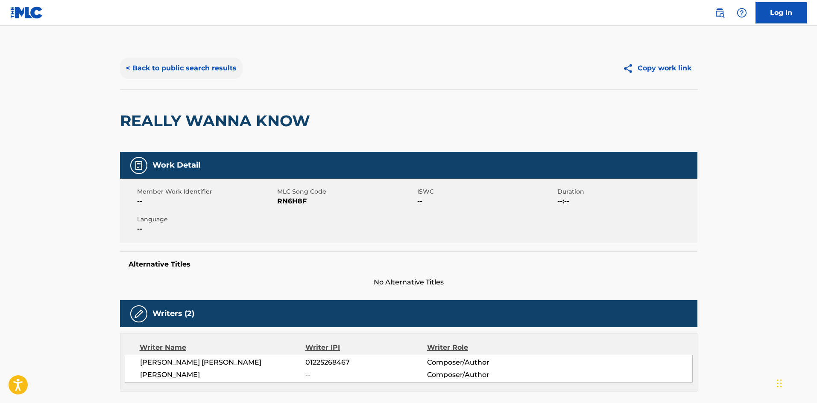
click at [163, 66] on button "< Back to public search results" at bounding box center [181, 68] width 123 height 21
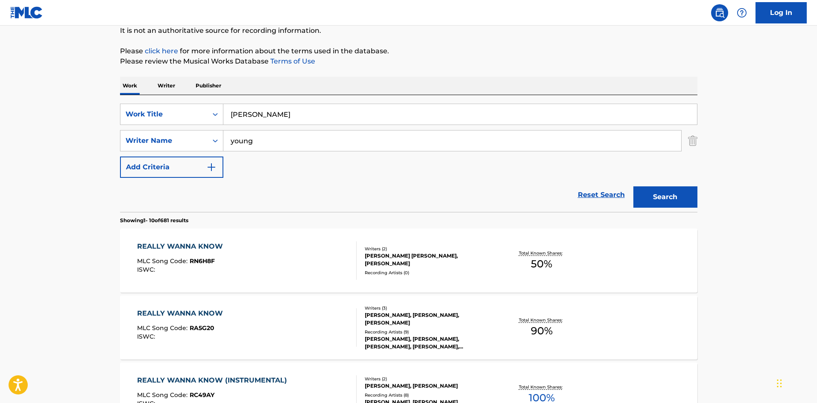
scroll to position [85, 0]
drag, startPoint x: 300, startPoint y: 114, endPoint x: 243, endPoint y: 115, distance: 56.4
click at [247, 115] on input "[PERSON_NAME]" at bounding box center [459, 115] width 473 height 20
type input "r"
type input "depresion"
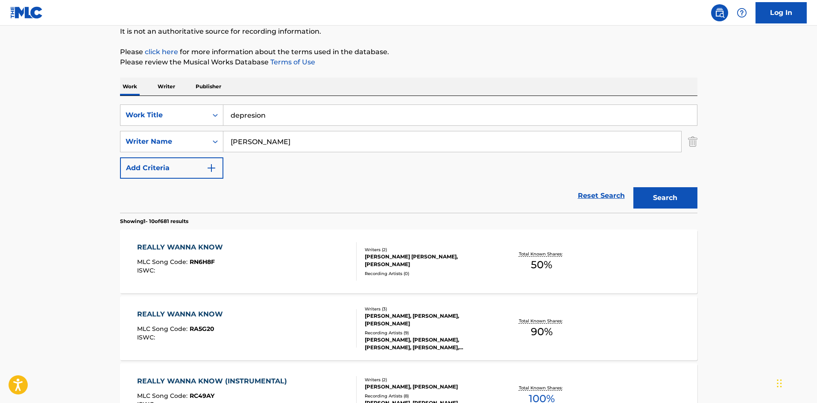
type input "[PERSON_NAME]"
click at [633, 187] on button "Search" at bounding box center [665, 197] width 64 height 21
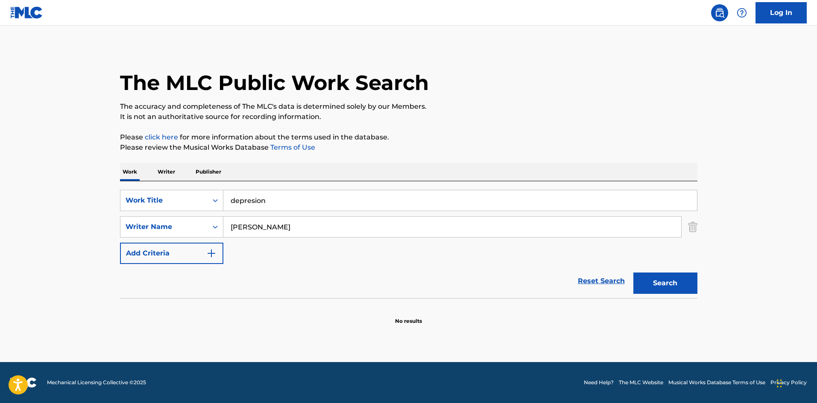
drag, startPoint x: 293, startPoint y: 232, endPoint x: 235, endPoint y: 231, distance: 58.5
click at [235, 231] on input "[PERSON_NAME]" at bounding box center [452, 227] width 458 height 20
drag, startPoint x: 294, startPoint y: 202, endPoint x: 238, endPoint y: 199, distance: 56.4
click at [238, 199] on input "depresion" at bounding box center [459, 200] width 473 height 20
type input "d"
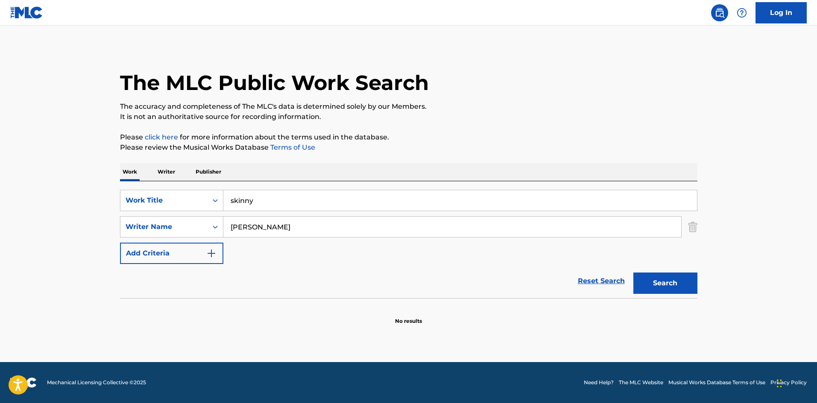
type input "skinny"
click at [633, 273] on button "Search" at bounding box center [665, 283] width 64 height 21
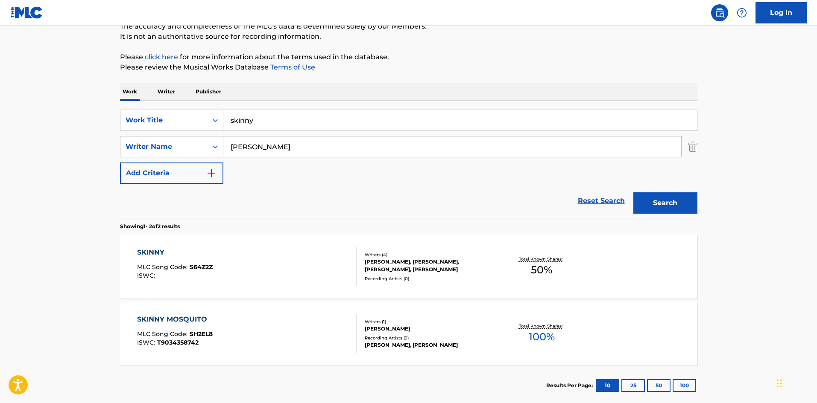
scroll to position [85, 0]
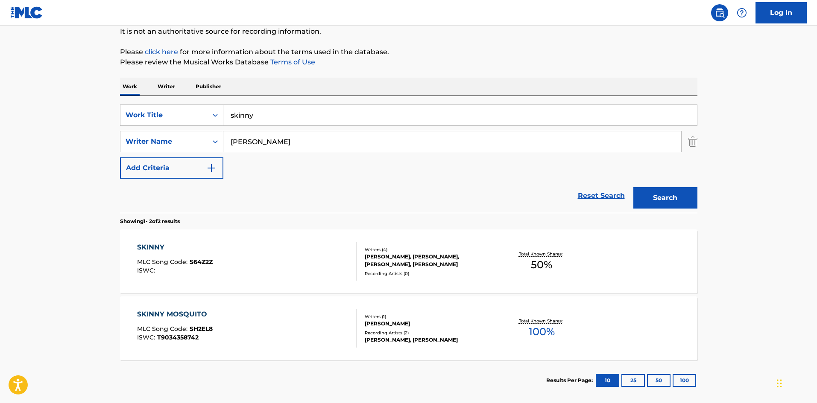
click at [281, 258] on div "SKINNY MLC Song Code : S64Z2Z ISWC :" at bounding box center [246, 261] width 219 height 38
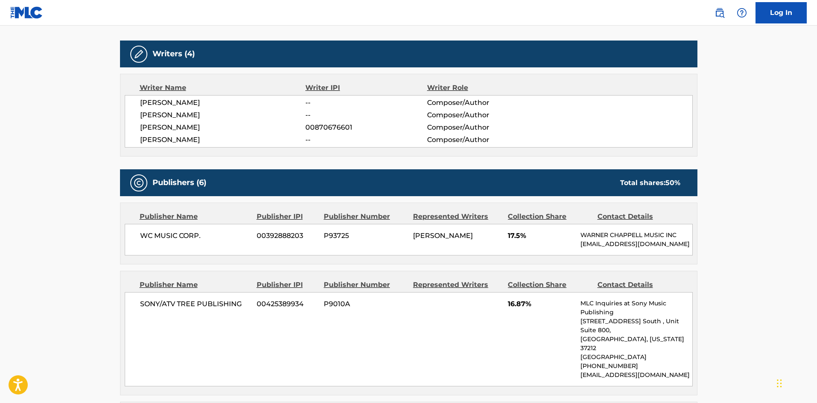
scroll to position [258, 0]
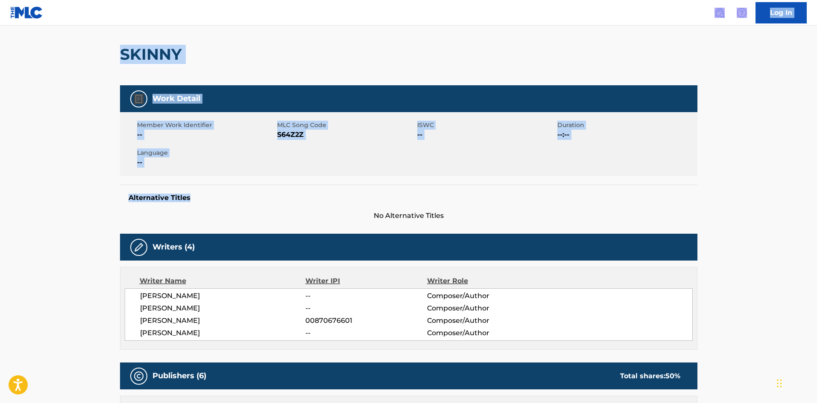
scroll to position [0, 0]
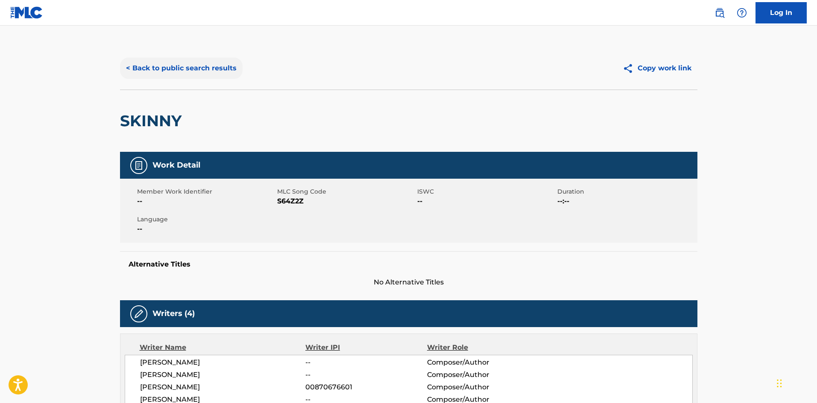
click at [163, 76] on button "< Back to public search results" at bounding box center [181, 68] width 123 height 21
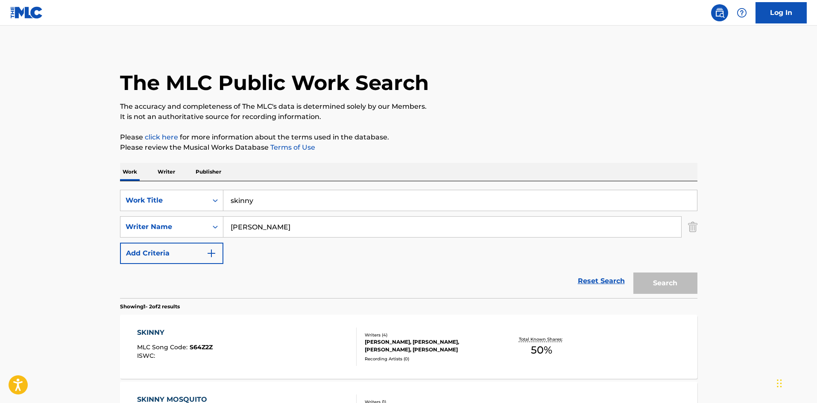
scroll to position [79, 0]
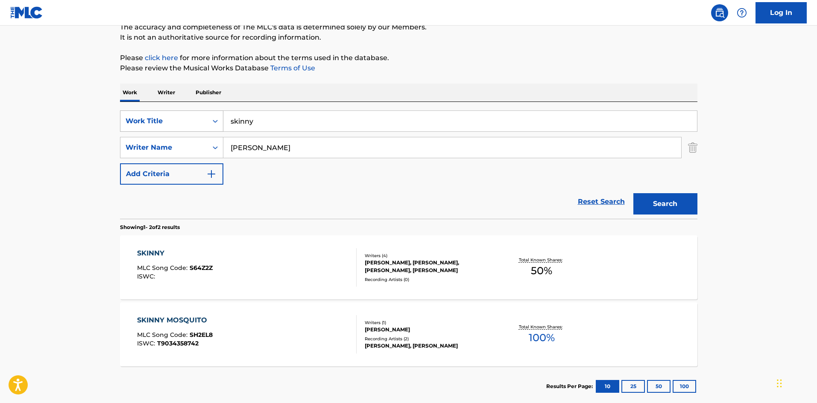
drag, startPoint x: 299, startPoint y: 127, endPoint x: 208, endPoint y: 121, distance: 91.1
click at [208, 121] on div "SearchWithCriteria4060617e-5c12-42ed-ad96-1d0c7a1dbea4 Work Title skinny" at bounding box center [408, 121] width 577 height 21
click at [277, 110] on div "SearchWithCriteria4060617e-5c12-42ed-ad96-1d0c7a1dbea4 Work Title skinny Search…" at bounding box center [408, 160] width 577 height 117
click at [268, 120] on input "skinny" at bounding box center [459, 121] width 473 height 20
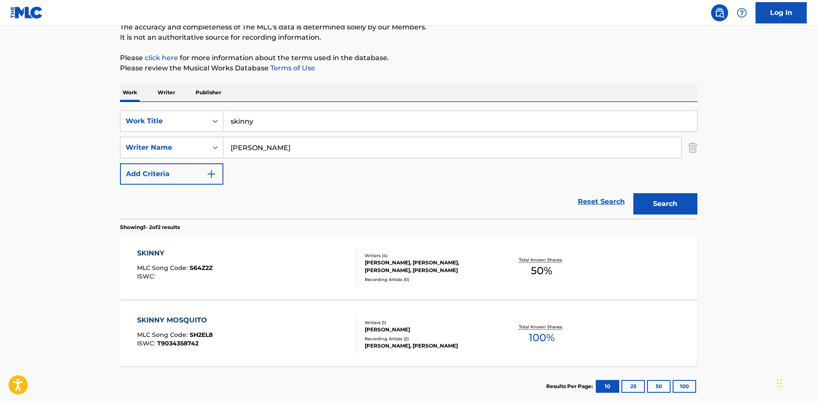
click at [268, 120] on input "skinny" at bounding box center [459, 121] width 473 height 20
type input "little bit"
type input "[PERSON_NAME]"
click at [633, 193] on button "Search" at bounding box center [665, 203] width 64 height 21
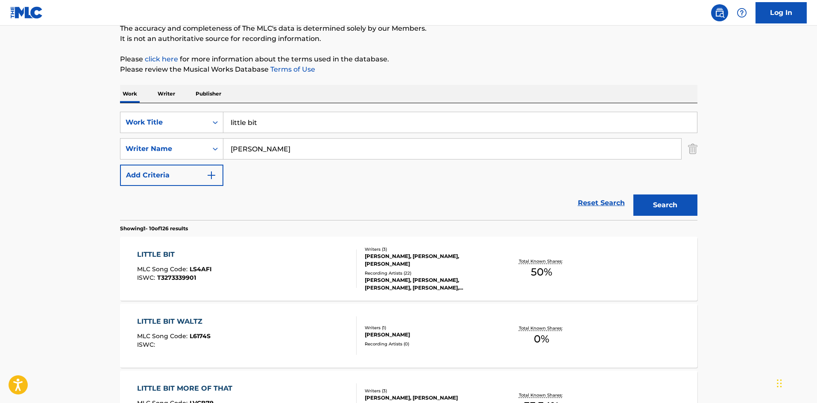
scroll to position [85, 0]
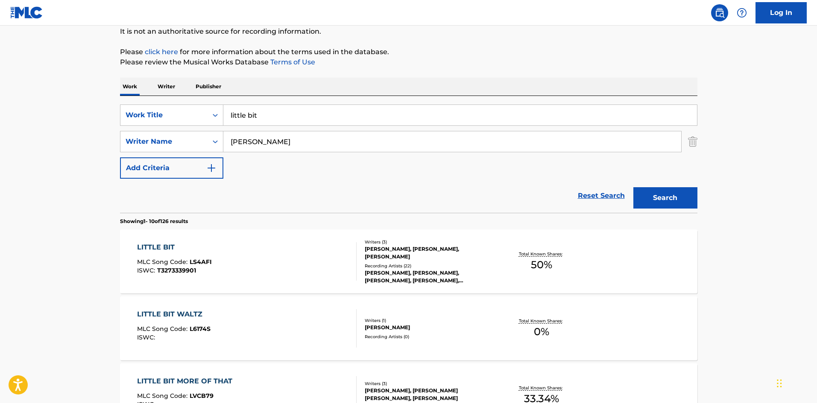
click at [281, 266] on div "LITTLE BIT MLC Song Code : LS4AFI ISWC : T3273339901" at bounding box center [246, 261] width 219 height 38
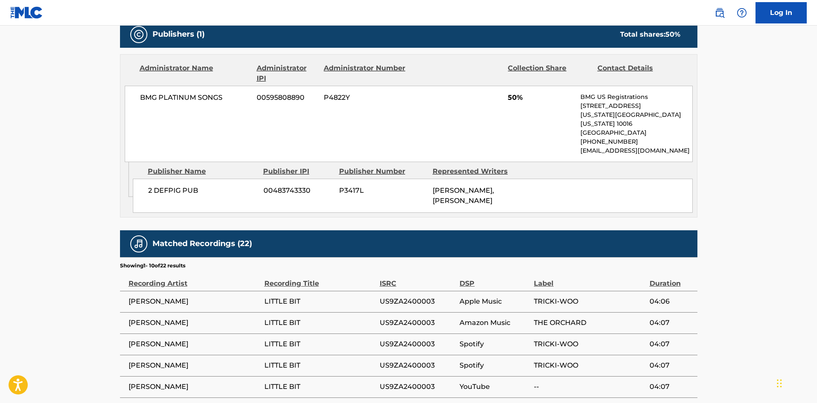
scroll to position [427, 0]
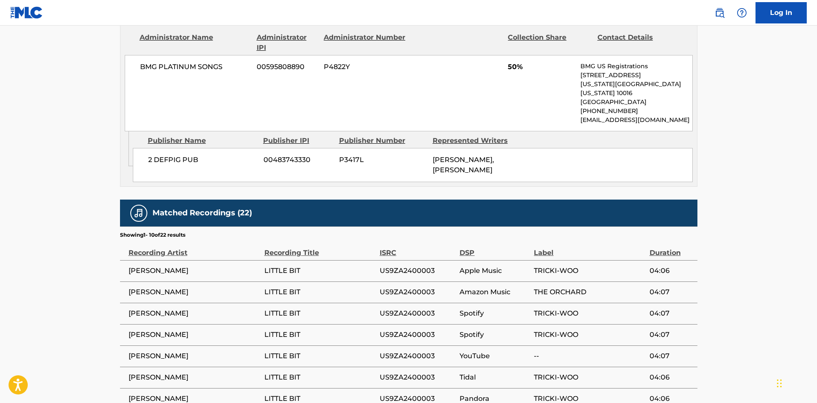
drag, startPoint x: 551, startPoint y: 164, endPoint x: 401, endPoint y: 158, distance: 149.5
click at [401, 158] on div "2 DEFPIG PUB 00483743330 P3417L [PERSON_NAME], [PERSON_NAME]" at bounding box center [413, 165] width 560 height 34
click at [411, 200] on div "Matched Recordings (22)" at bounding box center [408, 213] width 577 height 27
drag, startPoint x: 167, startPoint y: 67, endPoint x: 223, endPoint y: 68, distance: 55.9
click at [222, 67] on div "BMG PLATINUM SONGS 00595808890 P4822Y 50% BMG US Registrations [STREET_ADDRESS]…" at bounding box center [409, 93] width 568 height 76
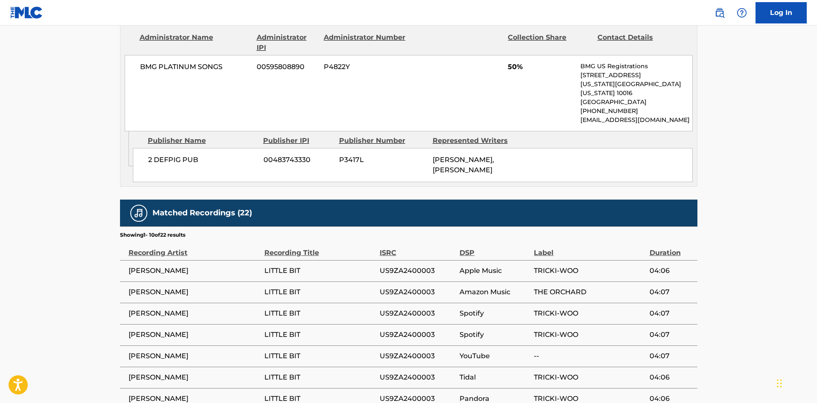
click at [259, 112] on div "BMG PLATINUM SONGS 00595808890 P4822Y 50% BMG US Registrations [STREET_ADDRESS]…" at bounding box center [409, 93] width 568 height 76
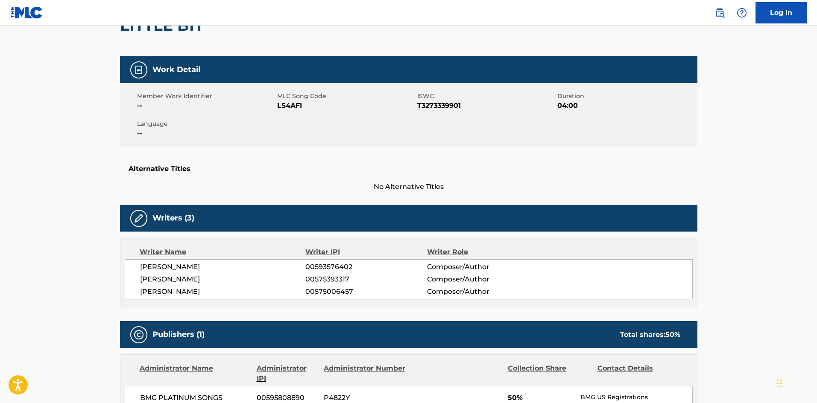
scroll to position [0, 0]
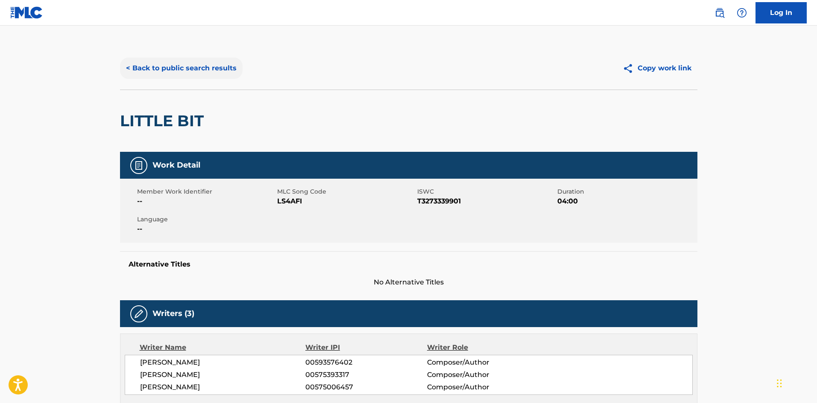
click at [156, 76] on button "< Back to public search results" at bounding box center [181, 68] width 123 height 21
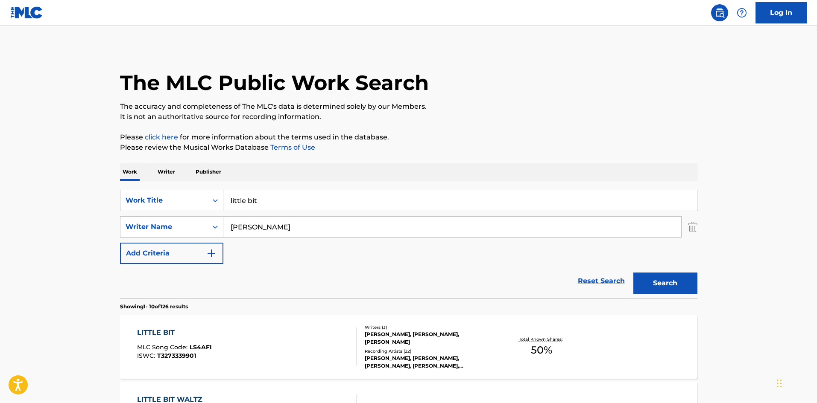
scroll to position [85, 0]
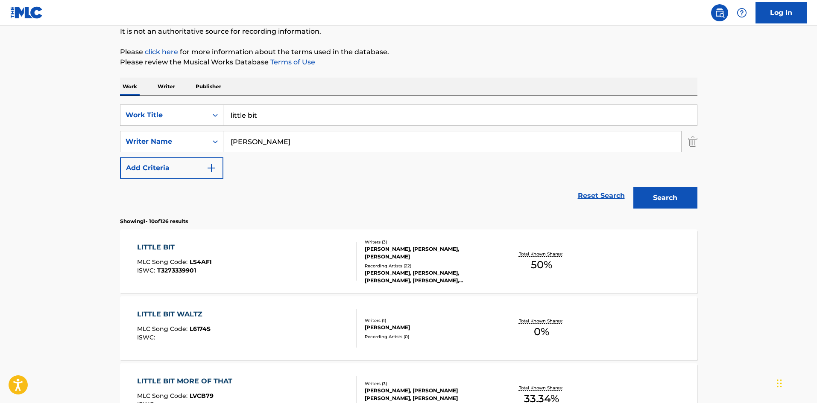
drag, startPoint x: 283, startPoint y: 114, endPoint x: 245, endPoint y: 123, distance: 39.2
click at [226, 119] on input "little bit" at bounding box center [459, 115] width 473 height 20
type input "wild"
type input "nunez"
click at [633, 187] on button "Search" at bounding box center [665, 197] width 64 height 21
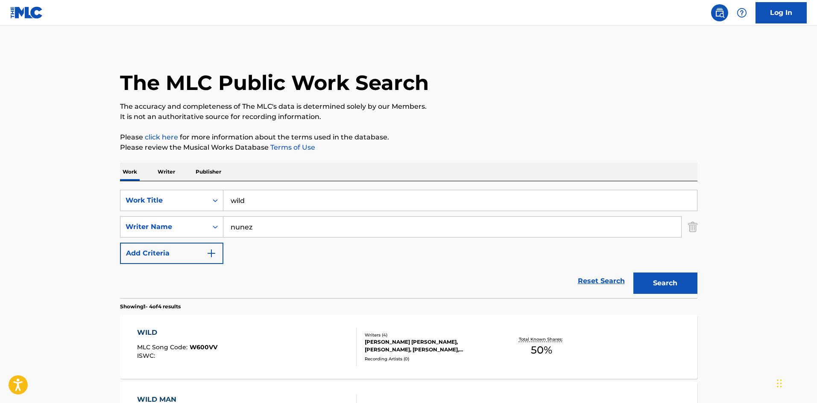
scroll to position [128, 0]
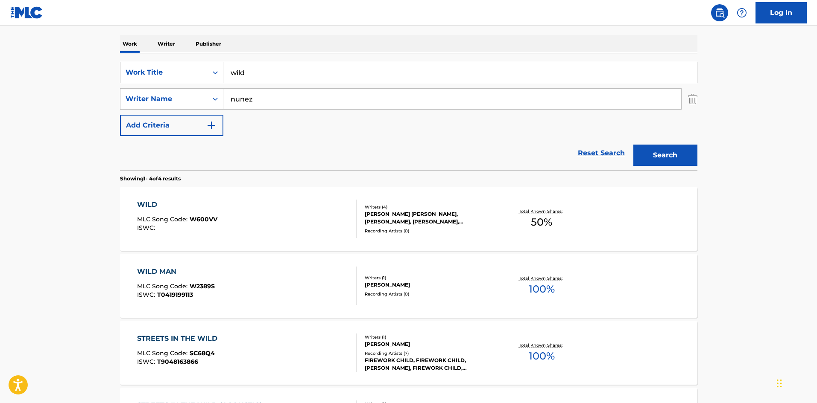
click at [278, 213] on div "WILD MLC Song Code : W600VV ISWC :" at bounding box center [246, 219] width 219 height 38
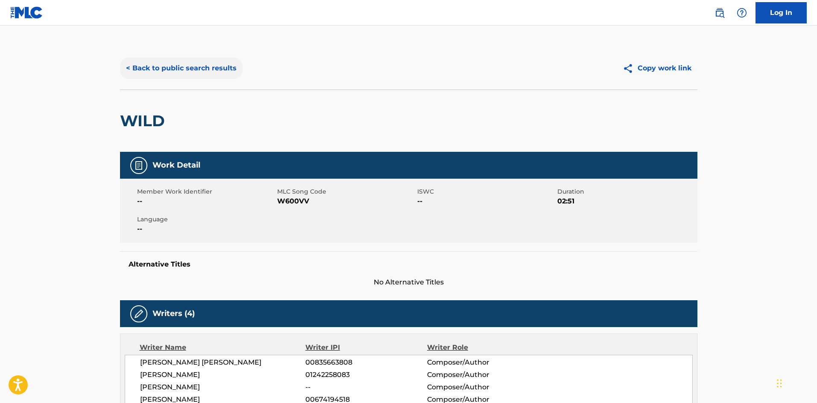
click at [173, 68] on button "< Back to public search results" at bounding box center [181, 68] width 123 height 21
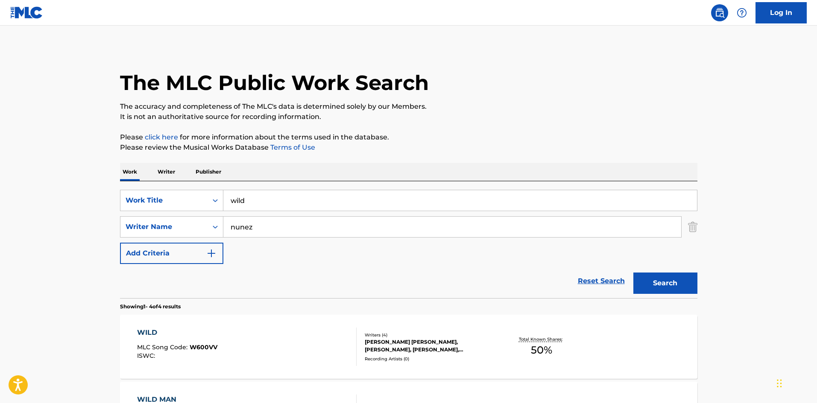
scroll to position [128, 0]
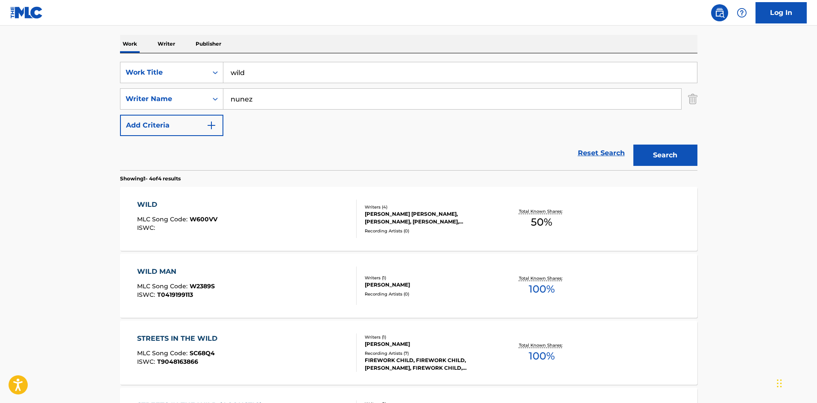
drag, startPoint x: 269, startPoint y: 79, endPoint x: 234, endPoint y: 75, distance: 35.6
click at [212, 76] on div "SearchWithCriteria4060617e-5c12-42ed-ad96-1d0c7a1dbea4 Work Title wild" at bounding box center [408, 72] width 577 height 21
type input "hunting boots"
type input "[PERSON_NAME]"
click at [633, 145] on button "Search" at bounding box center [665, 155] width 64 height 21
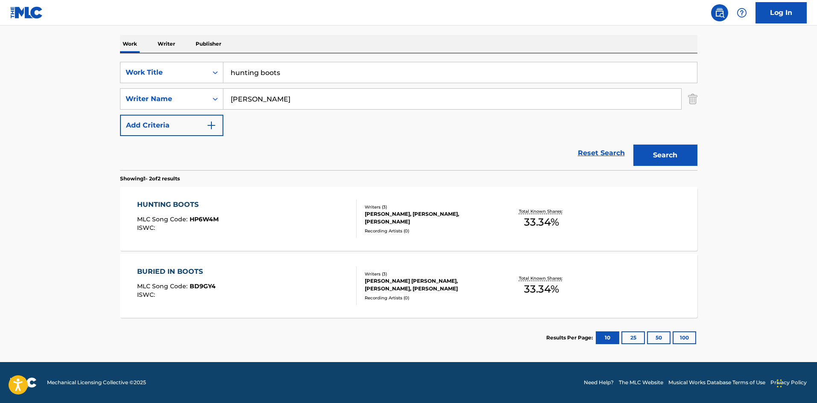
click at [278, 208] on div "HUNTING BOOTS MLC Song Code : HP6W4M ISWC :" at bounding box center [246, 219] width 219 height 38
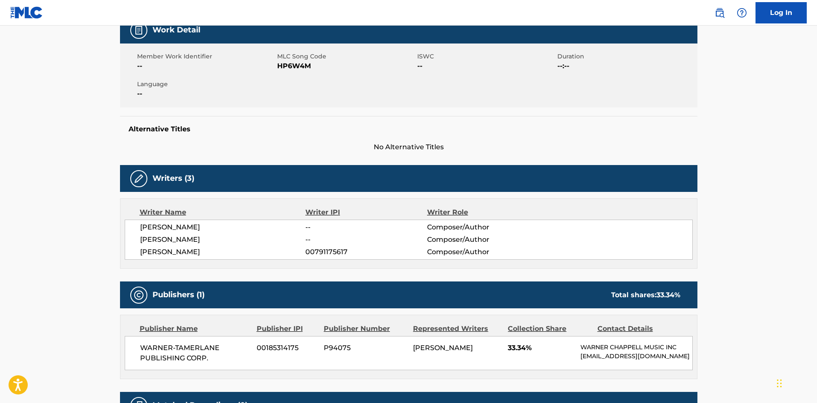
scroll to position [171, 0]
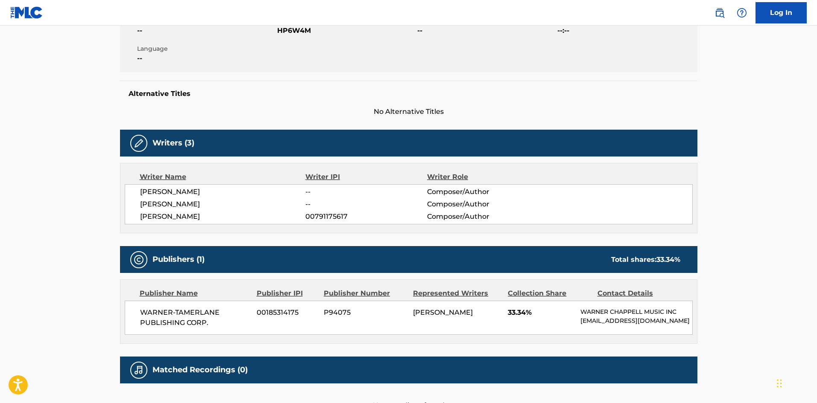
click at [56, 218] on main "< Back to public search results Copy work link HUNTING BOOTS Work Detail Member…" at bounding box center [408, 139] width 817 height 569
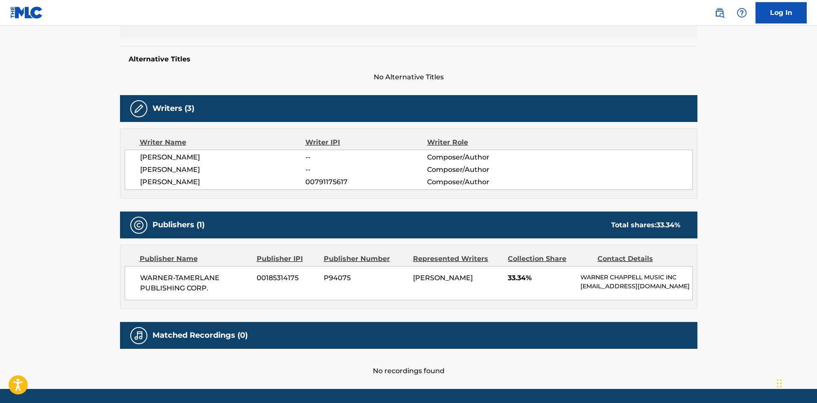
scroll to position [239, 0]
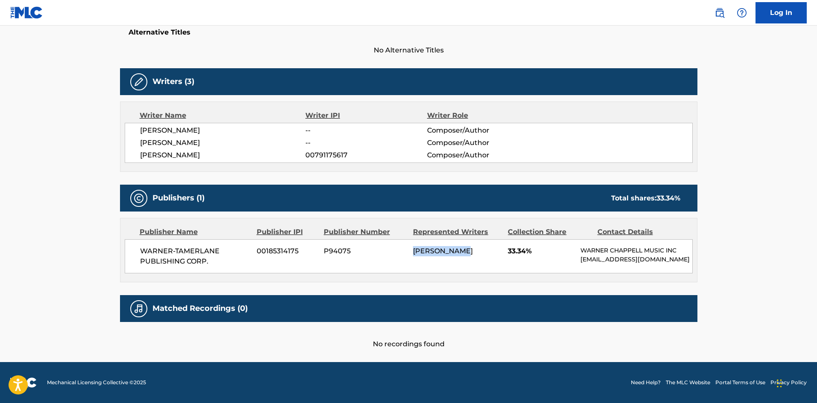
drag, startPoint x: 413, startPoint y: 248, endPoint x: 487, endPoint y: 247, distance: 73.8
click at [487, 247] on div "WARNER-[PERSON_NAME] PUBLISHING CORP. 00185314175 P94075 [PERSON_NAME] 33.34% […" at bounding box center [409, 256] width 568 height 34
click at [487, 273] on div "WARNER-[PERSON_NAME] PUBLISHING CORP. 00185314175 P94075 [PERSON_NAME] 33.34% […" at bounding box center [409, 256] width 568 height 34
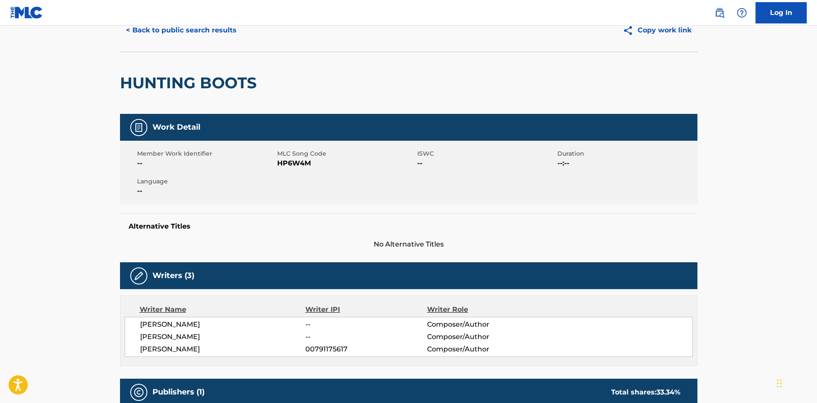
scroll to position [0, 0]
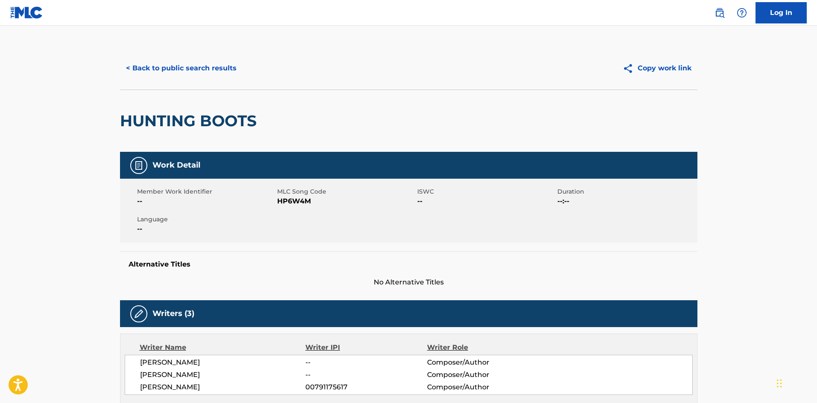
click at [149, 55] on div "< Back to public search results Copy work link" at bounding box center [408, 68] width 577 height 43
click at [158, 67] on button "< Back to public search results" at bounding box center [181, 68] width 123 height 21
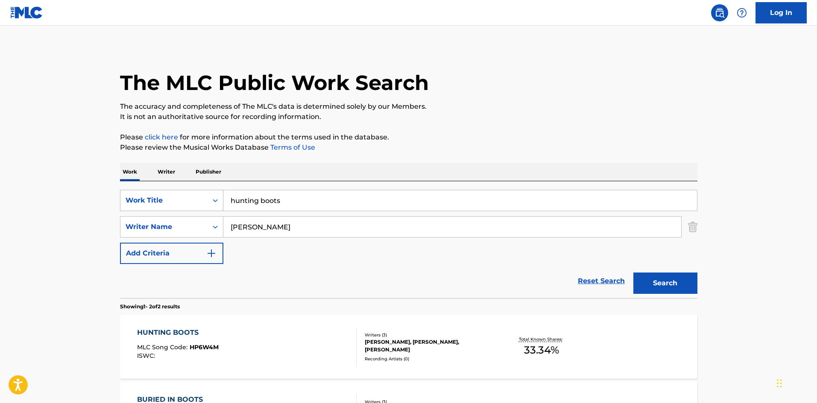
drag, startPoint x: 312, startPoint y: 195, endPoint x: 219, endPoint y: 196, distance: 93.9
click at [219, 196] on div "SearchWithCriteria4060617e-5c12-42ed-ad96-1d0c7a1dbea4 Work Title hunting boots" at bounding box center [408, 200] width 577 height 21
type input "matches & gasoline"
click at [633, 273] on button "Search" at bounding box center [665, 283] width 64 height 21
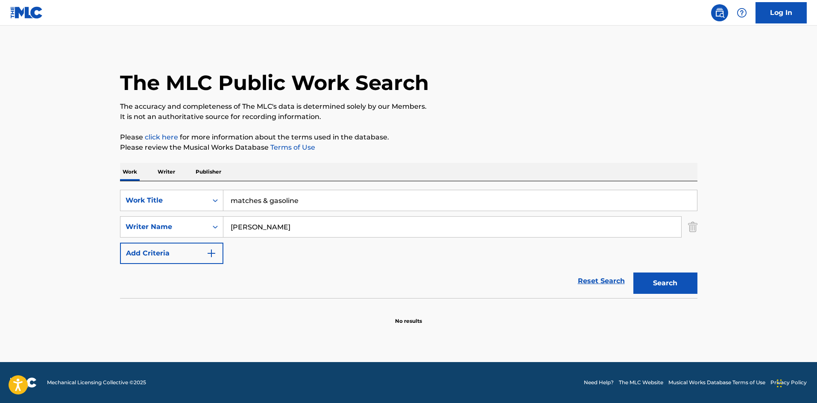
drag, startPoint x: 272, startPoint y: 224, endPoint x: 231, endPoint y: 228, distance: 40.7
click at [237, 224] on input "[PERSON_NAME]" at bounding box center [452, 227] width 458 height 20
type input "n"
type input "[PERSON_NAME]"
click at [633, 273] on button "Search" at bounding box center [665, 283] width 64 height 21
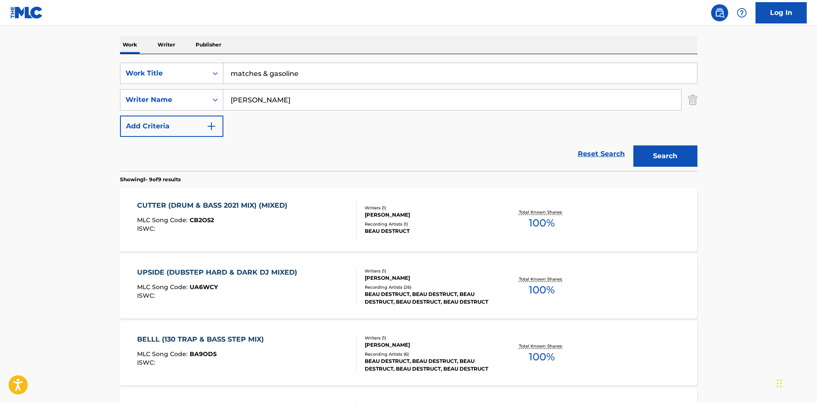
scroll to position [128, 0]
drag, startPoint x: 293, startPoint y: 75, endPoint x: 235, endPoint y: 70, distance: 58.3
click at [234, 70] on input "matches & gasoline" at bounding box center [459, 72] width 473 height 20
type input "m"
type input "99"
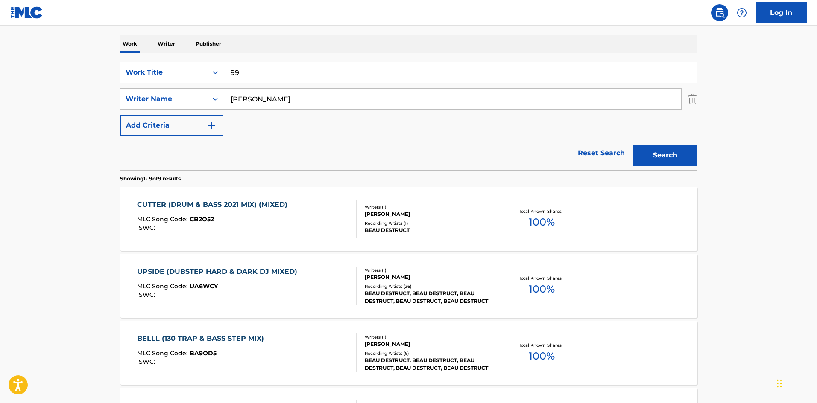
click at [633, 145] on button "Search" at bounding box center [665, 155] width 64 height 21
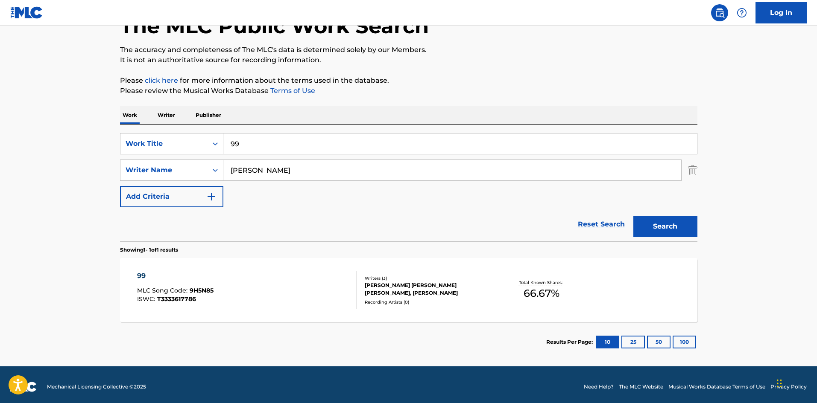
scroll to position [61, 0]
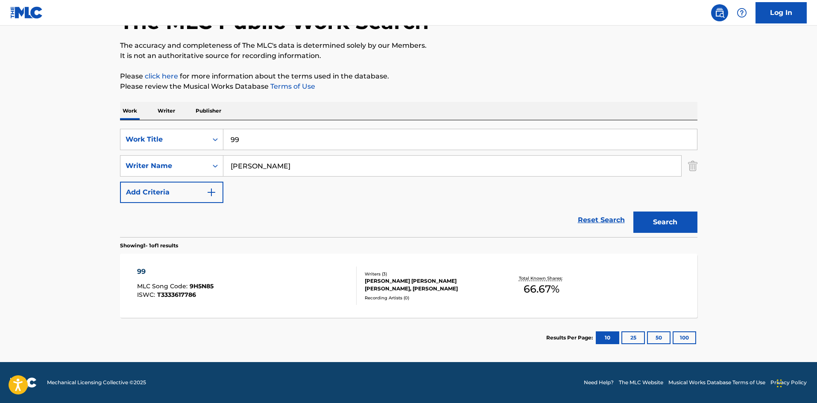
click at [290, 276] on div "99 MLC Song Code : 9H5N85 ISWC : T3333617786" at bounding box center [246, 286] width 219 height 38
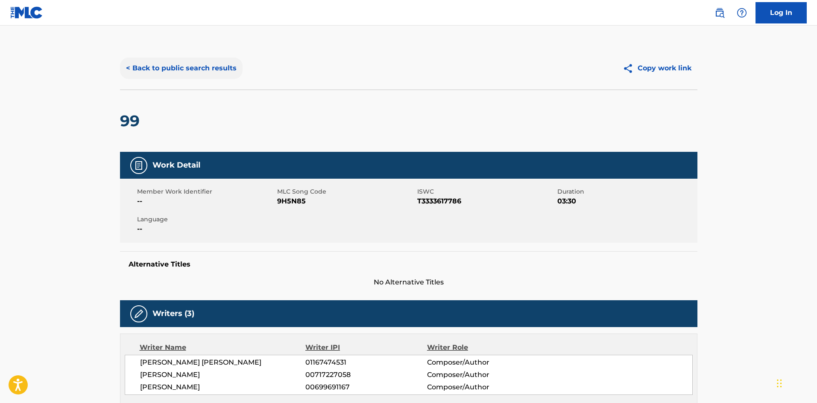
click at [142, 61] on button "< Back to public search results" at bounding box center [181, 68] width 123 height 21
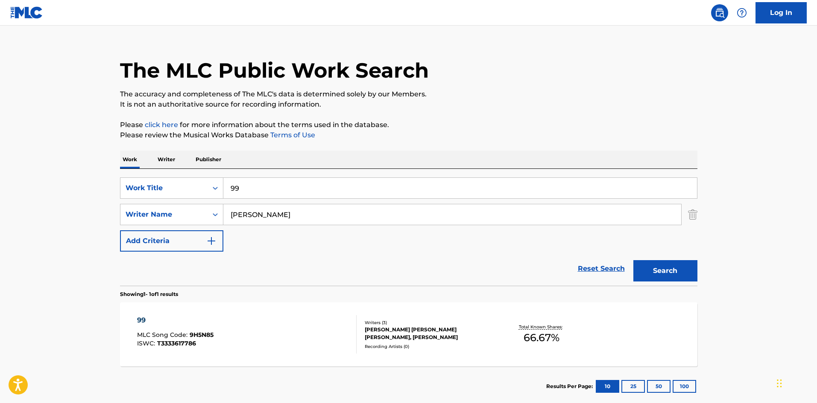
drag, startPoint x: 245, startPoint y: 183, endPoint x: 228, endPoint y: 189, distance: 18.0
click at [225, 187] on input "99" at bounding box center [459, 188] width 473 height 20
type input "this ain't you leaving"
click at [633, 260] on button "Search" at bounding box center [665, 270] width 64 height 21
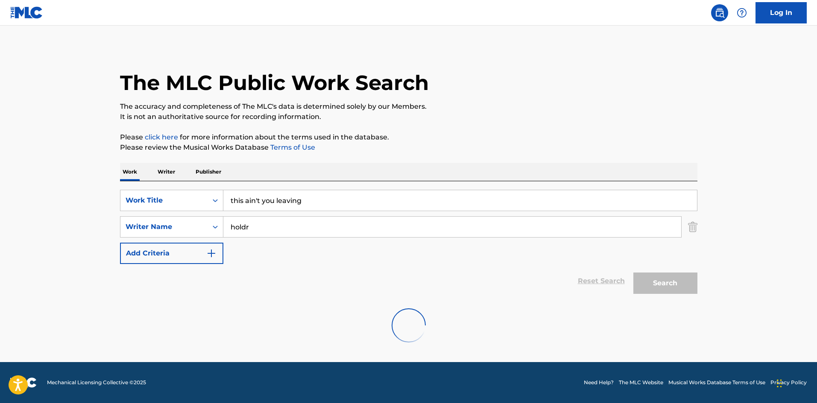
scroll to position [0, 0]
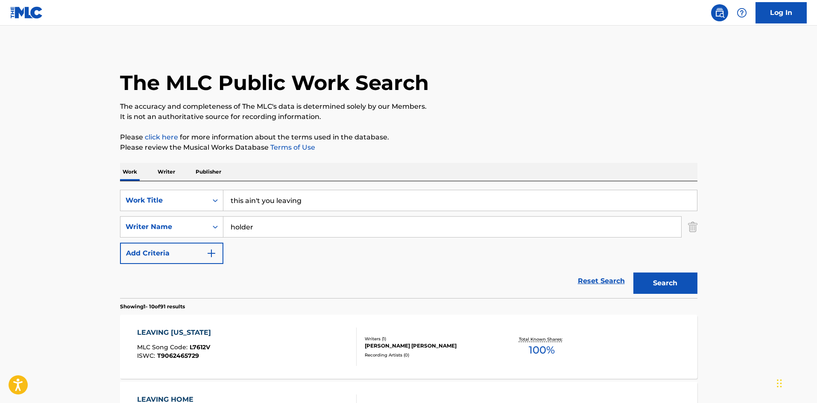
click at [633, 273] on button "Search" at bounding box center [665, 283] width 64 height 21
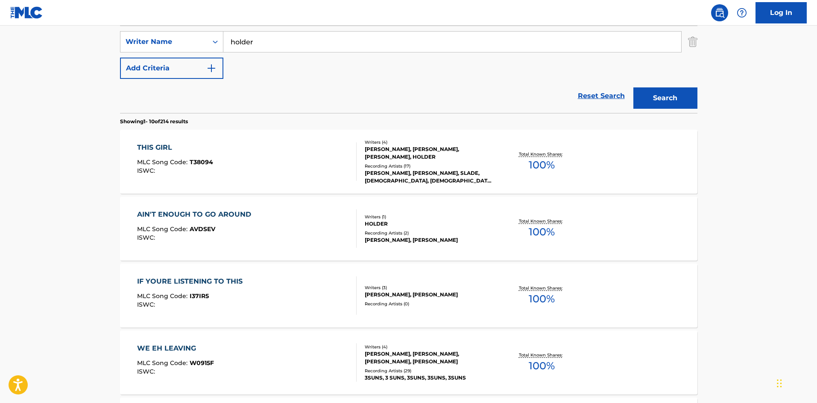
scroll to position [43, 0]
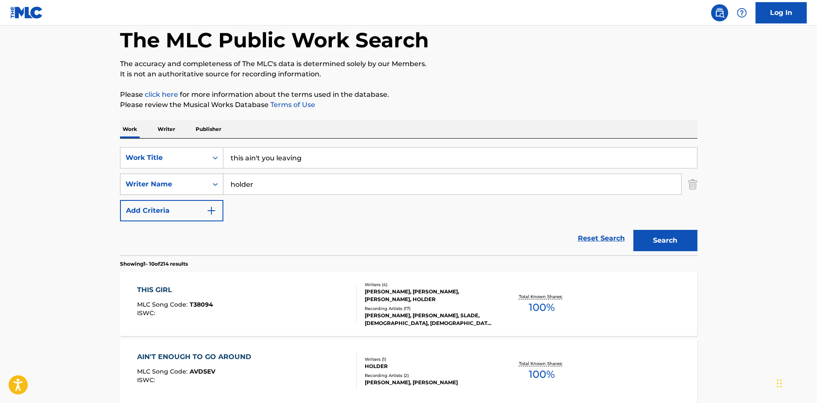
click at [215, 174] on div "SearchWithCriteria397315ac-edc2-4912-8d58-8314478a0d4c Writer Name holder" at bounding box center [408, 184] width 577 height 21
type input "[PERSON_NAME]"
click at [633, 230] on button "Search" at bounding box center [665, 240] width 64 height 21
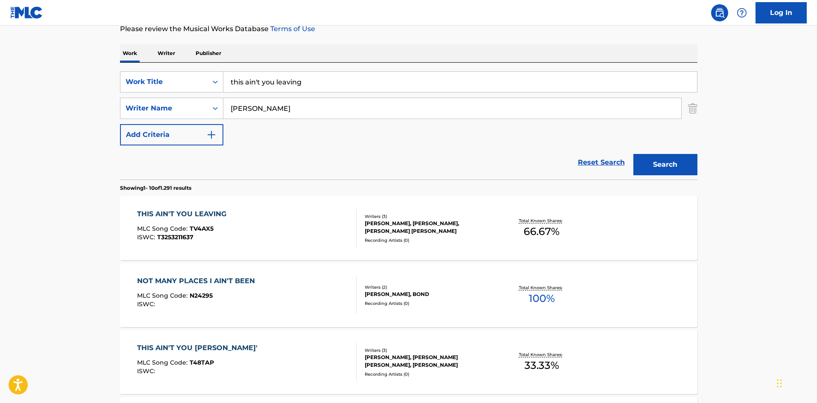
scroll to position [128, 0]
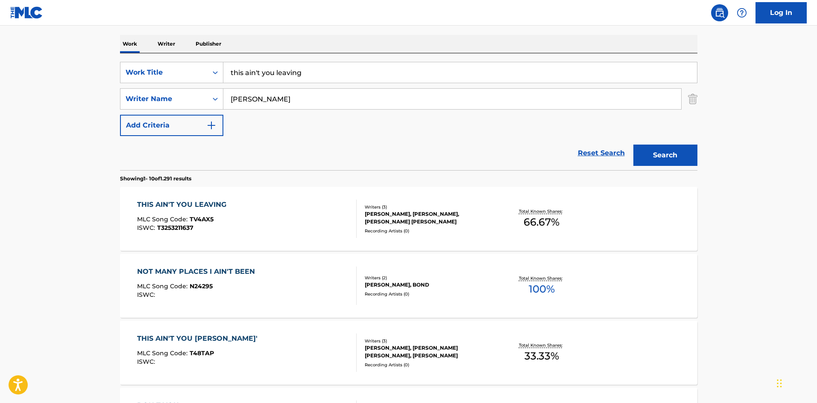
click at [245, 214] on div "THIS AIN'T YOU LEAVING MLC Song Code : TV4AX5 ISWC : T3253211637" at bounding box center [246, 219] width 219 height 38
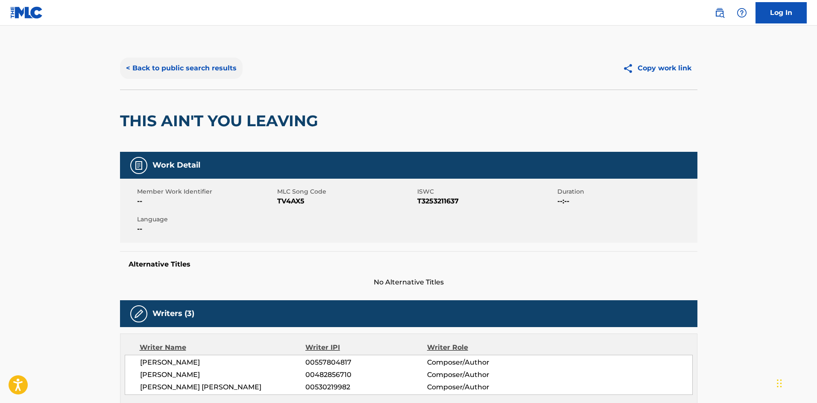
click at [195, 72] on button "< Back to public search results" at bounding box center [181, 68] width 123 height 21
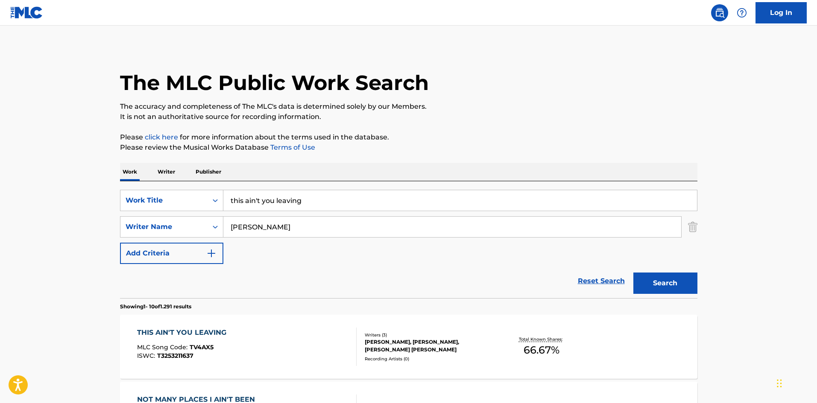
scroll to position [128, 0]
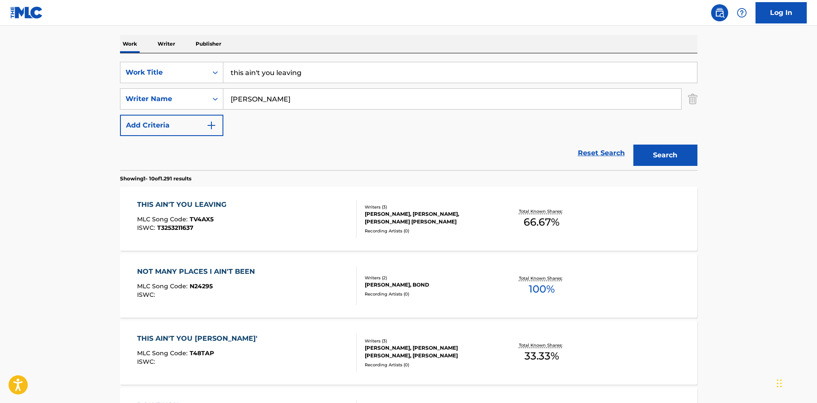
drag, startPoint x: 286, startPoint y: 95, endPoint x: 225, endPoint y: 98, distance: 61.5
click at [225, 98] on input "[PERSON_NAME]" at bounding box center [452, 99] width 458 height 20
type input "macvaney"
drag, startPoint x: 359, startPoint y: 70, endPoint x: 205, endPoint y: 76, distance: 154.2
click at [206, 75] on div "SearchWithCriteria4060617e-5c12-42ed-ad96-1d0c7a1dbea4 Work Title this ain't yo…" at bounding box center [408, 72] width 577 height 21
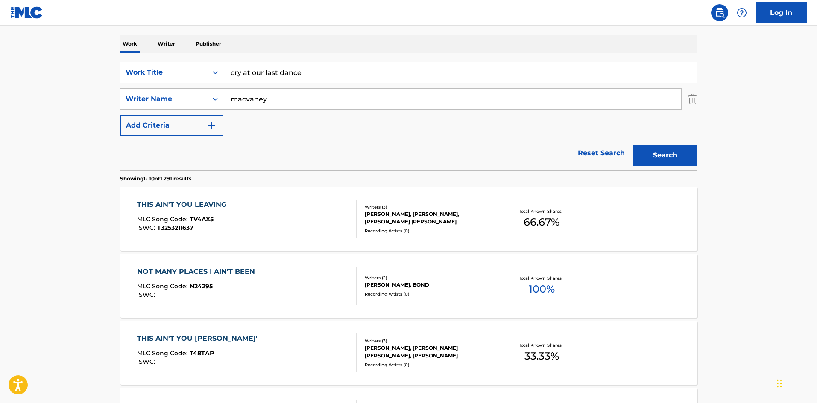
type input "cry at our last dance"
click at [633, 145] on button "Search" at bounding box center [665, 155] width 64 height 21
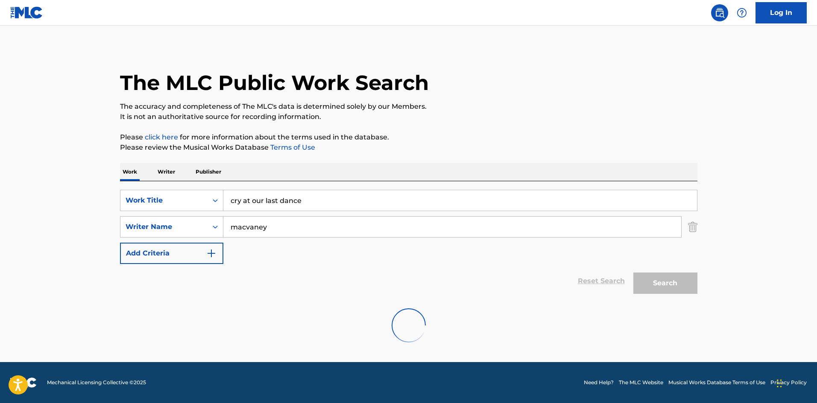
scroll to position [0, 0]
click at [212, 219] on div "SearchWithCriteria397315ac-edc2-4912-8d58-8314478a0d4c Writer Name [PERSON_NAME]" at bounding box center [408, 226] width 577 height 21
click at [633, 273] on button "Search" at bounding box center [665, 283] width 64 height 21
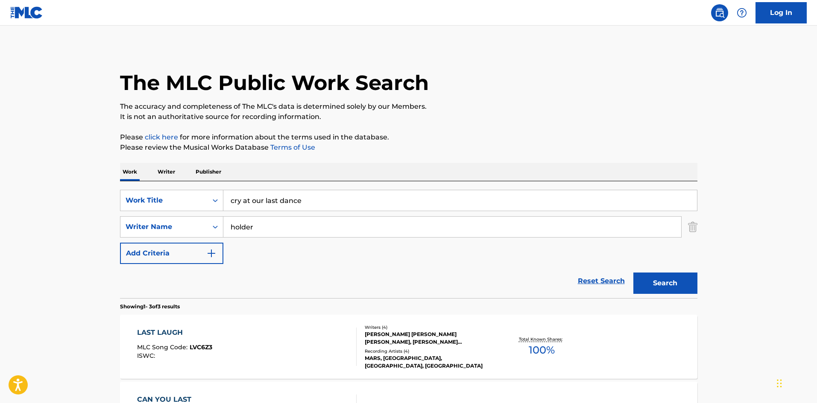
type input "holder"
click at [633, 273] on button "Search" at bounding box center [665, 283] width 64 height 21
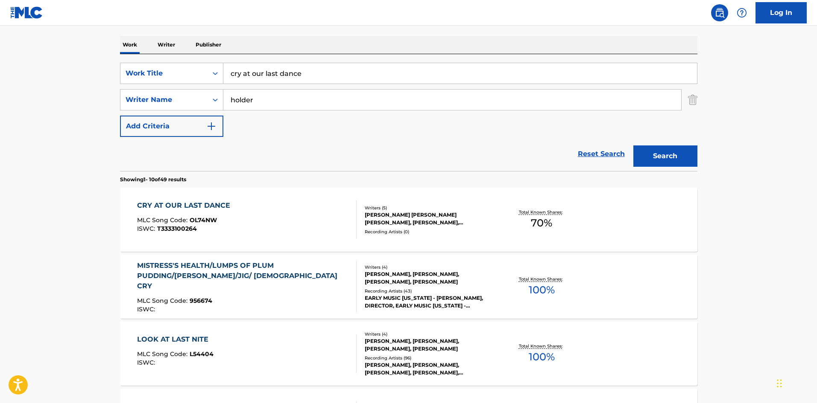
scroll to position [128, 0]
click at [271, 218] on div "CRY AT OUR LAST DANCE MLC Song Code : OL74NW ISWC : T3333100264" at bounding box center [246, 219] width 219 height 38
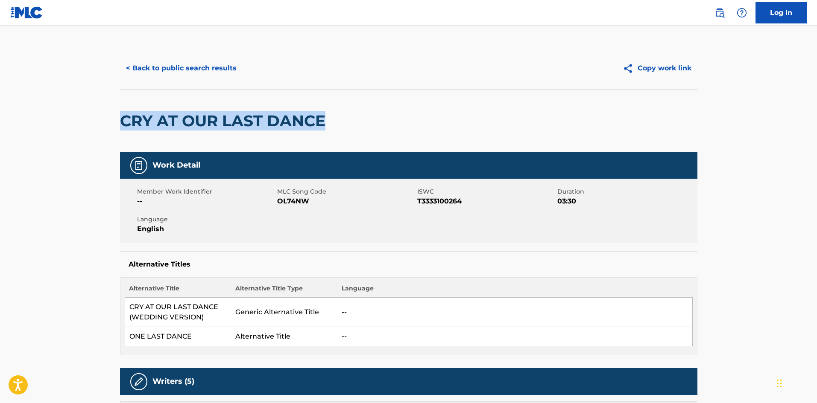
drag, startPoint x: 341, startPoint y: 123, endPoint x: 121, endPoint y: 121, distance: 220.7
click at [121, 121] on div "CRY AT OUR LAST DANCE" at bounding box center [408, 121] width 577 height 62
copy h2 "CRY AT OUR LAST DANCE"
click at [137, 67] on button "< Back to public search results" at bounding box center [181, 68] width 123 height 21
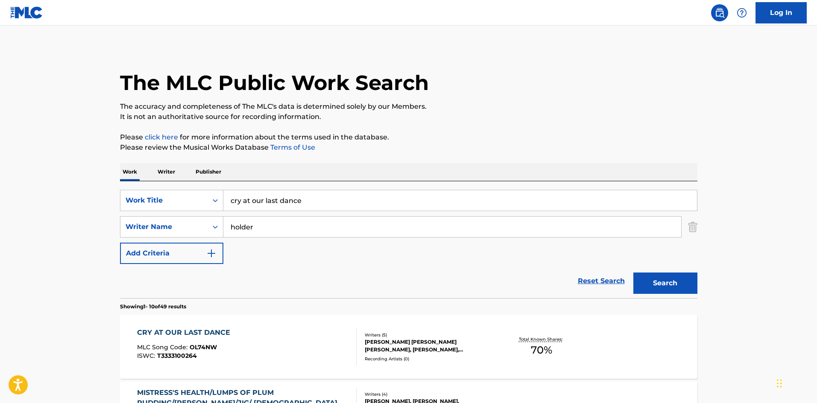
scroll to position [128, 0]
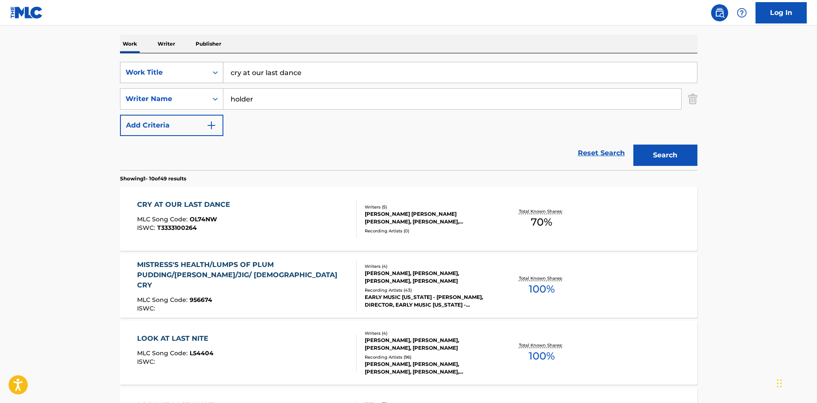
drag, startPoint x: 320, startPoint y: 63, endPoint x: 195, endPoint y: 72, distance: 125.4
click at [195, 72] on div "SearchWithCriteria4060617e-5c12-42ed-ad96-1d0c7a1dbea4 Work Title cry at our la…" at bounding box center [408, 72] width 577 height 21
type input "broken hearts break"
type input "[PERSON_NAME]"
click at [633, 145] on button "Search" at bounding box center [665, 155] width 64 height 21
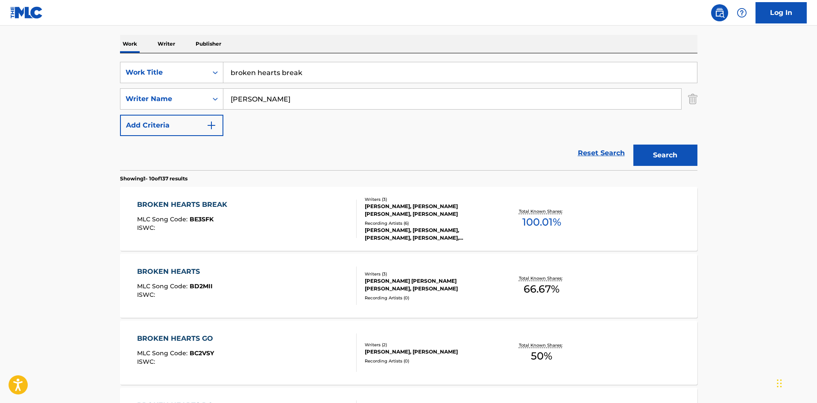
click at [304, 219] on div "BROKEN HEARTS BREAK MLC Song Code : BE3SFK ISWC :" at bounding box center [246, 219] width 219 height 38
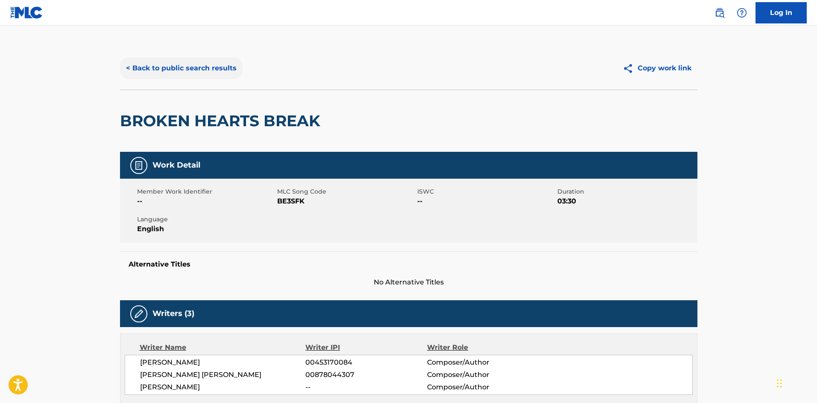
click at [163, 76] on button "< Back to public search results" at bounding box center [181, 68] width 123 height 21
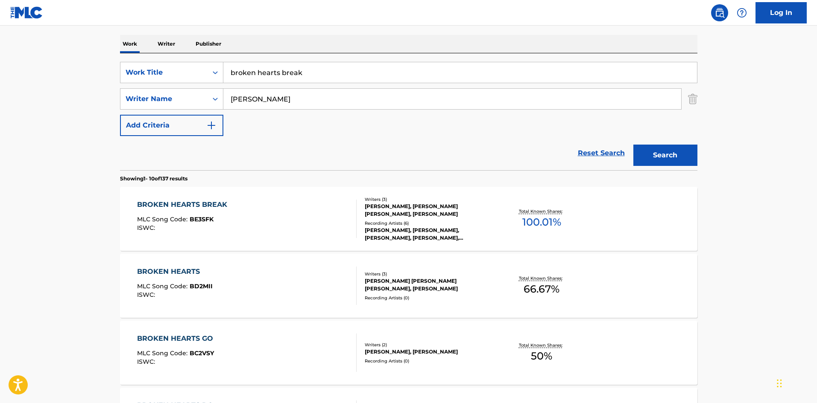
drag, startPoint x: 312, startPoint y: 67, endPoint x: 245, endPoint y: 72, distance: 66.8
click at [260, 67] on input "broken hearts break" at bounding box center [459, 72] width 473 height 20
click at [340, 78] on input "broken hearts break" at bounding box center [459, 72] width 473 height 20
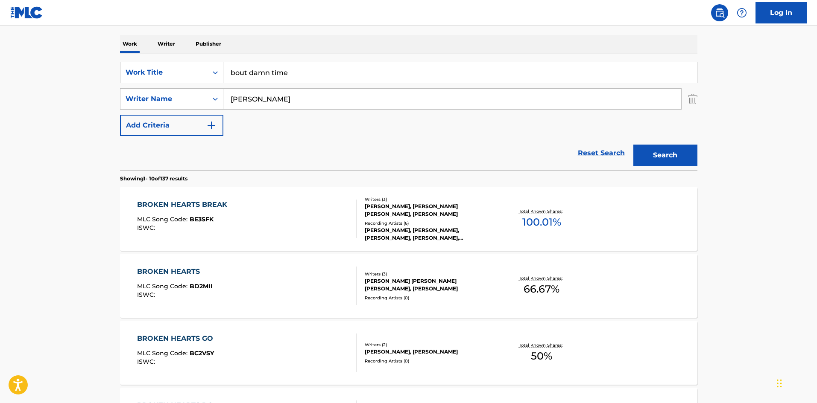
type input "bout damn time"
click at [284, 102] on input "[PERSON_NAME]" at bounding box center [452, 99] width 458 height 20
type input "[PERSON_NAME]"
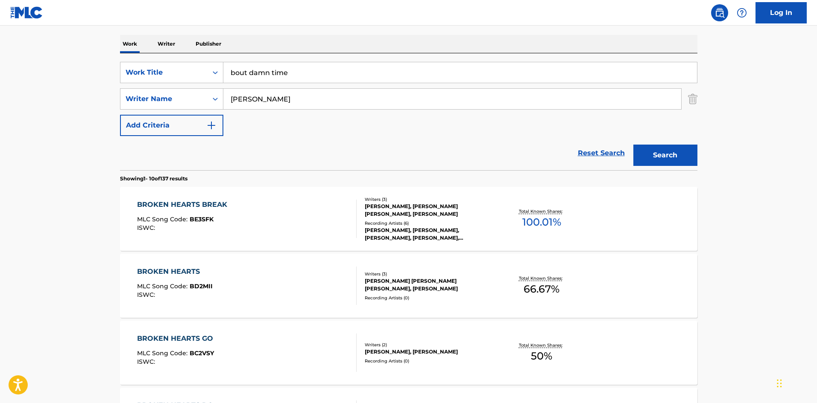
click at [633, 145] on button "Search" at bounding box center [665, 155] width 64 height 21
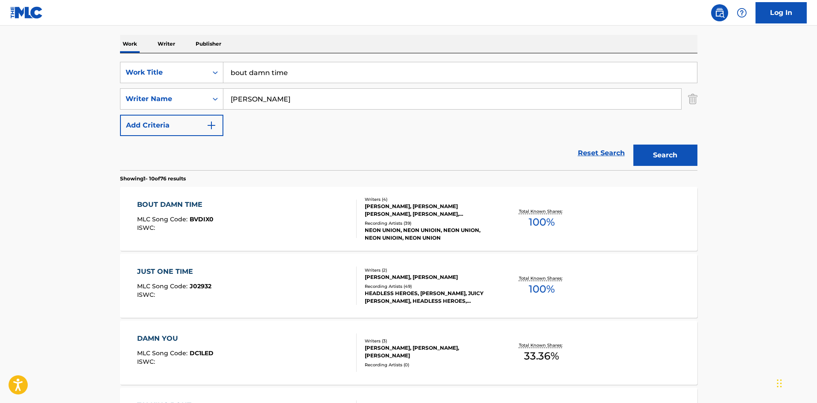
click at [293, 220] on div "BOUT DAMN TIME MLC Song Code : BVDIX0 ISWC :" at bounding box center [246, 219] width 219 height 38
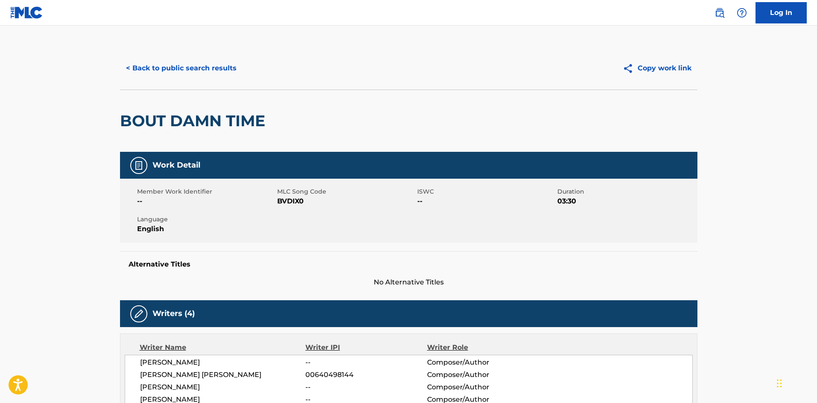
click at [144, 65] on button "< Back to public search results" at bounding box center [181, 68] width 123 height 21
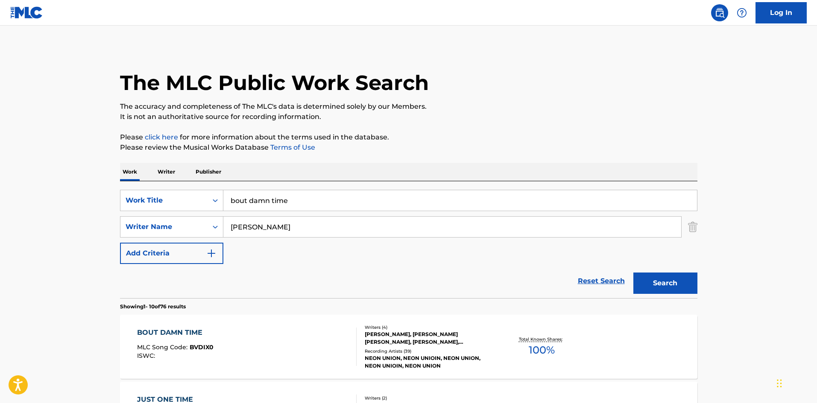
scroll to position [128, 0]
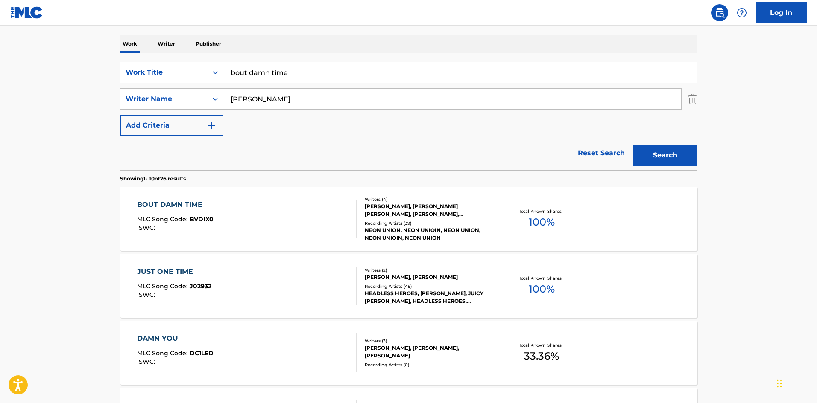
drag, startPoint x: 288, startPoint y: 77, endPoint x: 218, endPoint y: 82, distance: 70.6
click at [213, 78] on div "SearchWithCriteria4060617e-5c12-42ed-ad96-1d0c7a1dbea4 Work Title bout damn time" at bounding box center [408, 72] width 577 height 21
type input "alright where she left me"
type input "brooks"
click at [633, 145] on button "Search" at bounding box center [665, 155] width 64 height 21
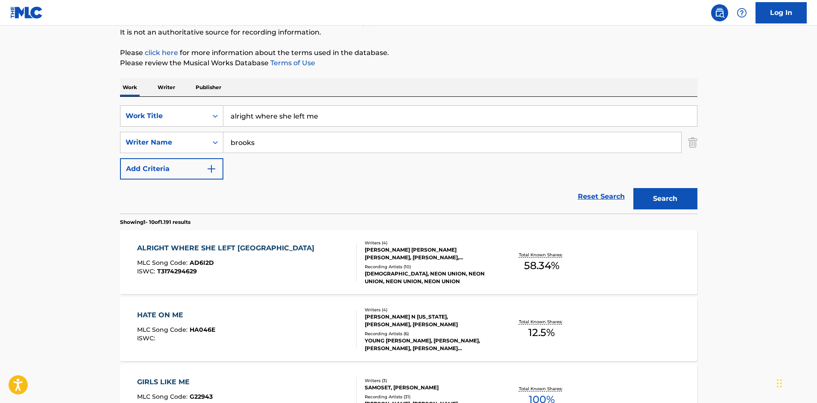
scroll to position [85, 0]
click at [314, 260] on div "ALRIGHT WHERE SHE LEFT ME MLC Song Code : AD6I2D ISWC : T3174294629" at bounding box center [246, 261] width 219 height 38
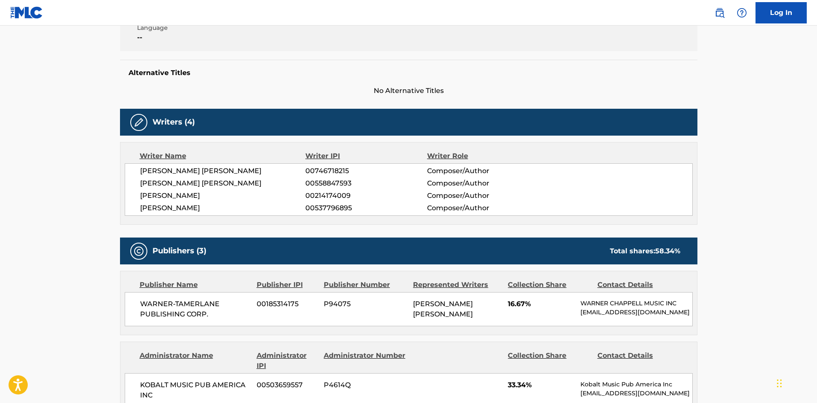
scroll to position [213, 0]
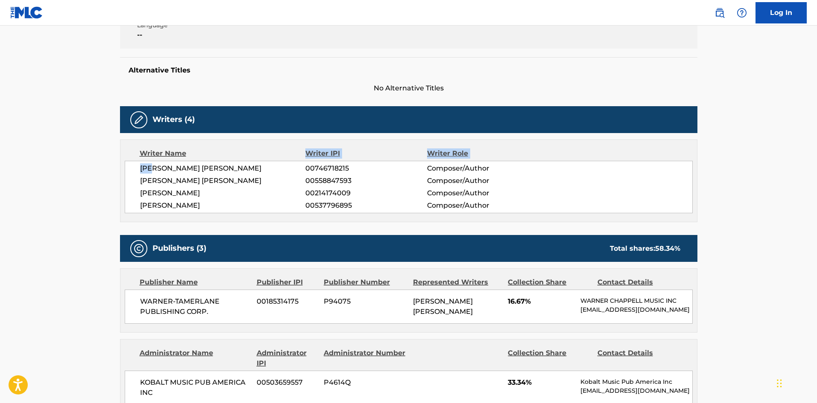
drag, startPoint x: 220, startPoint y: 141, endPoint x: 164, endPoint y: 163, distance: 60.2
click at [135, 147] on div "Writer Name Writer IPI Writer Role [PERSON_NAME] [PERSON_NAME] 00746718215 Comp…" at bounding box center [408, 181] width 577 height 83
drag, startPoint x: 265, startPoint y: 160, endPoint x: 130, endPoint y: 159, distance: 134.5
click at [130, 161] on div "[PERSON_NAME] [PERSON_NAME] 00746718215 Composer/Author [PERSON_NAME] [PERSON_N…" at bounding box center [409, 187] width 568 height 53
click at [256, 188] on span "[PERSON_NAME]" at bounding box center [223, 193] width 166 height 10
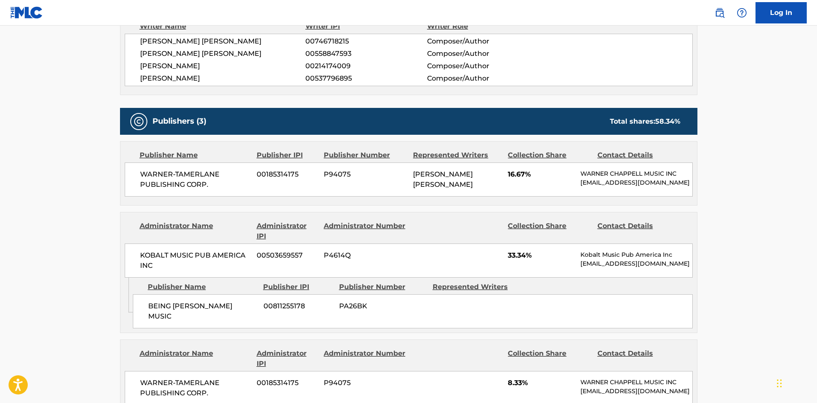
scroll to position [341, 0]
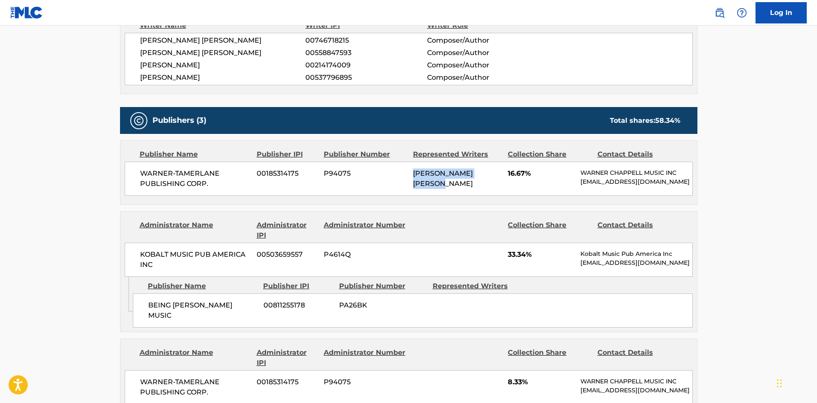
drag, startPoint x: 390, startPoint y: 168, endPoint x: 471, endPoint y: 173, distance: 80.8
click at [470, 173] on div "WARNER-[PERSON_NAME] PUBLISHING CORP. 00185314175 P94075 [PERSON_NAME] [PERSON_…" at bounding box center [409, 179] width 568 height 34
click at [465, 195] on div "Publishers (3) Total shares: 58.34 % Publisher Name Publisher IPI Publisher Num…" at bounding box center [408, 283] width 577 height 353
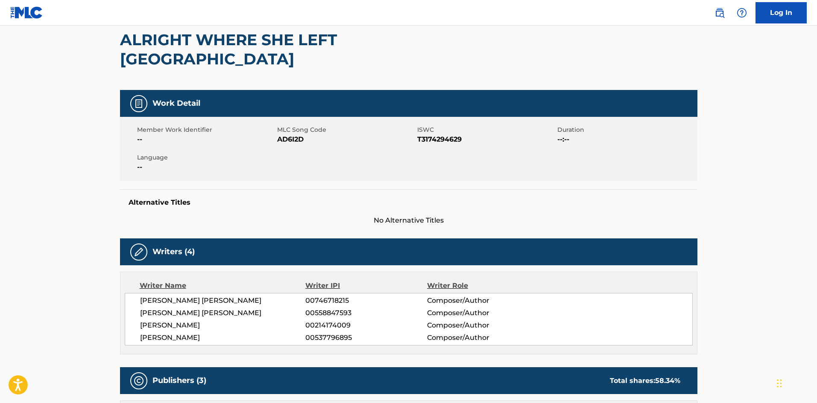
scroll to position [0, 0]
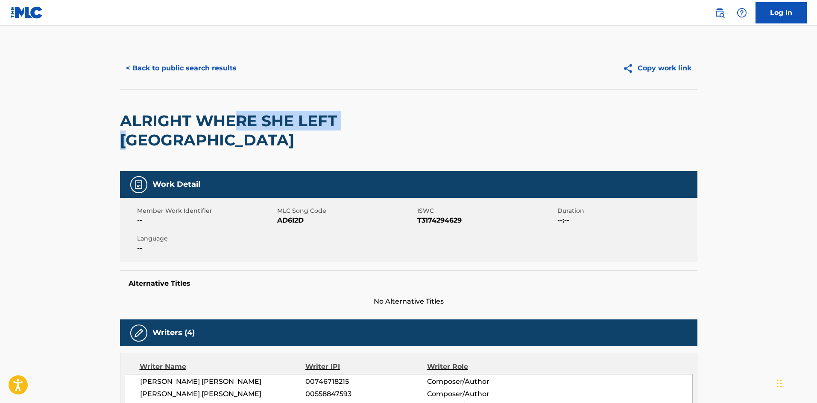
drag, startPoint x: 354, startPoint y: 114, endPoint x: 354, endPoint y: 128, distance: 14.5
click at [236, 121] on h2 "ALRIGHT WHERE SHE LEFT [GEOGRAPHIC_DATA]" at bounding box center [293, 130] width 346 height 38
drag, startPoint x: 379, startPoint y: 125, endPoint x: 123, endPoint y: 125, distance: 255.7
click at [123, 125] on div "ALRIGHT WHERE SHE LEFT [GEOGRAPHIC_DATA]" at bounding box center [408, 131] width 577 height 82
copy h2 "ALRIGHT WHERE SHE LEFT [GEOGRAPHIC_DATA]"
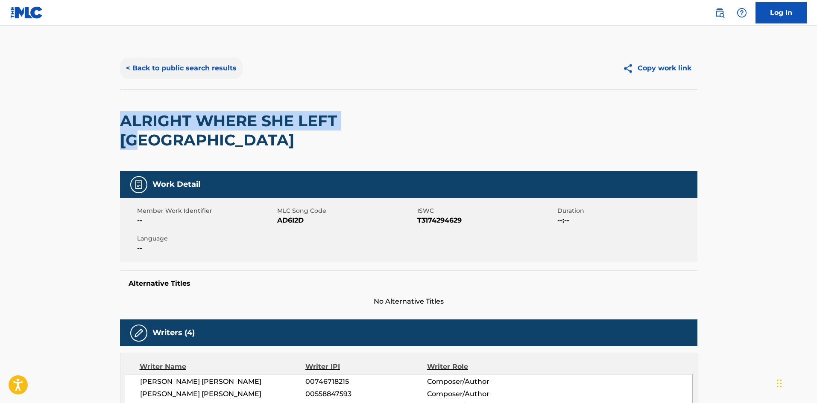
click at [129, 64] on button "< Back to public search results" at bounding box center [181, 68] width 123 height 21
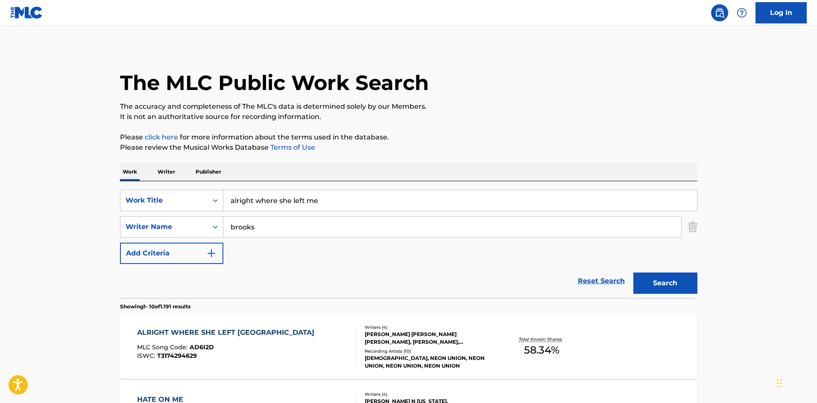
scroll to position [85, 0]
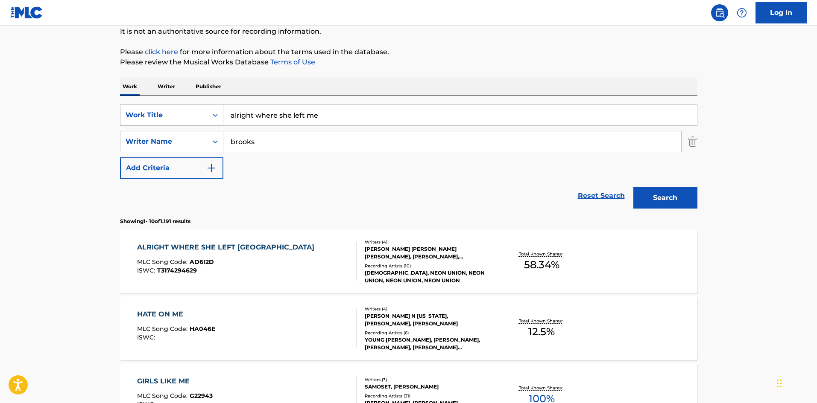
drag, startPoint x: 248, startPoint y: 105, endPoint x: 219, endPoint y: 108, distance: 29.5
click at [212, 105] on div "SearchWithCriteria4060617e-5c12-42ed-ad96-1d0c7a1dbea4 Work Title alright where…" at bounding box center [408, 115] width 577 height 21
click at [452, 64] on p "Please review the Musical Works Database Terms of Use" at bounding box center [408, 62] width 577 height 10
drag, startPoint x: 344, startPoint y: 102, endPoint x: 221, endPoint y: 105, distance: 123.8
click at [221, 105] on div "SearchWithCriteria4060617e-5c12-42ed-ad96-1d0c7a1dbea4 Work Title alright where…" at bounding box center [408, 154] width 577 height 117
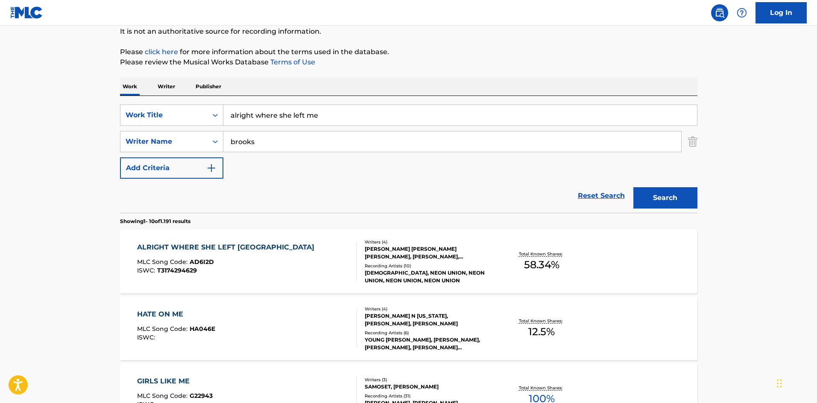
drag, startPoint x: 372, startPoint y: 119, endPoint x: 301, endPoint y: 123, distance: 70.5
click at [242, 123] on input "alright where she left me" at bounding box center [459, 115] width 473 height 20
type input "a"
type input "she hurts like tequila"
type input "johnson"
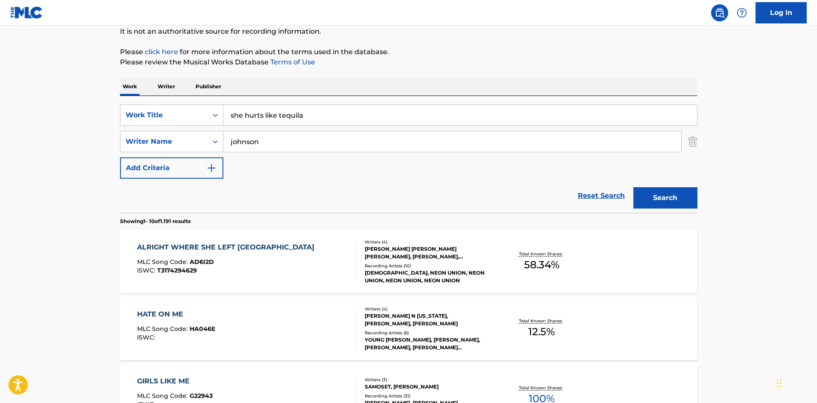
click at [633, 187] on button "Search" at bounding box center [665, 197] width 64 height 21
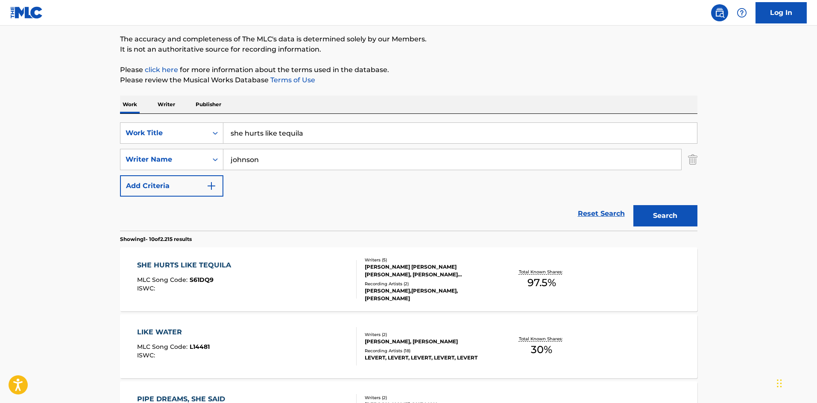
scroll to position [128, 0]
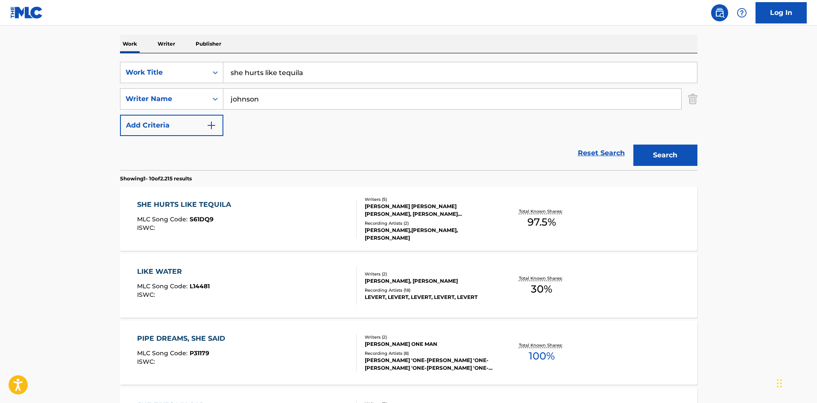
click at [283, 208] on div "SHE HURTS LIKE TEQUILA MLC Song Code : S61DQ9 ISWC :" at bounding box center [246, 219] width 219 height 38
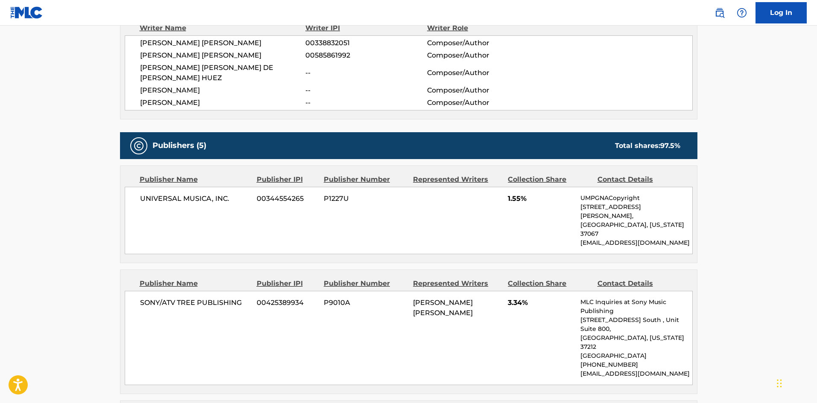
scroll to position [384, 0]
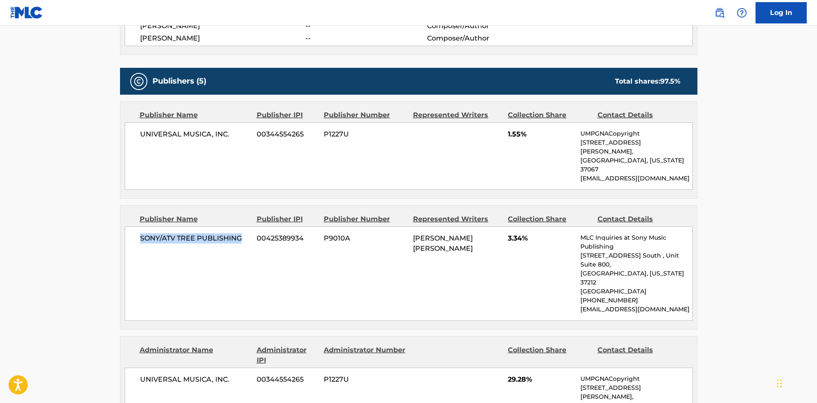
drag, startPoint x: 129, startPoint y: 217, endPoint x: 259, endPoint y: 218, distance: 129.8
click at [254, 227] on div "SONY/ATV TREE PUBLISHING 00425389934 P9010A [PERSON_NAME] [PERSON_NAME] 3.34% M…" at bounding box center [409, 274] width 568 height 94
click at [294, 234] on div "SONY/ATV TREE PUBLISHING 00425389934 P9010A [PERSON_NAME] [PERSON_NAME] 3.34% M…" at bounding box center [409, 274] width 568 height 94
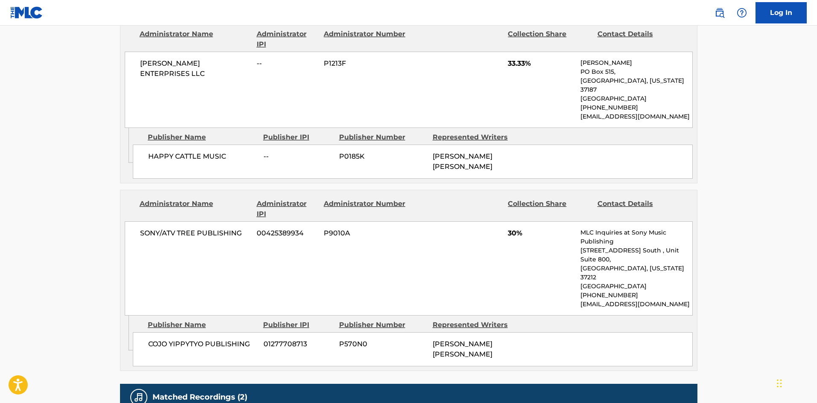
scroll to position [854, 0]
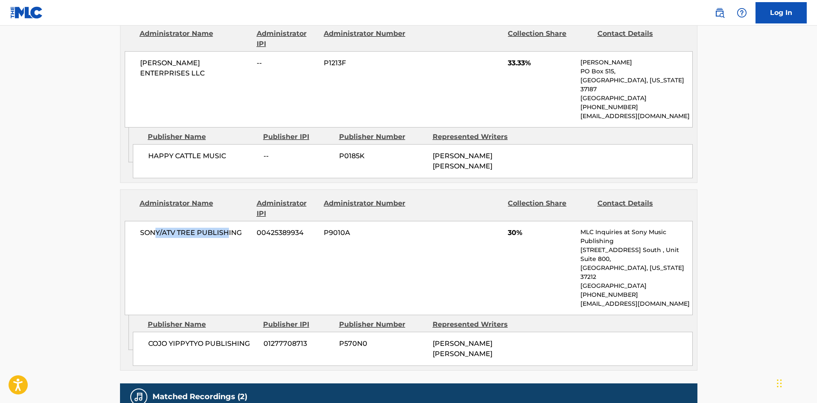
drag, startPoint x: 154, startPoint y: 166, endPoint x: 275, endPoint y: 170, distance: 121.7
click at [263, 221] on div "SONY/ATV TREE PUBLISHING 00425389934 P9010A 30% MLC Inquiries at Sony Music Pub…" at bounding box center [409, 268] width 568 height 94
click at [238, 221] on div "SONY/ATV TREE PUBLISHING 00425389934 P9010A 30% MLC Inquiries at Sony Music Pub…" at bounding box center [409, 268] width 568 height 94
